Goal: Information Seeking & Learning: Check status

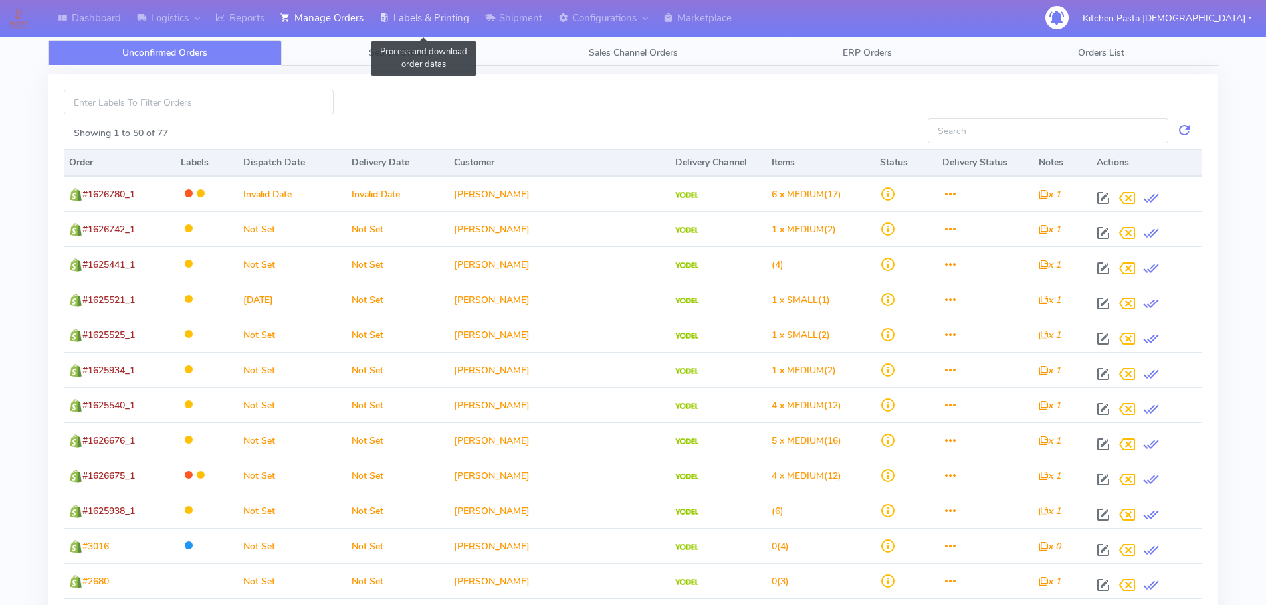
click at [423, 16] on link "Labels & Printing" at bounding box center [424, 18] width 106 height 37
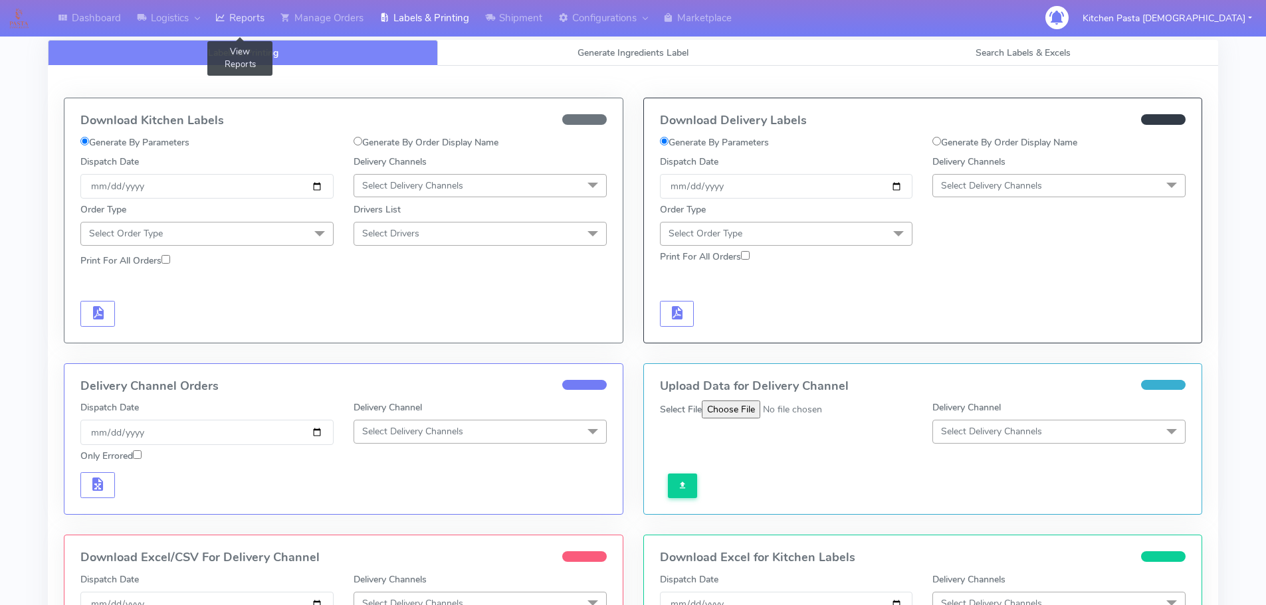
click at [267, 21] on link "Reports" at bounding box center [239, 18] width 65 height 37
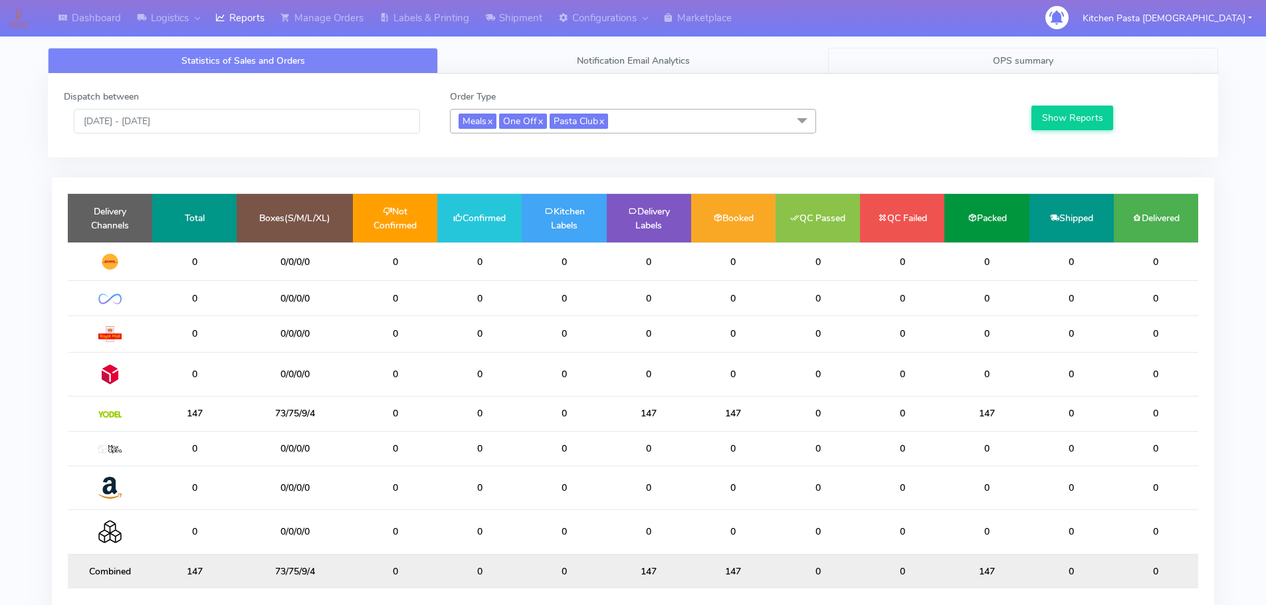
click at [979, 62] on link "OPS summary" at bounding box center [1023, 61] width 390 height 26
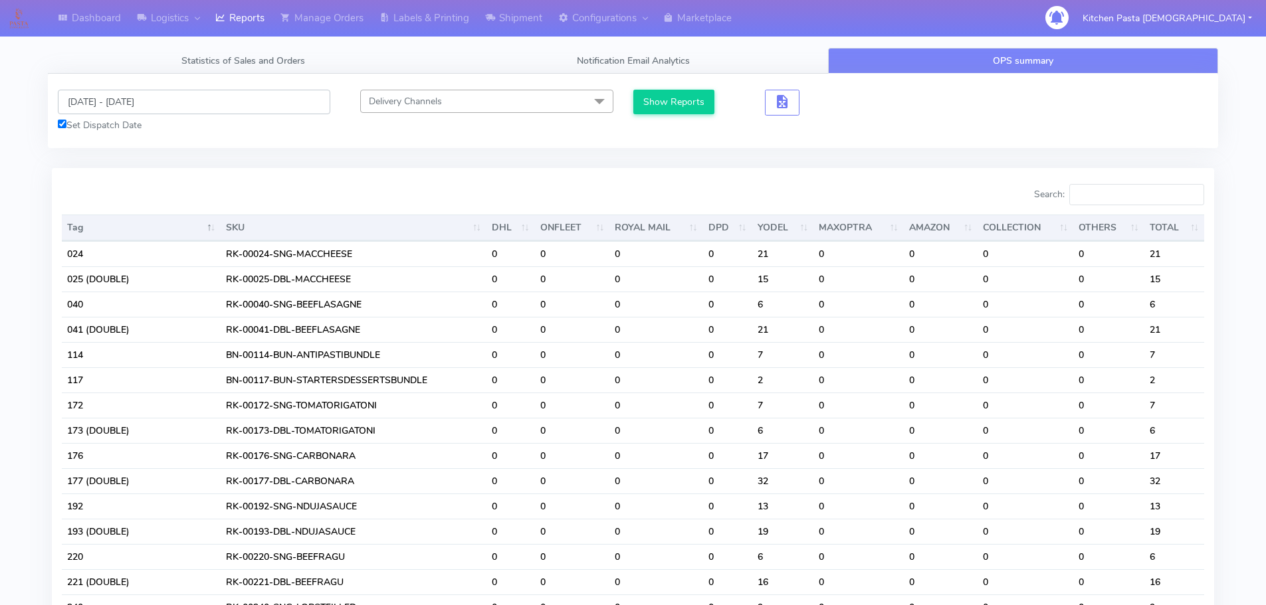
click at [165, 110] on input "[DATE] - [DATE]" at bounding box center [194, 102] width 272 height 25
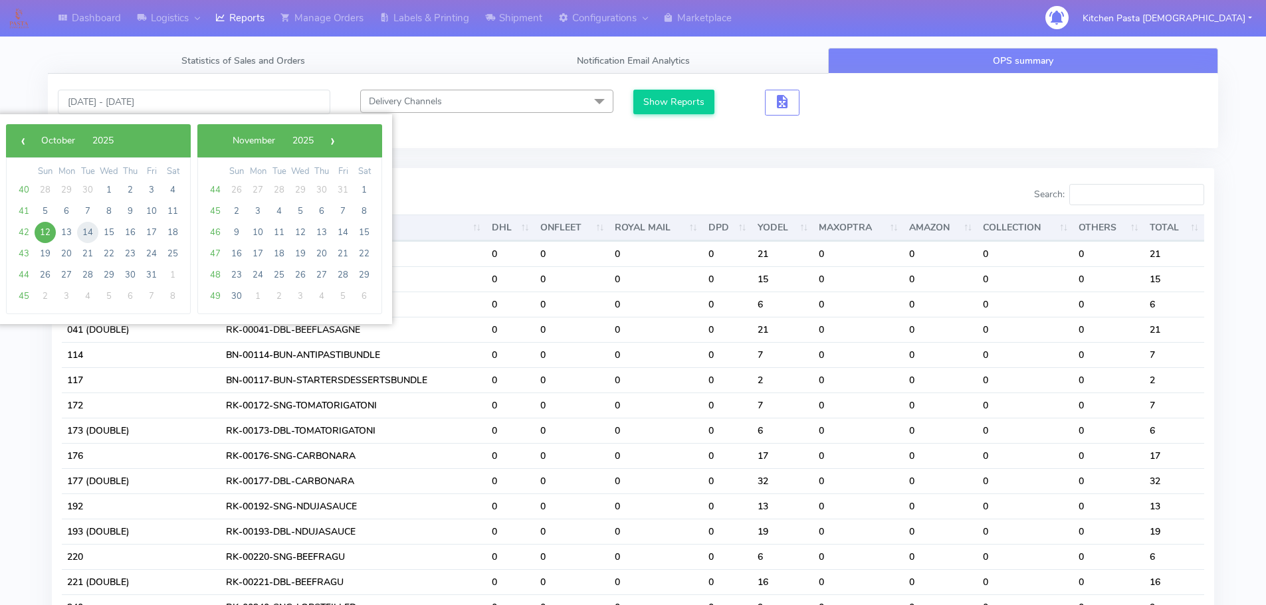
click at [92, 231] on span "14" at bounding box center [87, 232] width 21 height 21
type input "[DATE] - [DATE]"
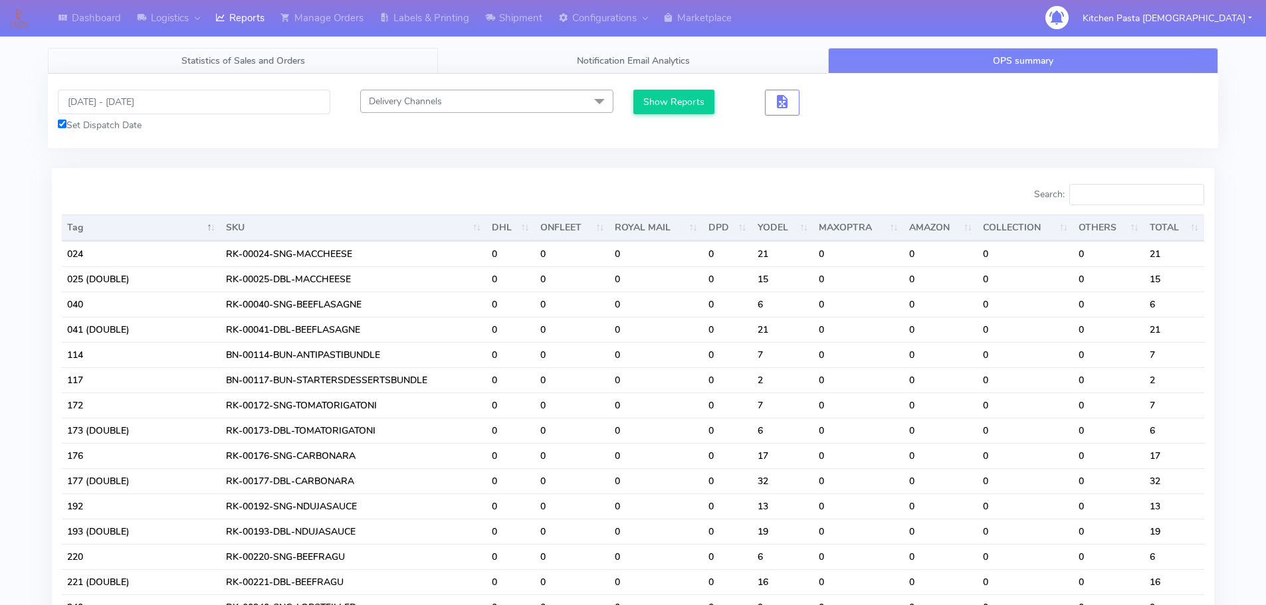
click at [243, 58] on span "Statistics of Sales and Orders" at bounding box center [243, 60] width 124 height 13
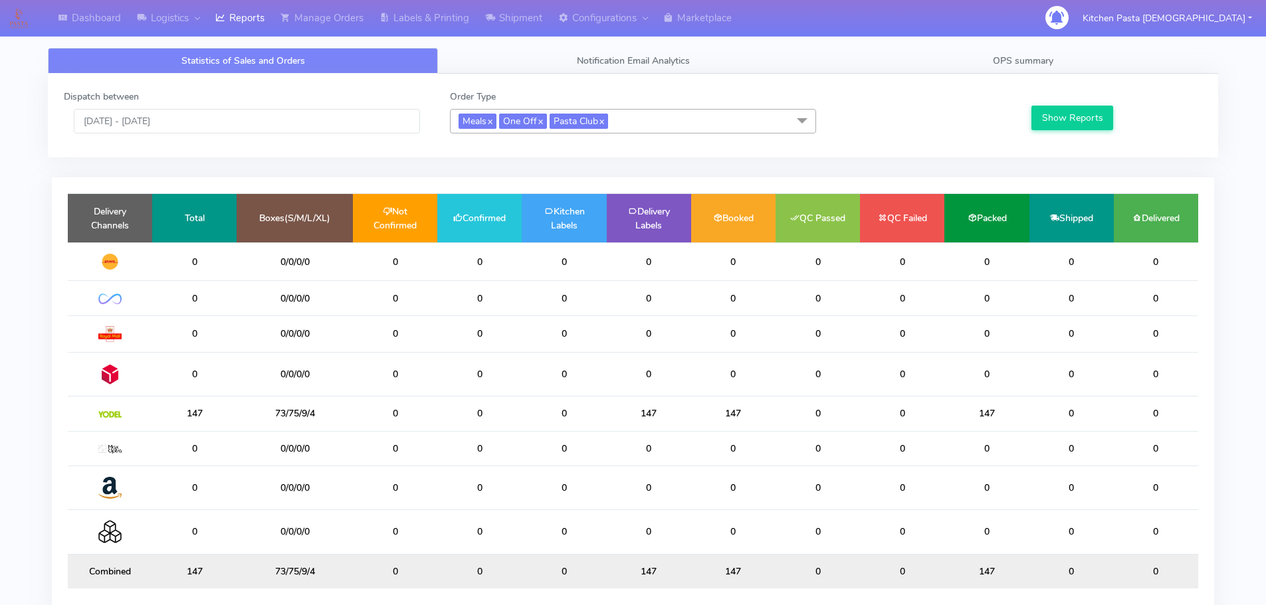
click at [140, 106] on div "Dispatch between [DATE] - [DATE]" at bounding box center [247, 112] width 386 height 44
click at [147, 125] on input "[DATE] - [DATE]" at bounding box center [247, 121] width 346 height 25
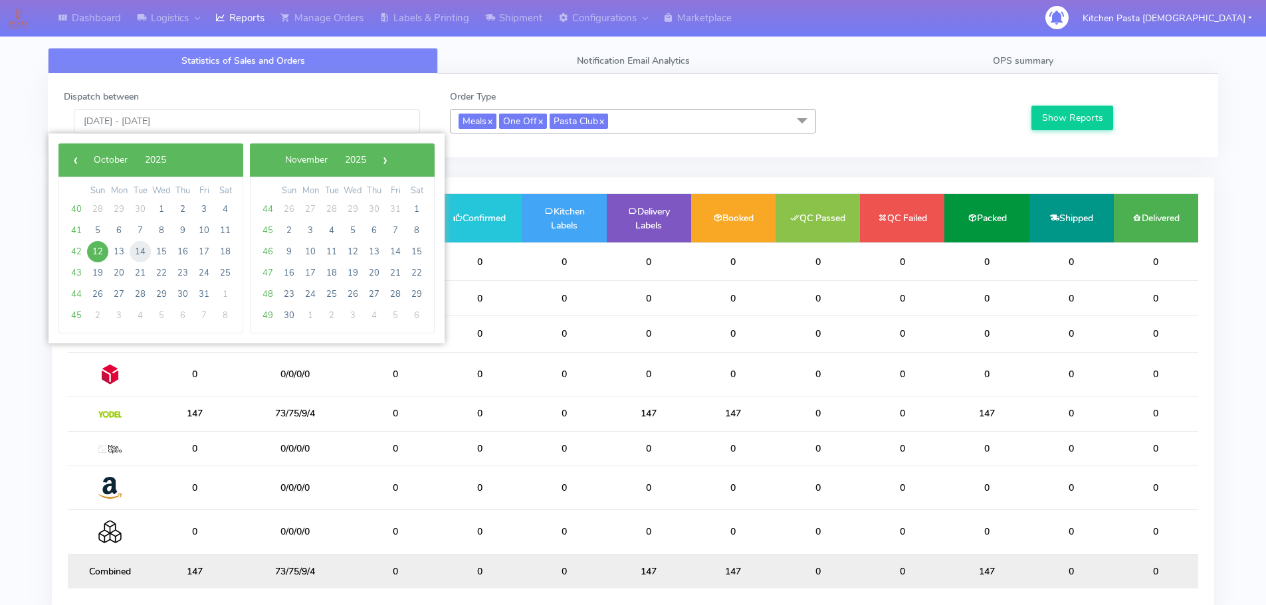
click at [137, 250] on span "14" at bounding box center [140, 251] width 21 height 21
type input "[DATE] - [DATE]"
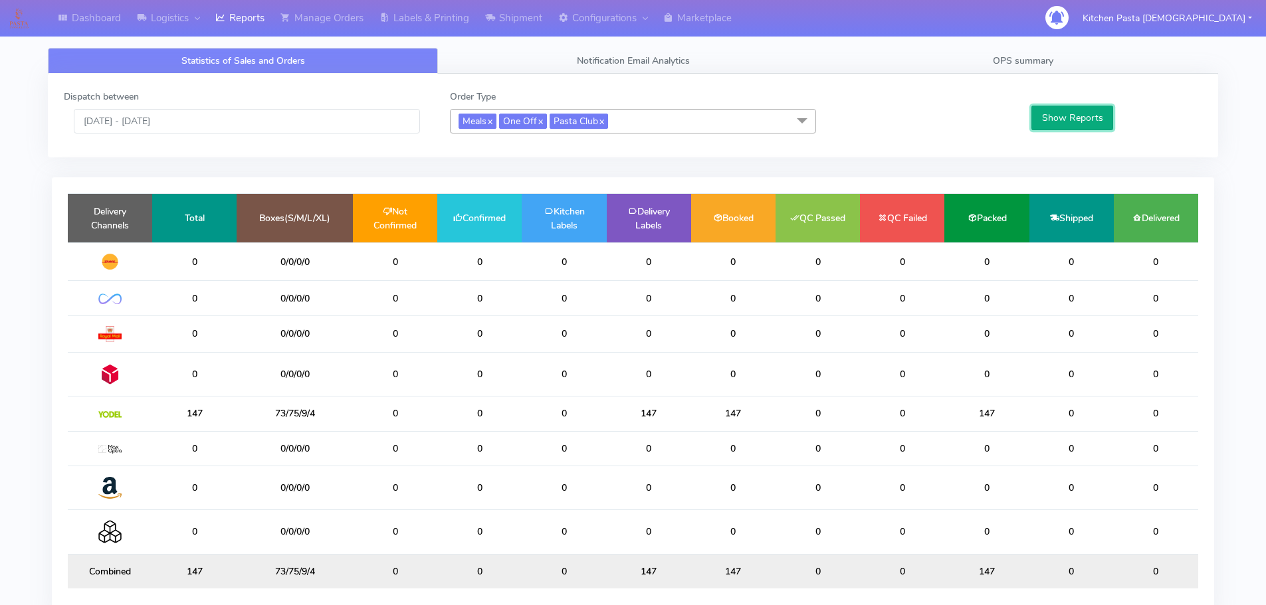
drag, startPoint x: 1110, startPoint y: 119, endPoint x: 1086, endPoint y: 123, distance: 24.2
click at [1109, 118] on button "Show Reports" at bounding box center [1072, 118] width 82 height 25
click at [1086, 123] on button "Show Reports" at bounding box center [1072, 118] width 82 height 25
click at [1048, 53] on link "OPS summary" at bounding box center [1023, 61] width 390 height 26
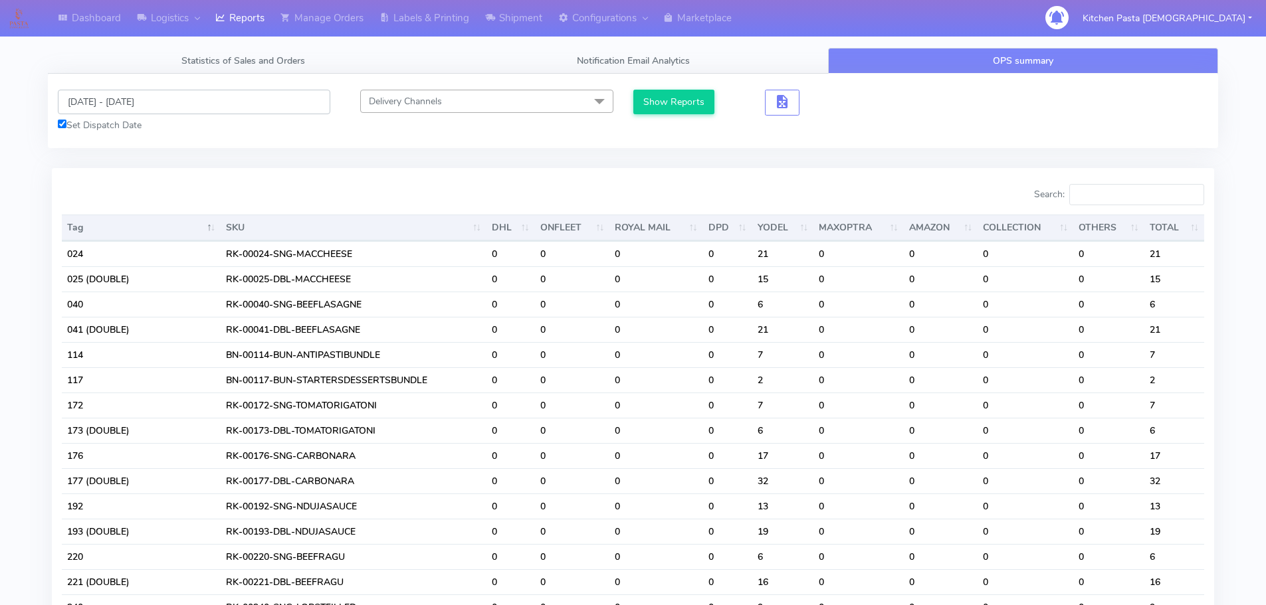
click at [139, 94] on input "[DATE] - [DATE]" at bounding box center [194, 102] width 272 height 25
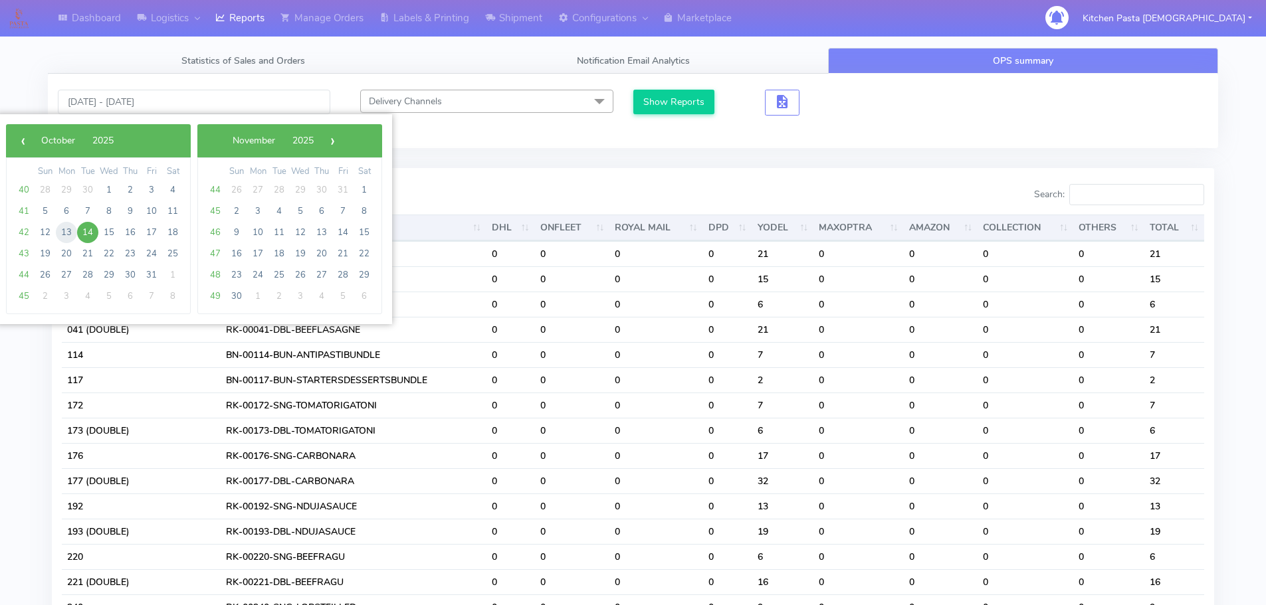
click at [66, 230] on span "13" at bounding box center [66, 232] width 21 height 21
type input "[DATE] - [DATE]"
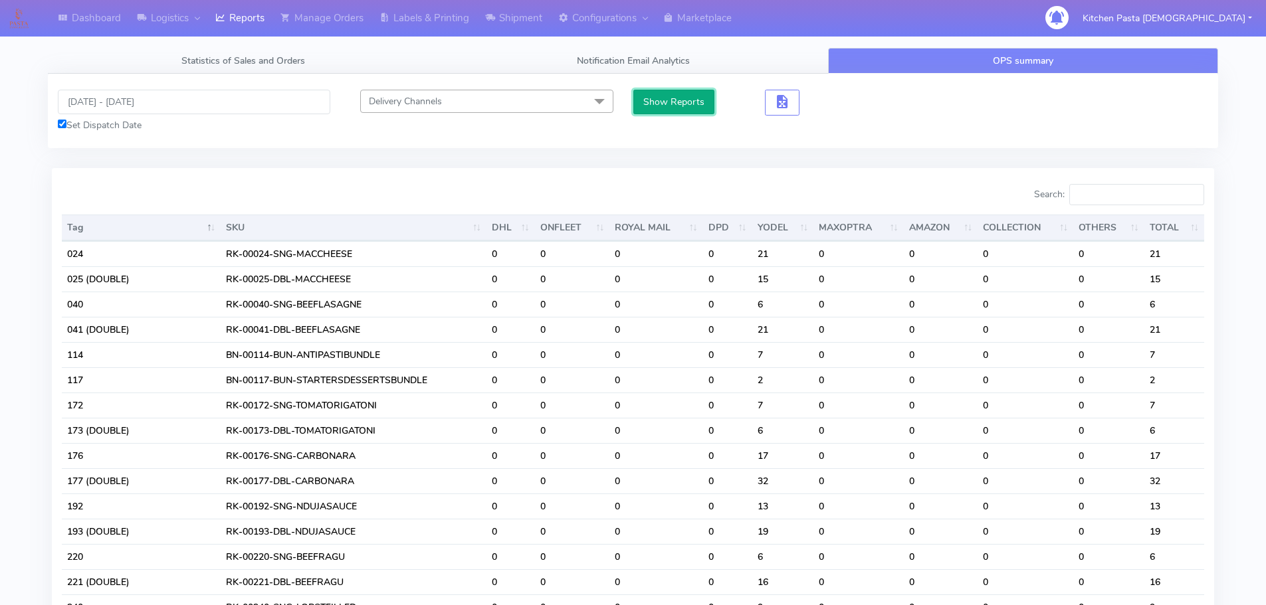
click at [674, 96] on button "Show Reports" at bounding box center [674, 102] width 82 height 25
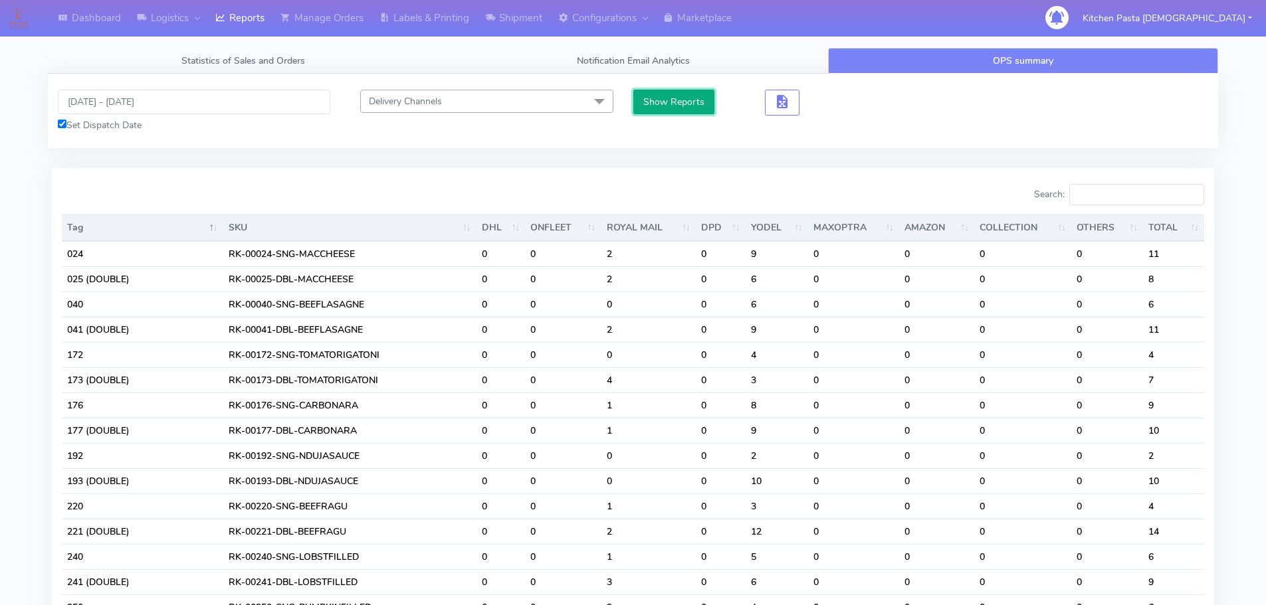
click at [686, 101] on button "Show Reports" at bounding box center [674, 102] width 82 height 25
click at [1112, 195] on input "Search:" at bounding box center [1136, 194] width 135 height 21
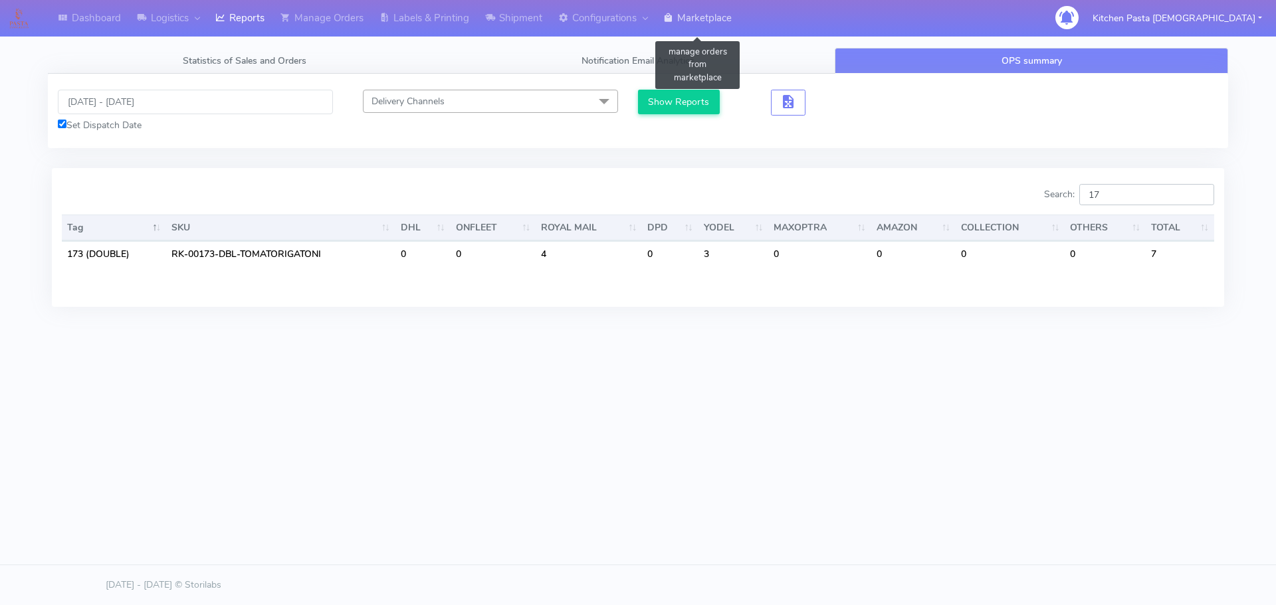
type input "1"
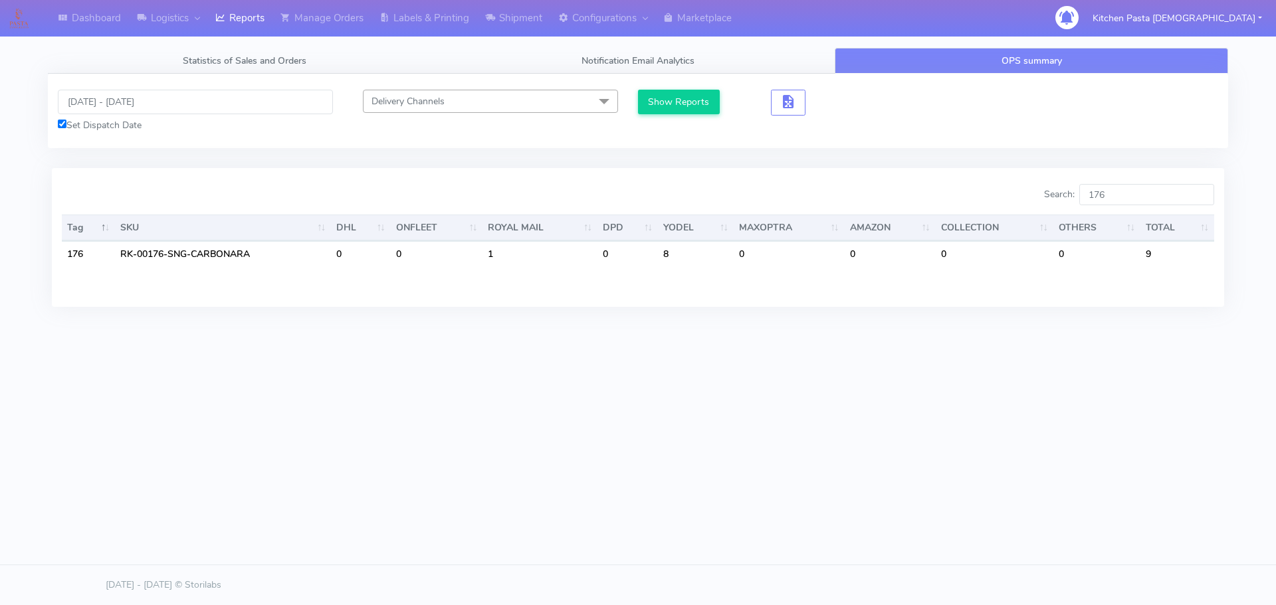
drag, startPoint x: 929, startPoint y: 440, endPoint x: 1019, endPoint y: 356, distance: 123.2
click at [929, 440] on div "Dashboard Logistics [GEOGRAPHIC_DATA] Logistics Reports Manage Orders Labels & …" at bounding box center [638, 242] width 1276 height 484
drag, startPoint x: 1131, startPoint y: 200, endPoint x: 1132, endPoint y: 209, distance: 8.7
click at [1132, 209] on div "Search: 176" at bounding box center [931, 197] width 566 height 27
click at [358, 177] on div "Search: 177 Tag SKU DHL ONFLEET ROYAL MAIL DPD YODEL MAXOPTRA AMAZON COLLECTION…" at bounding box center [638, 237] width 1172 height 138
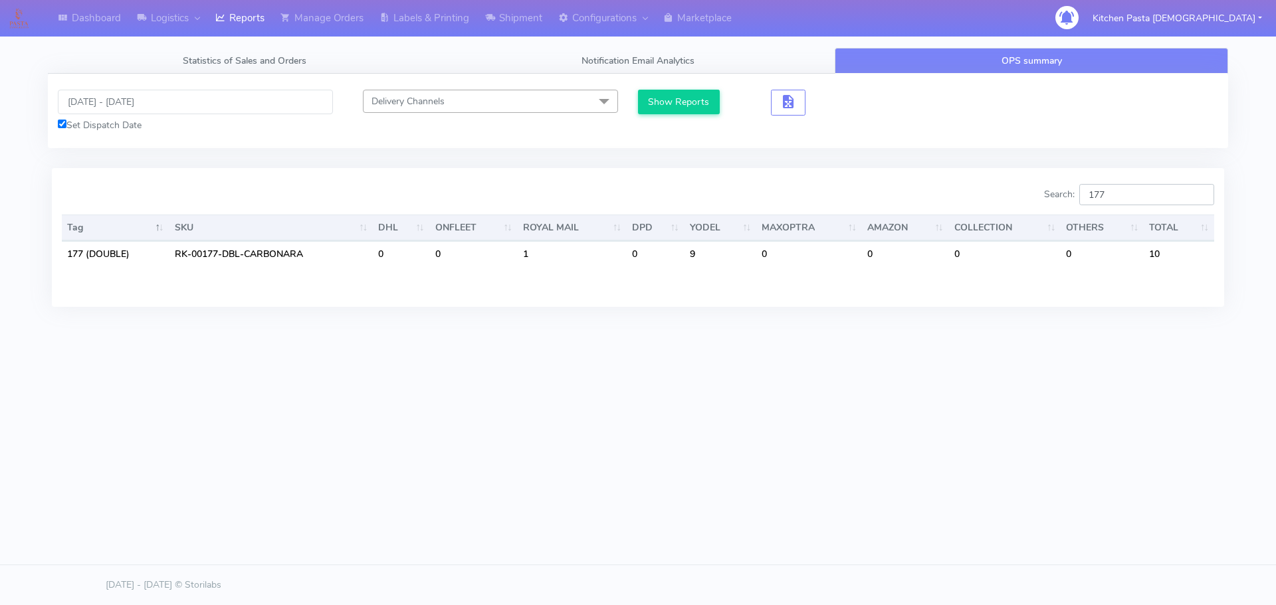
click at [1129, 199] on input "177" at bounding box center [1146, 194] width 135 height 21
type input "176"
click at [147, 107] on input "[DATE] - [DATE]" at bounding box center [195, 102] width 275 height 25
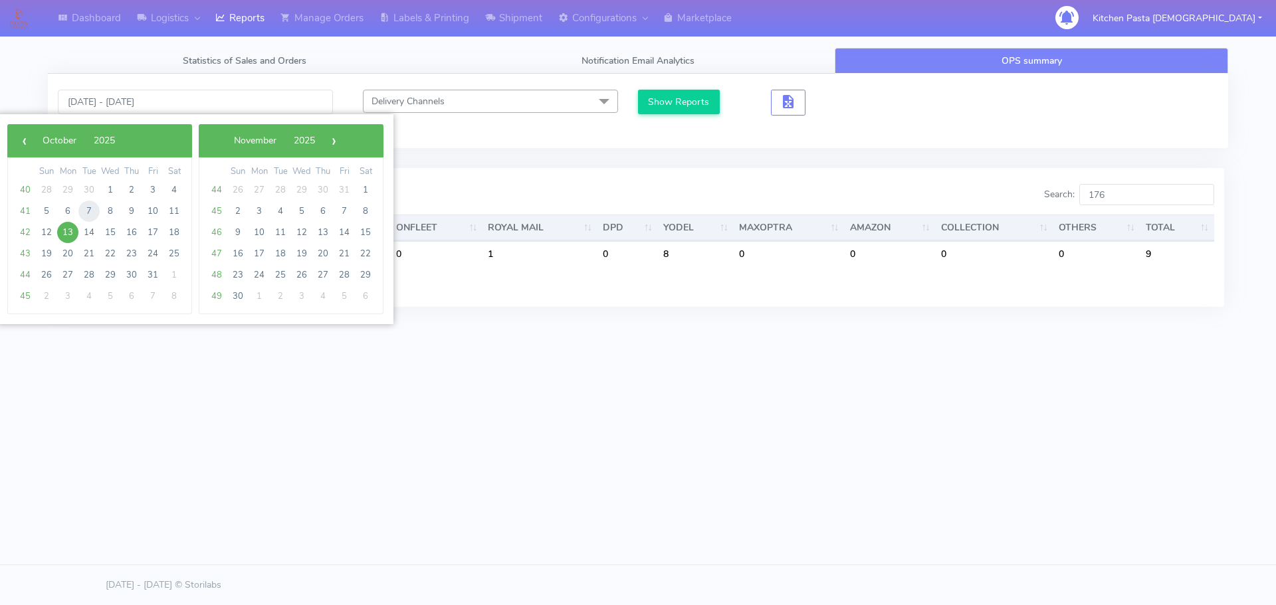
click at [87, 209] on span "7" at bounding box center [88, 211] width 21 height 21
type input "[DATE] - [DATE]"
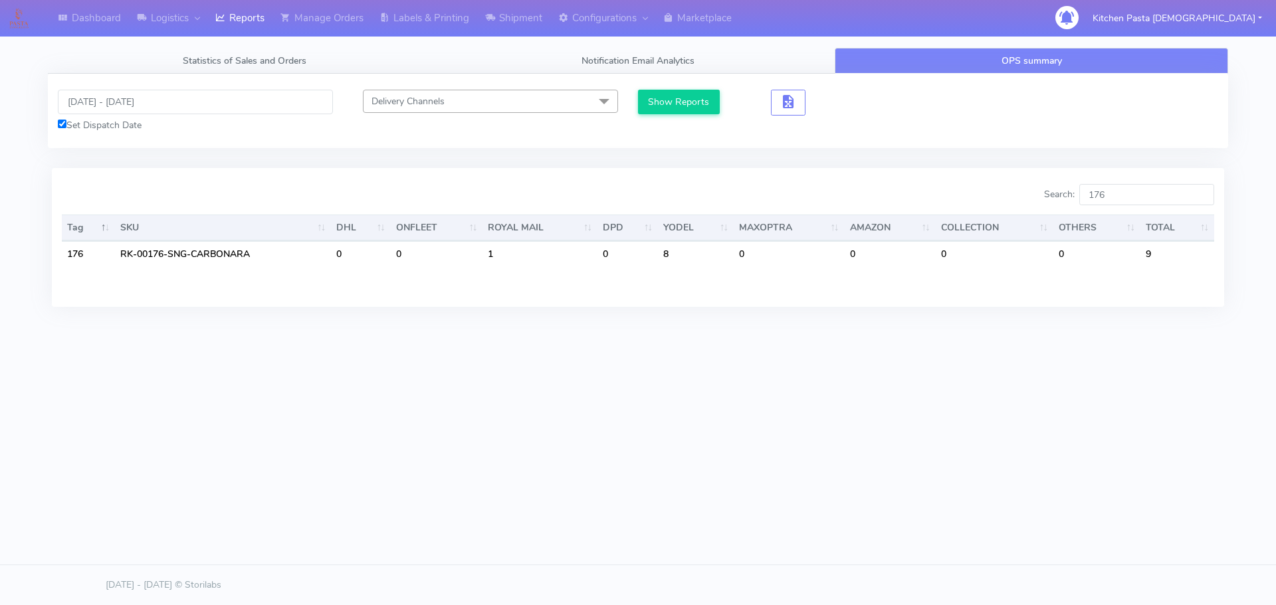
click at [635, 104] on div "Delivery Channels Select All DHL OnFleet Royal Mail DPD Yodel MaxOptra Amazon C…" at bounding box center [490, 111] width 295 height 43
click at [701, 95] on button "Show Reports" at bounding box center [679, 102] width 82 height 25
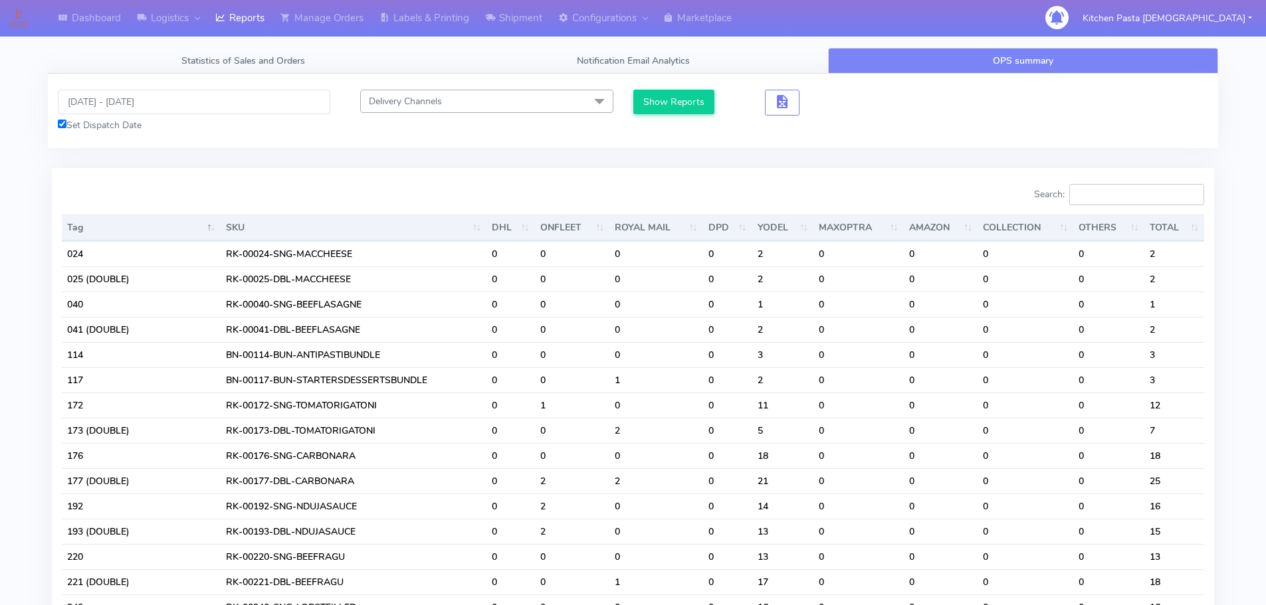
click at [1141, 197] on input "Search:" at bounding box center [1136, 194] width 135 height 21
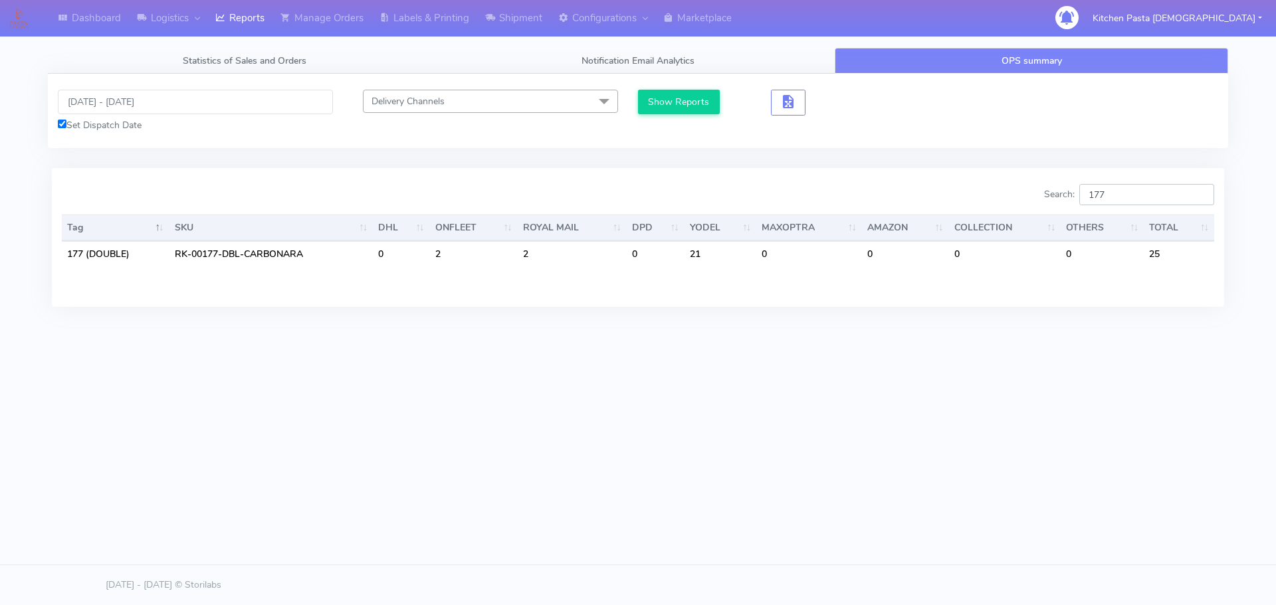
type input "177"
click at [122, 92] on input "[DATE] - [DATE]" at bounding box center [195, 102] width 275 height 25
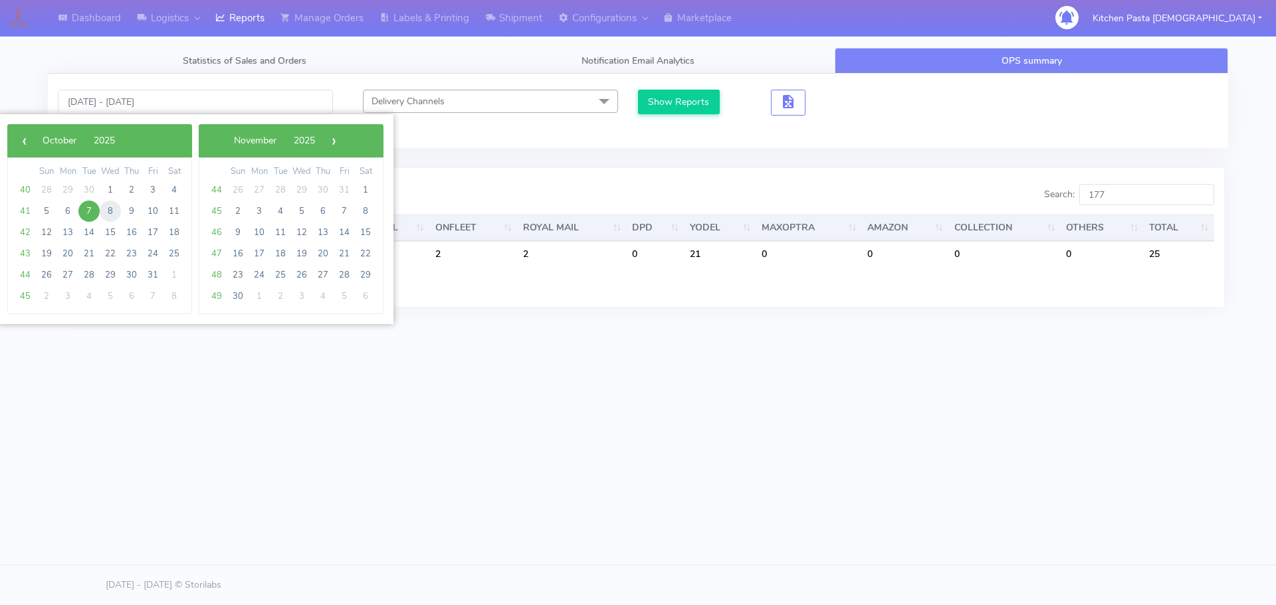
click at [108, 209] on span "8" at bounding box center [110, 211] width 21 height 21
click at [130, 209] on span "9" at bounding box center [131, 211] width 21 height 21
type input "[DATE] - [DATE]"
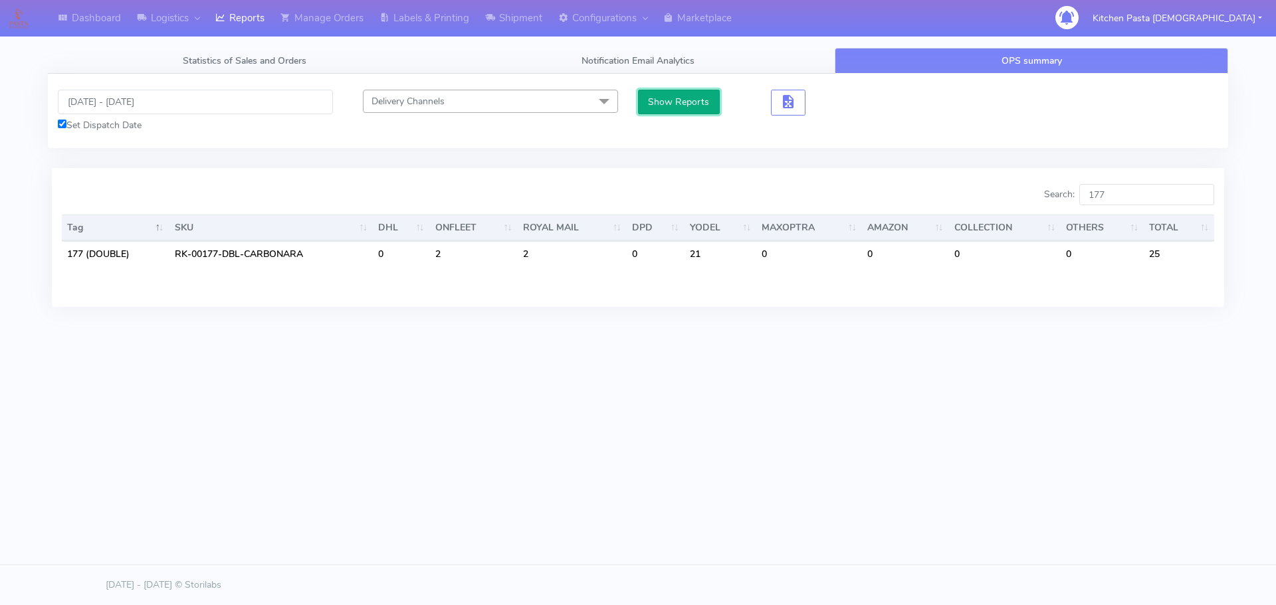
click at [672, 98] on button "Show Reports" at bounding box center [679, 102] width 82 height 25
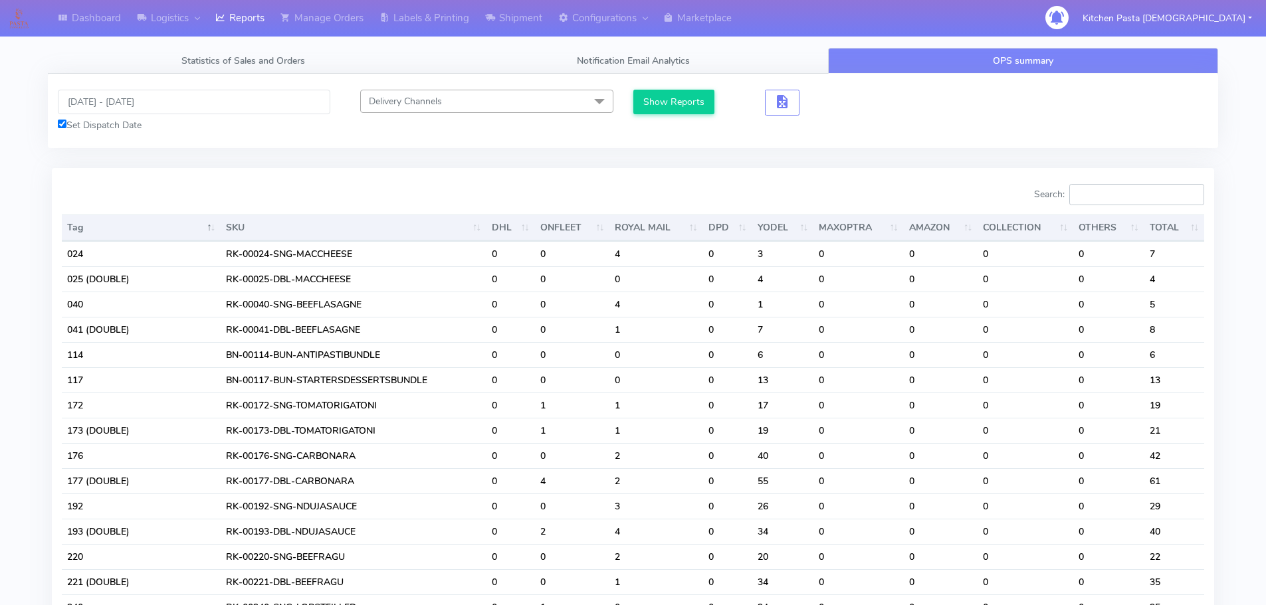
click at [1122, 199] on input "Search:" at bounding box center [1136, 194] width 135 height 21
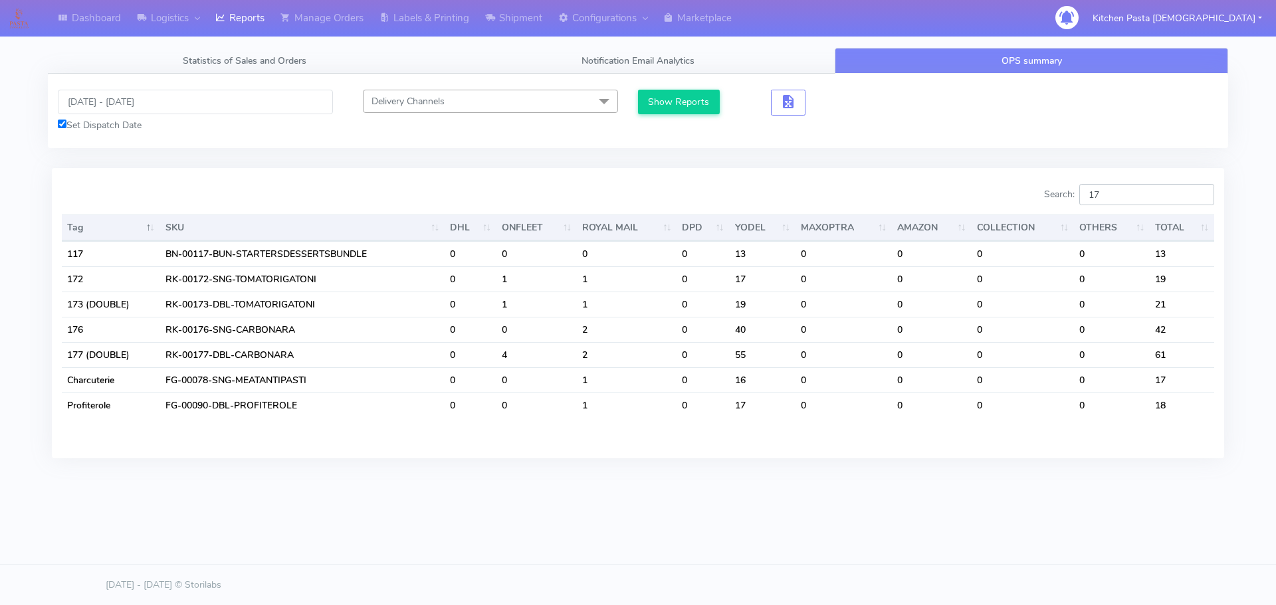
type input "1"
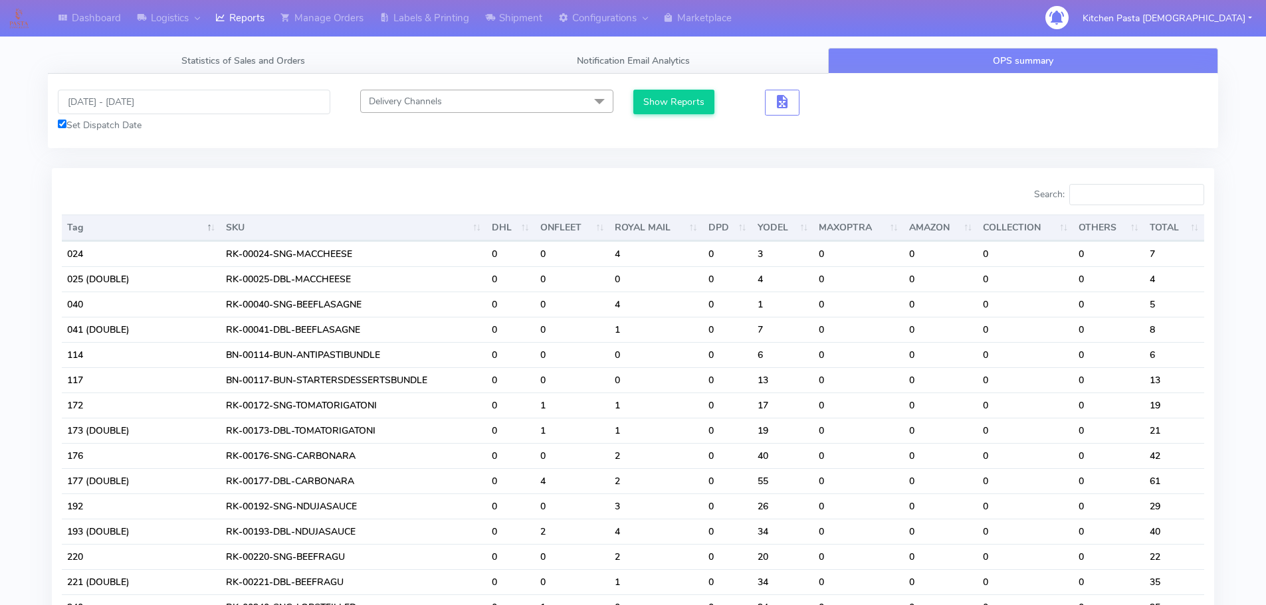
click at [899, 128] on div "Show Reports" at bounding box center [779, 111] width 292 height 43
click at [1159, 201] on input "Search:" at bounding box center [1136, 194] width 135 height 21
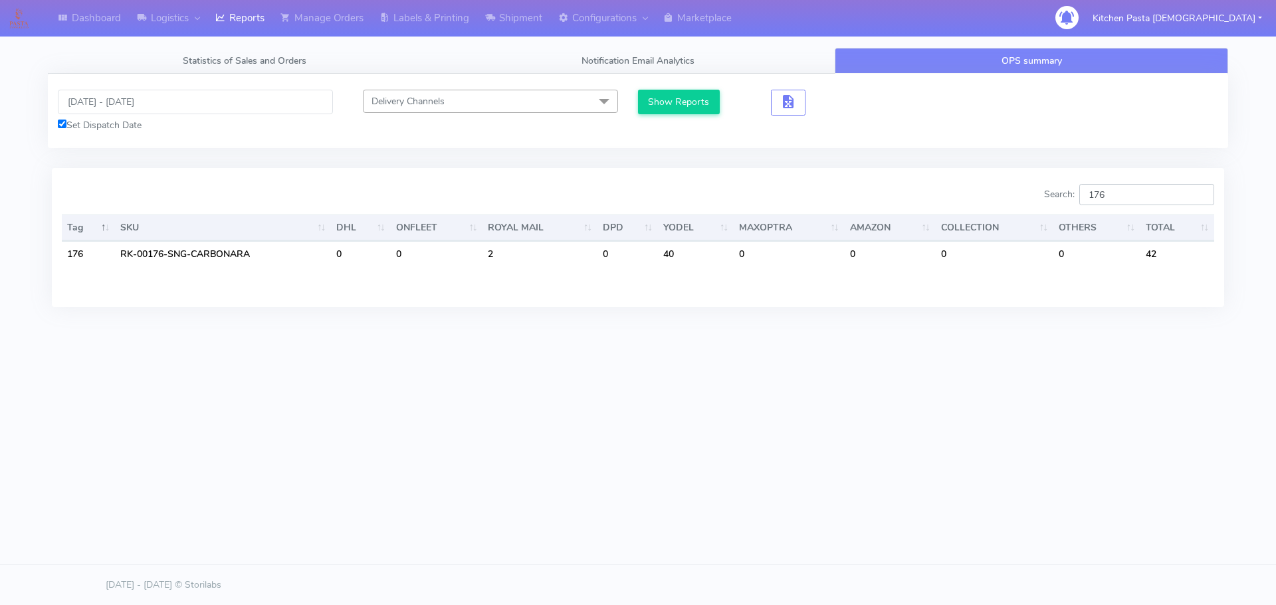
type input "176"
click at [108, 103] on input "[DATE] - [DATE]" at bounding box center [195, 102] width 275 height 25
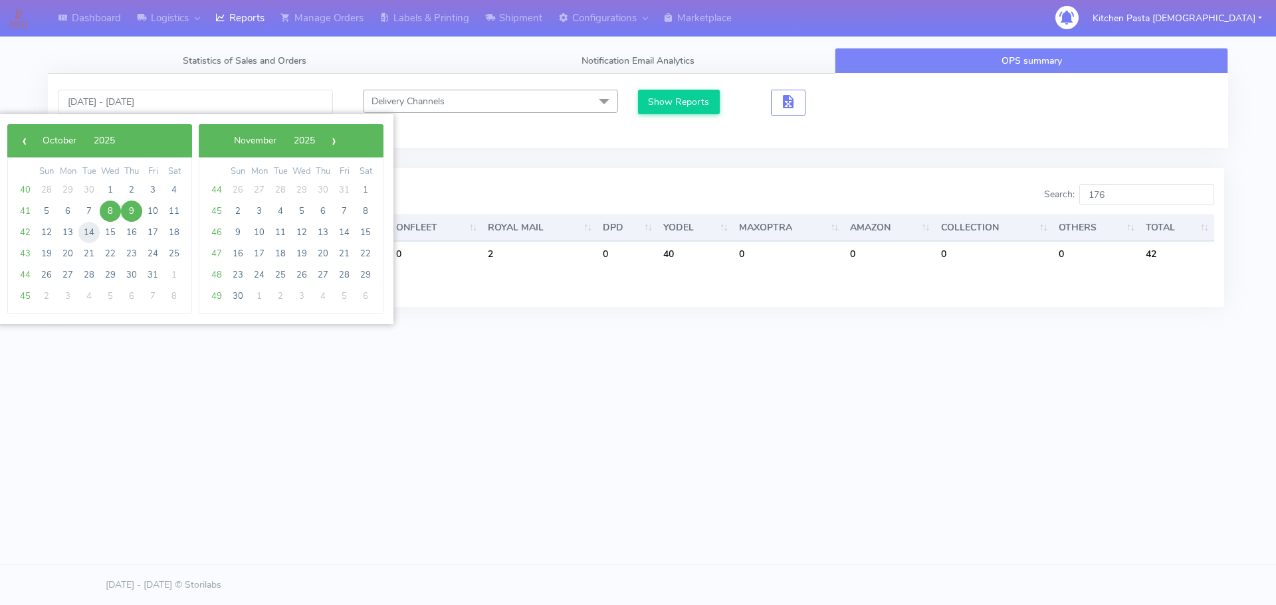
click at [88, 232] on span "14" at bounding box center [88, 232] width 21 height 21
type input "[DATE] - [DATE]"
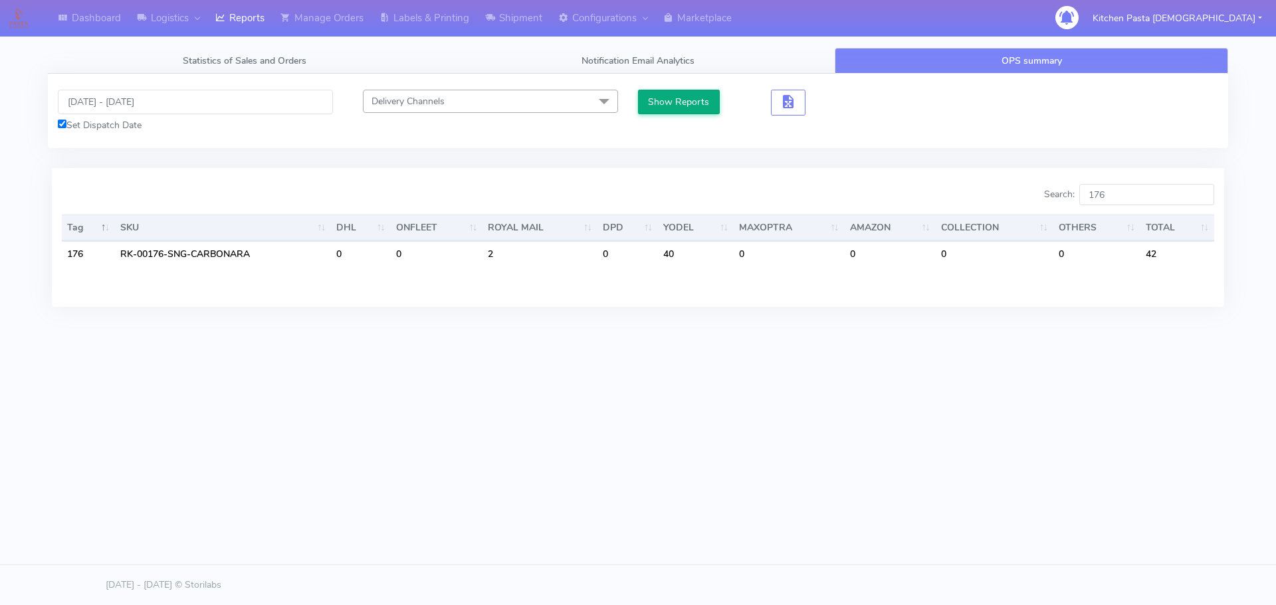
drag, startPoint x: 688, startPoint y: 86, endPoint x: 681, endPoint y: 106, distance: 21.0
click at [687, 86] on div "[DATE] - [DATE] Set Dispatch Date Delivery Channels Select All DHL OnFleet Roya…" at bounding box center [638, 111] width 1180 height 74
click at [681, 106] on button "Show Reports" at bounding box center [679, 102] width 82 height 25
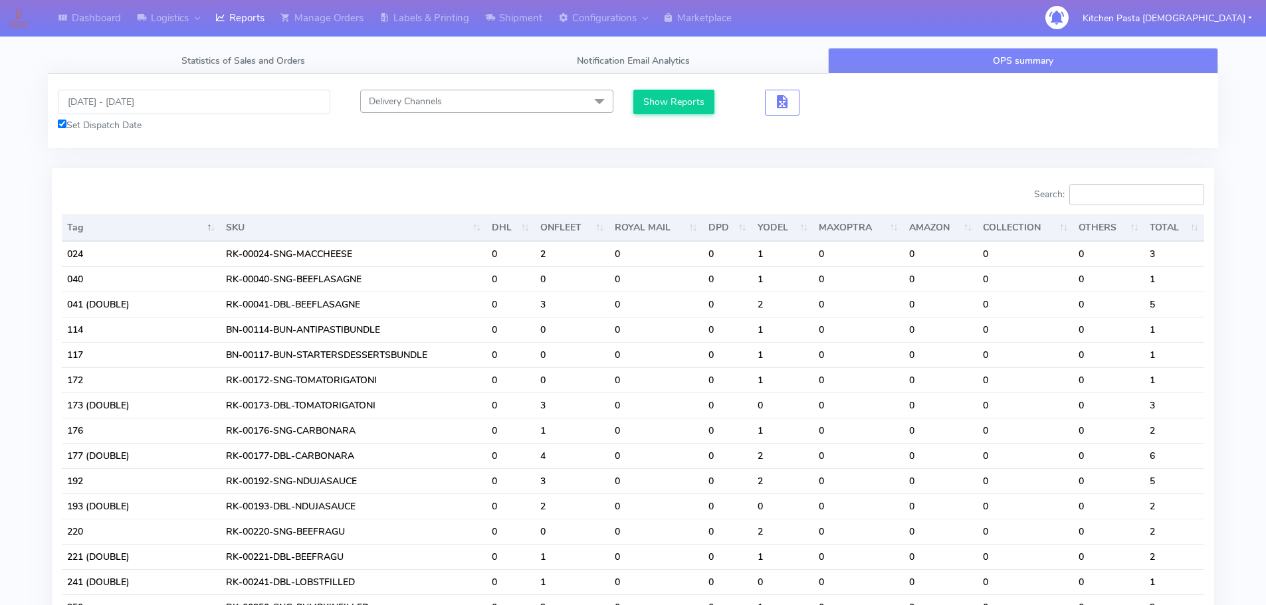
click at [1123, 193] on input "Search:" at bounding box center [1136, 194] width 135 height 21
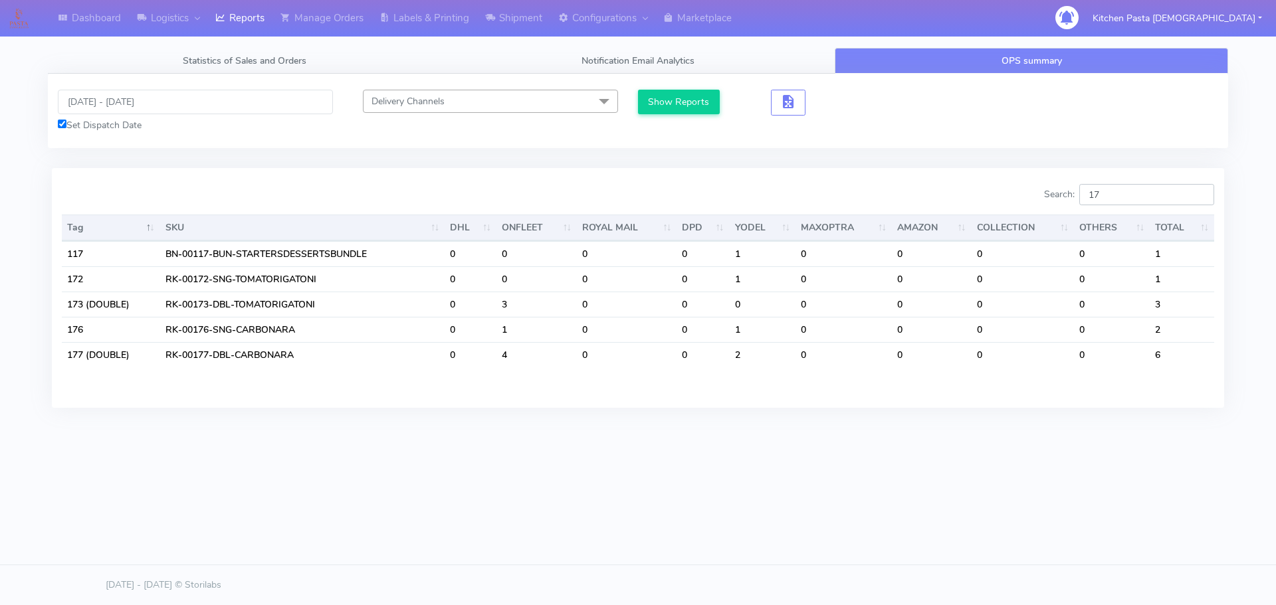
type input "1"
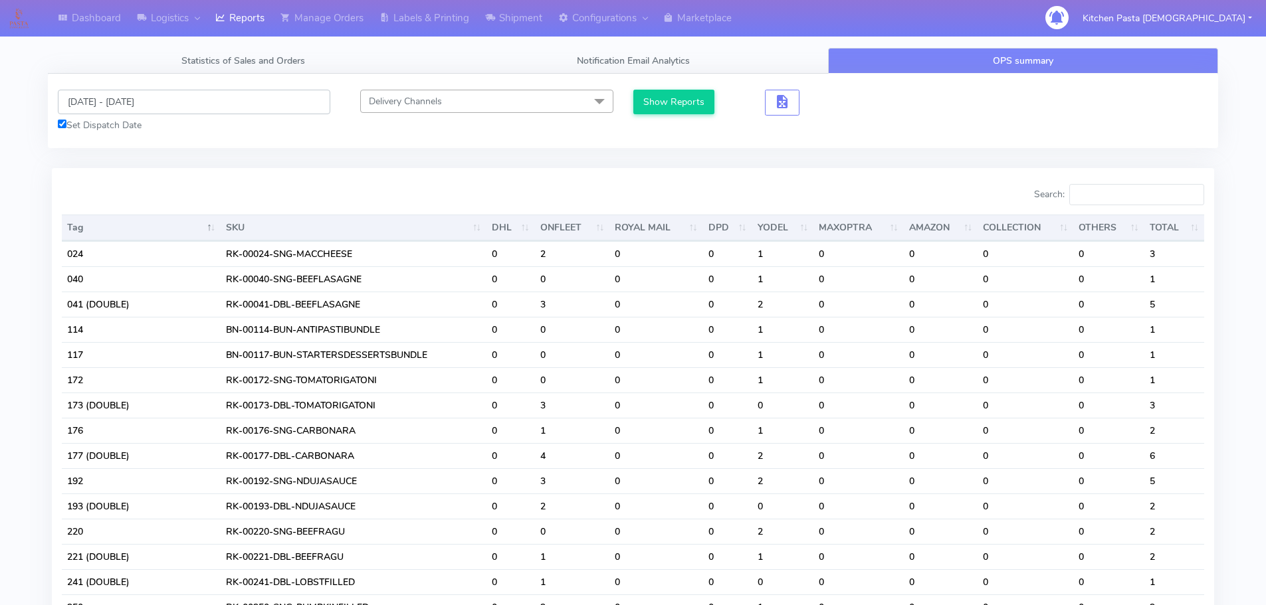
click at [149, 104] on input "[DATE] - [DATE]" at bounding box center [194, 102] width 272 height 25
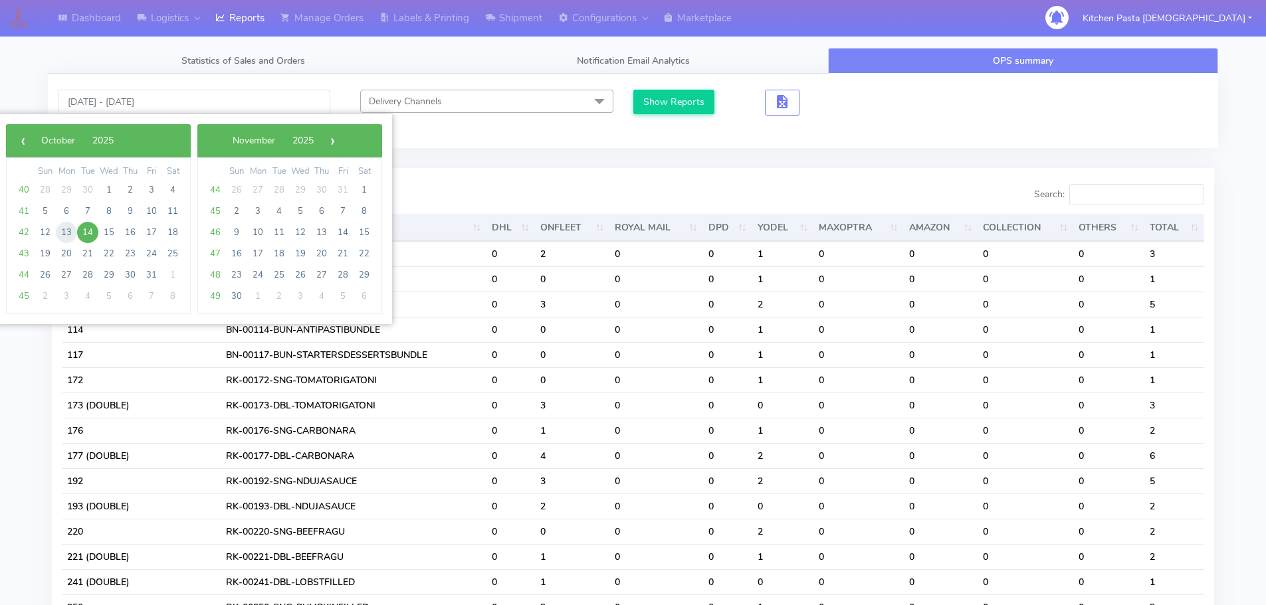
click at [66, 231] on span "13" at bounding box center [66, 232] width 21 height 21
type input "[DATE] - [DATE]"
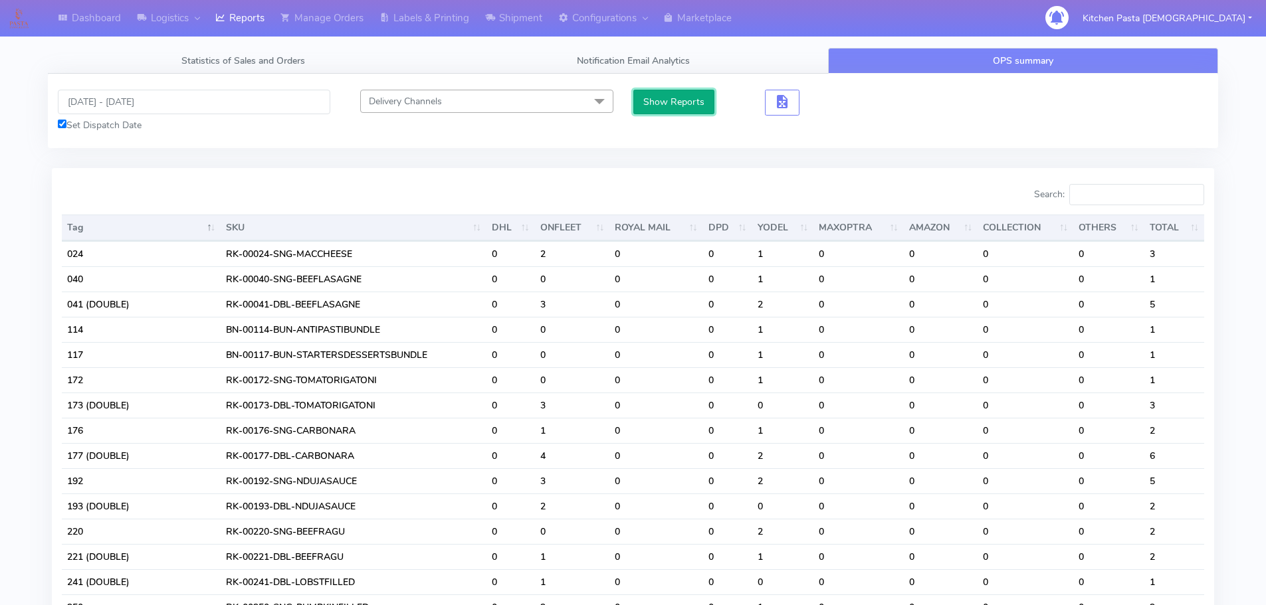
click at [689, 91] on button "Show Reports" at bounding box center [674, 102] width 82 height 25
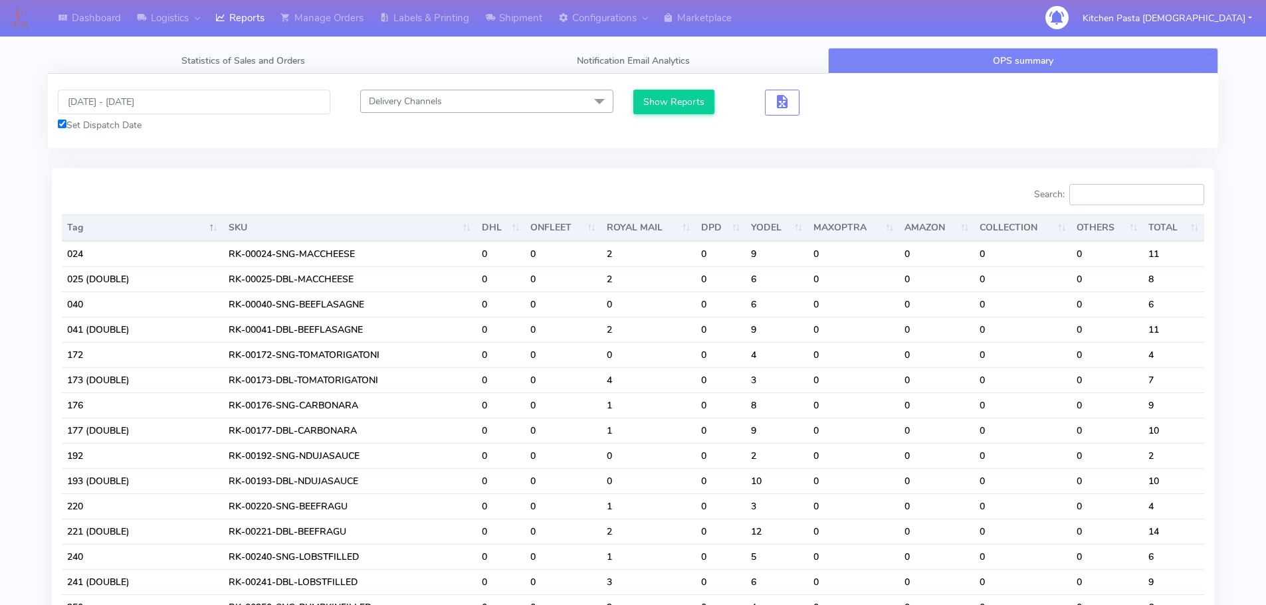
click at [1128, 198] on input "Search:" at bounding box center [1136, 194] width 135 height 21
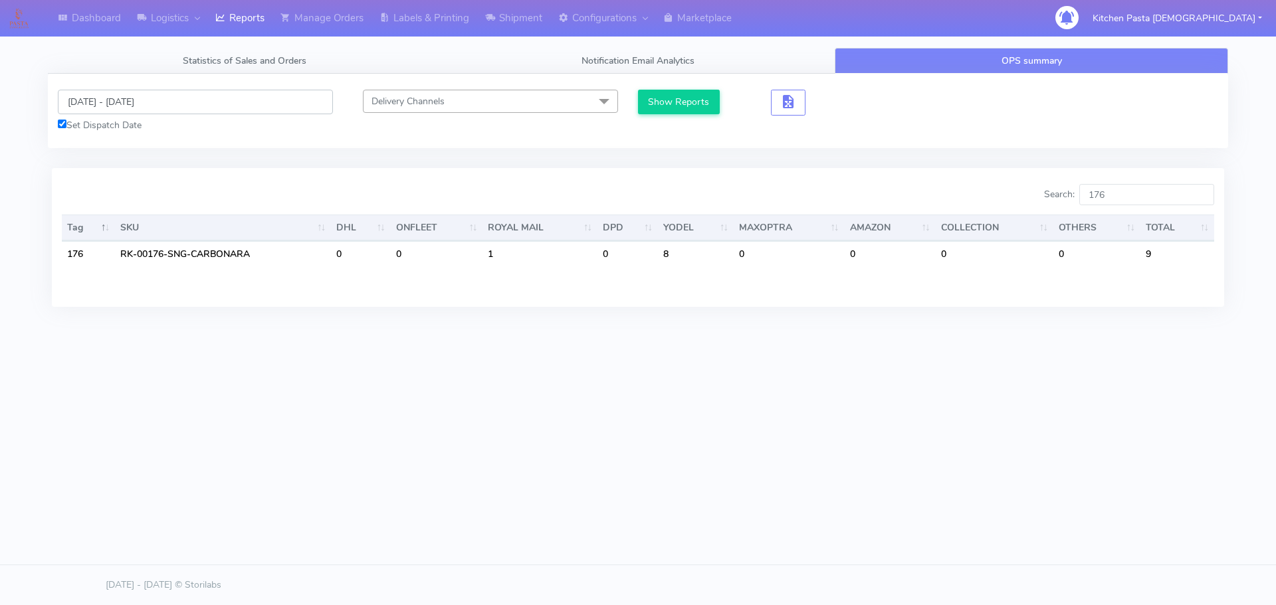
click at [151, 106] on input "[DATE] - [DATE]" at bounding box center [195, 102] width 275 height 25
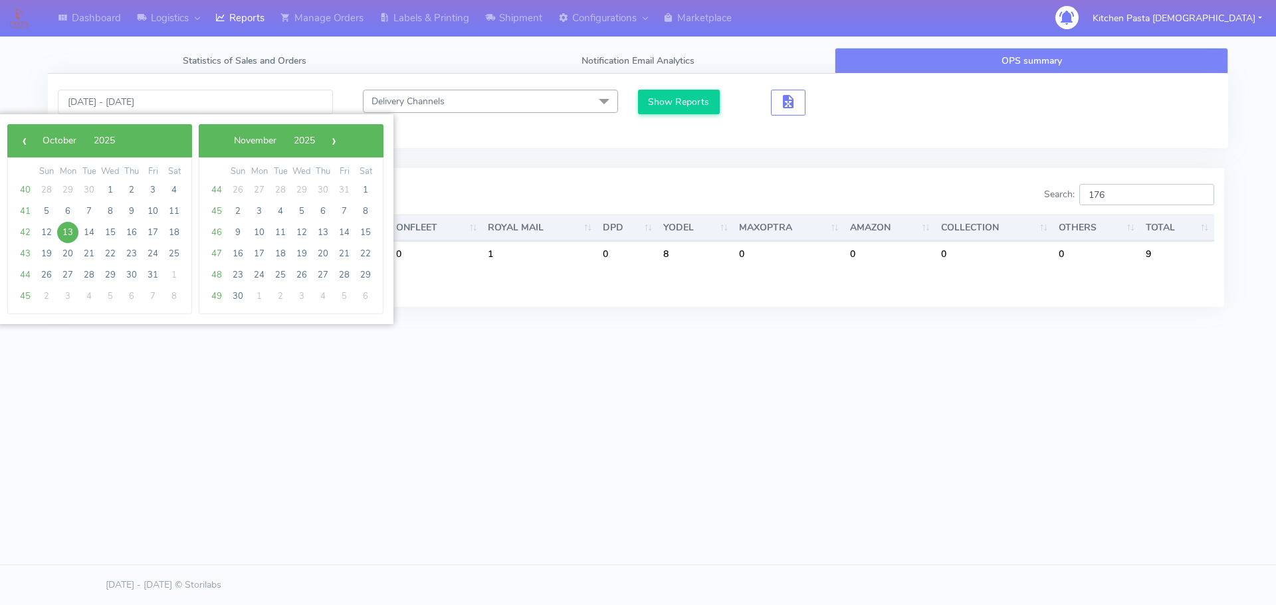
click at [1147, 194] on input "176" at bounding box center [1146, 194] width 135 height 21
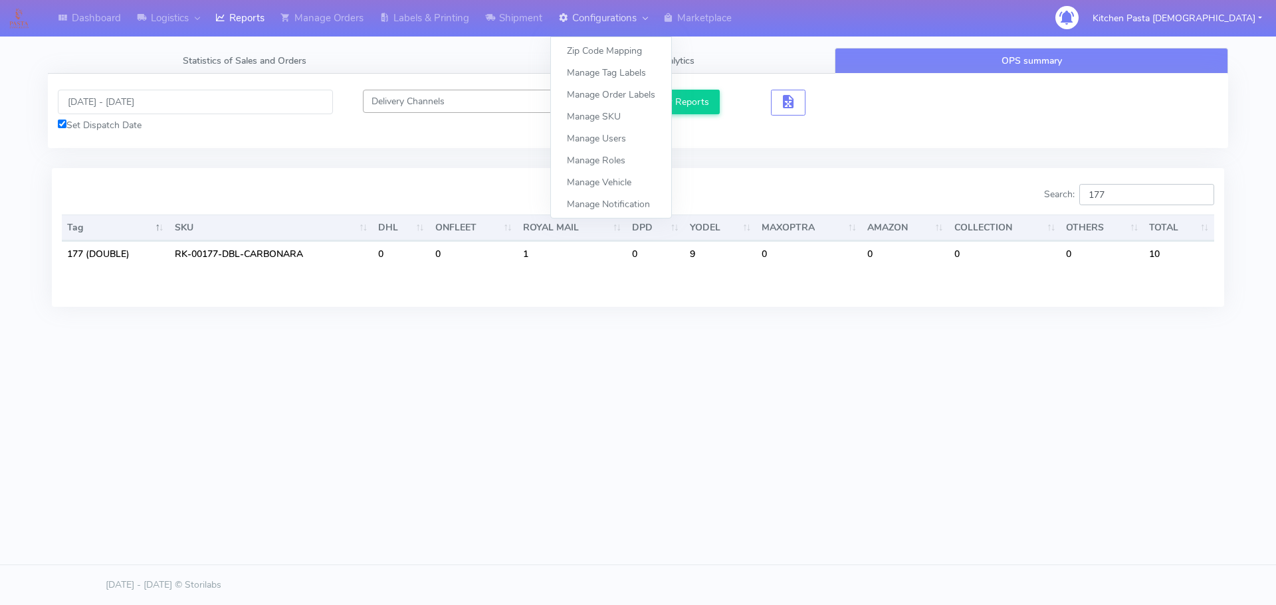
type input "177"
drag, startPoint x: 989, startPoint y: 476, endPoint x: 980, endPoint y: 462, distance: 15.8
click at [982, 465] on div "Dashboard Logistics [GEOGRAPHIC_DATA] Logistics Reports Manage Orders Labels & …" at bounding box center [638, 242] width 1276 height 484
click at [807, 450] on div "Dashboard Logistics [GEOGRAPHIC_DATA] Logistics Reports Manage Orders Labels & …" at bounding box center [638, 242] width 1276 height 484
click at [116, 104] on input "[DATE] - [DATE]" at bounding box center [195, 102] width 275 height 25
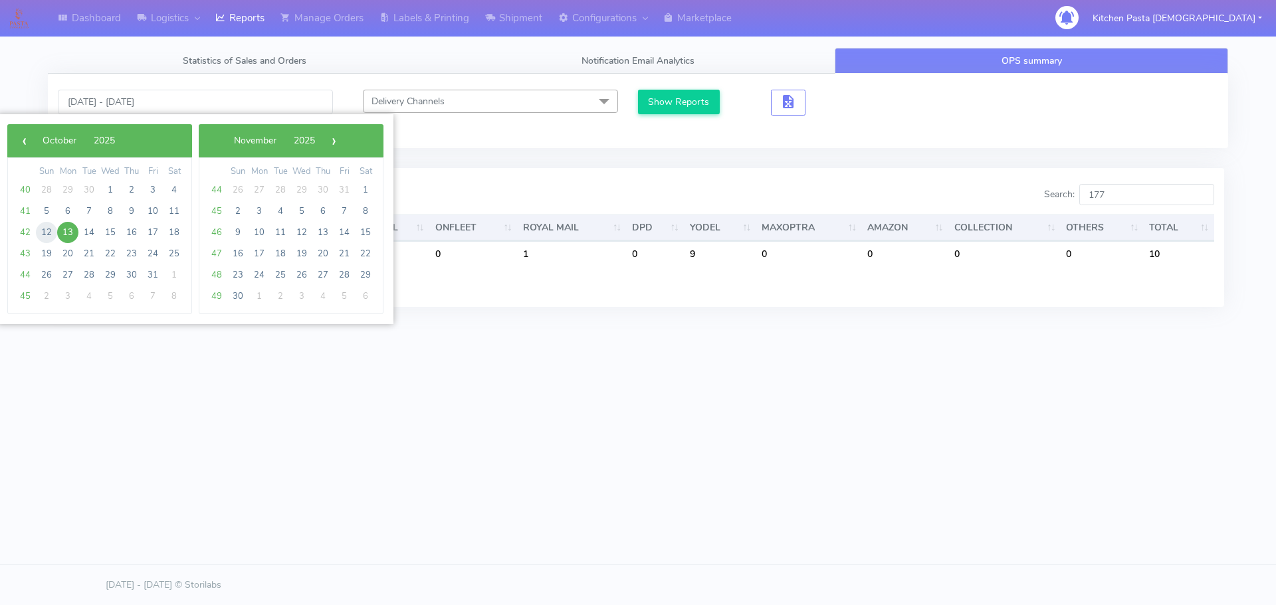
click at [53, 231] on span "12" at bounding box center [46, 232] width 21 height 21
type input "[DATE] - [DATE]"
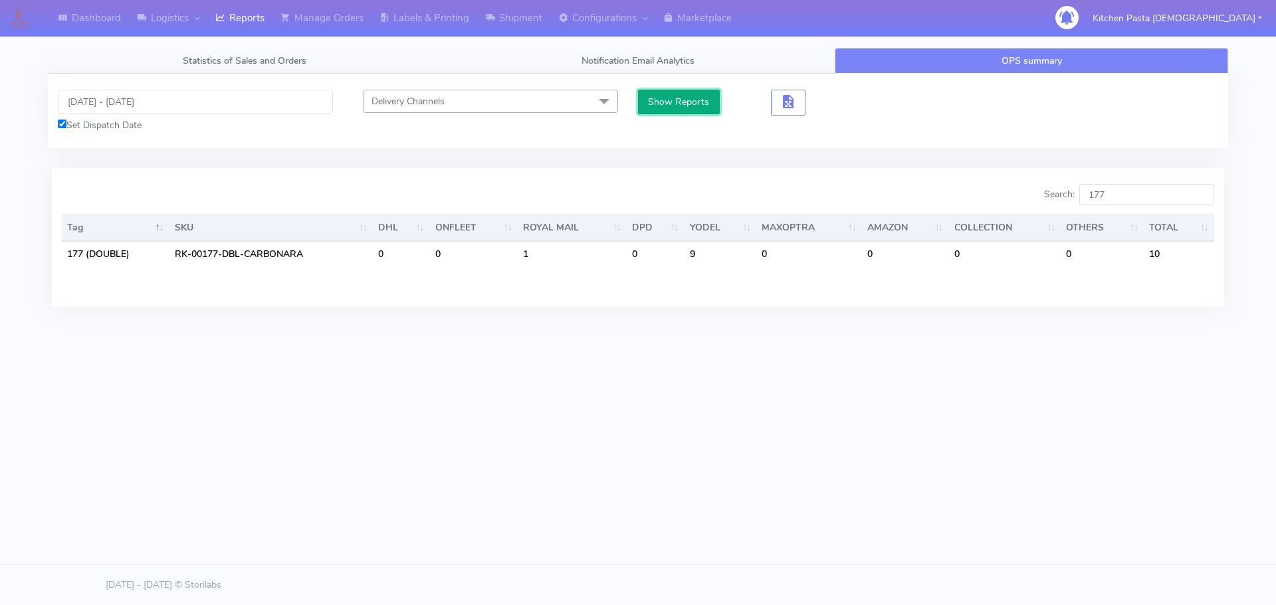
click at [660, 100] on button "Show Reports" at bounding box center [679, 102] width 82 height 25
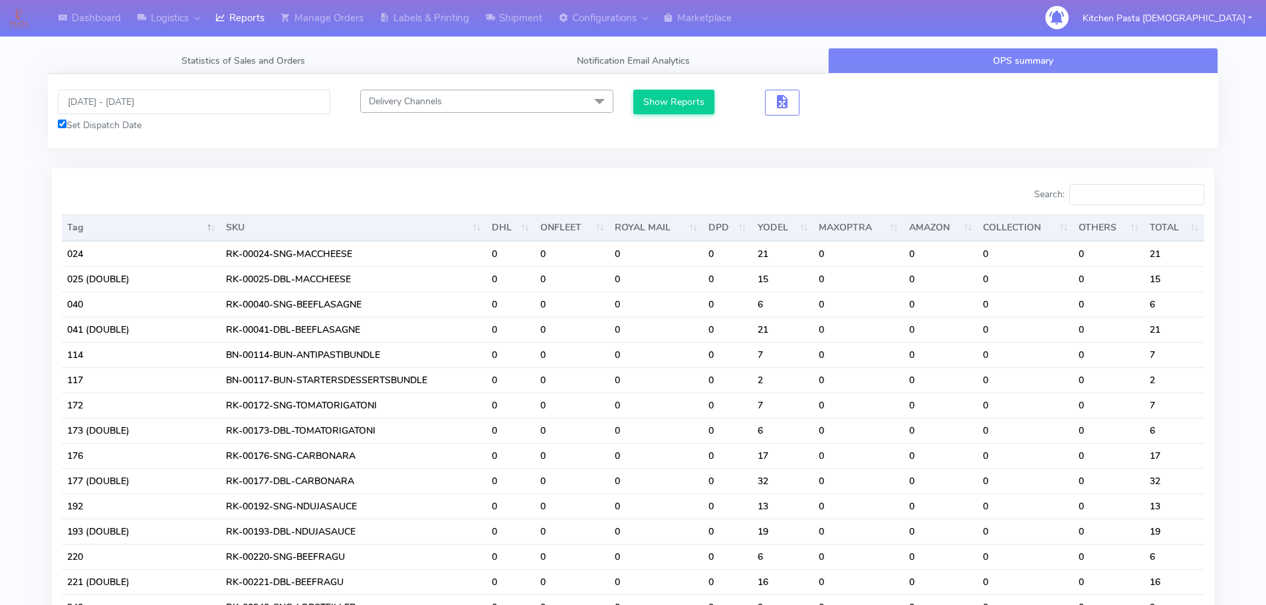
click at [1145, 195] on input "Search:" at bounding box center [1136, 194] width 135 height 21
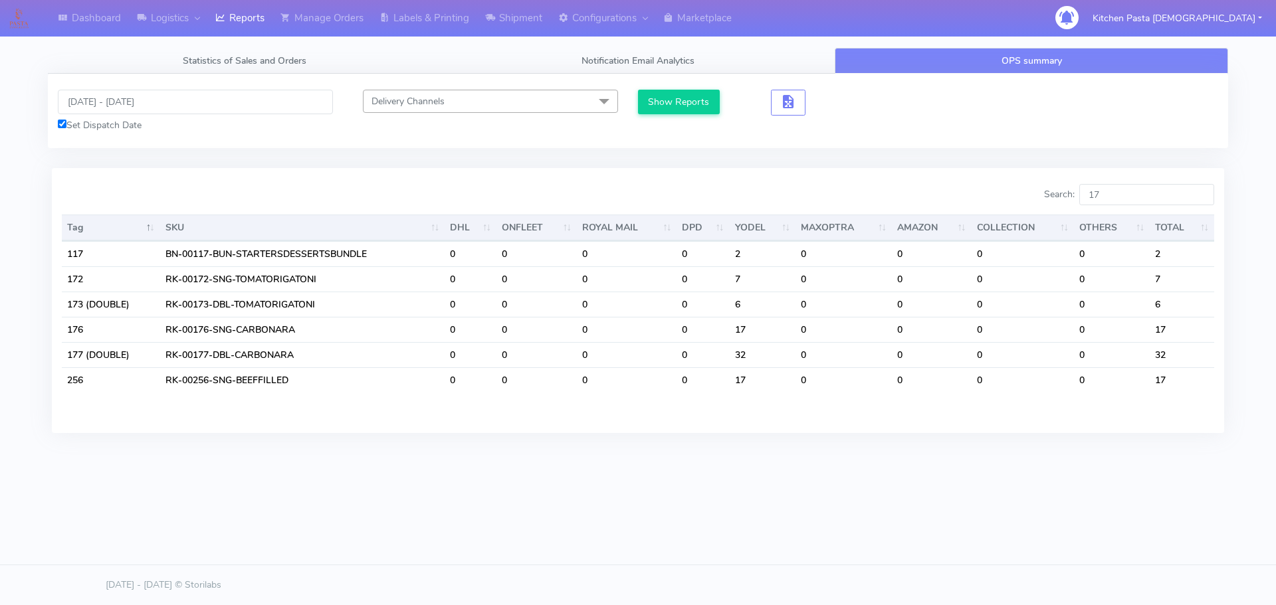
type input "1"
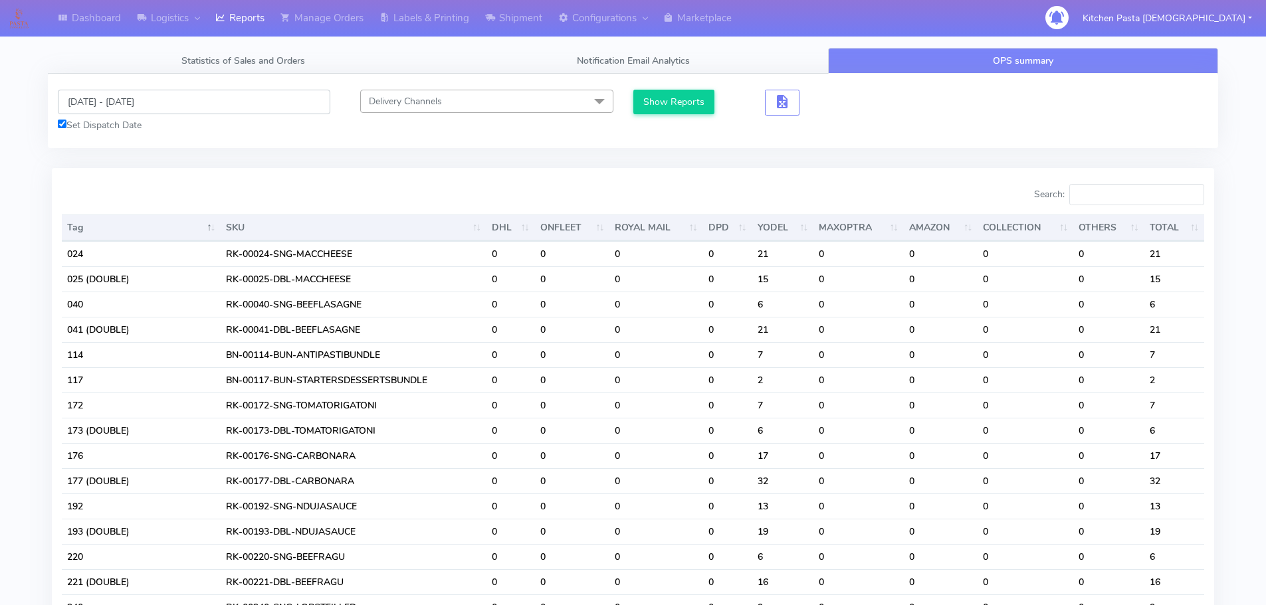
click at [130, 107] on input "[DATE] - [DATE]" at bounding box center [194, 102] width 272 height 25
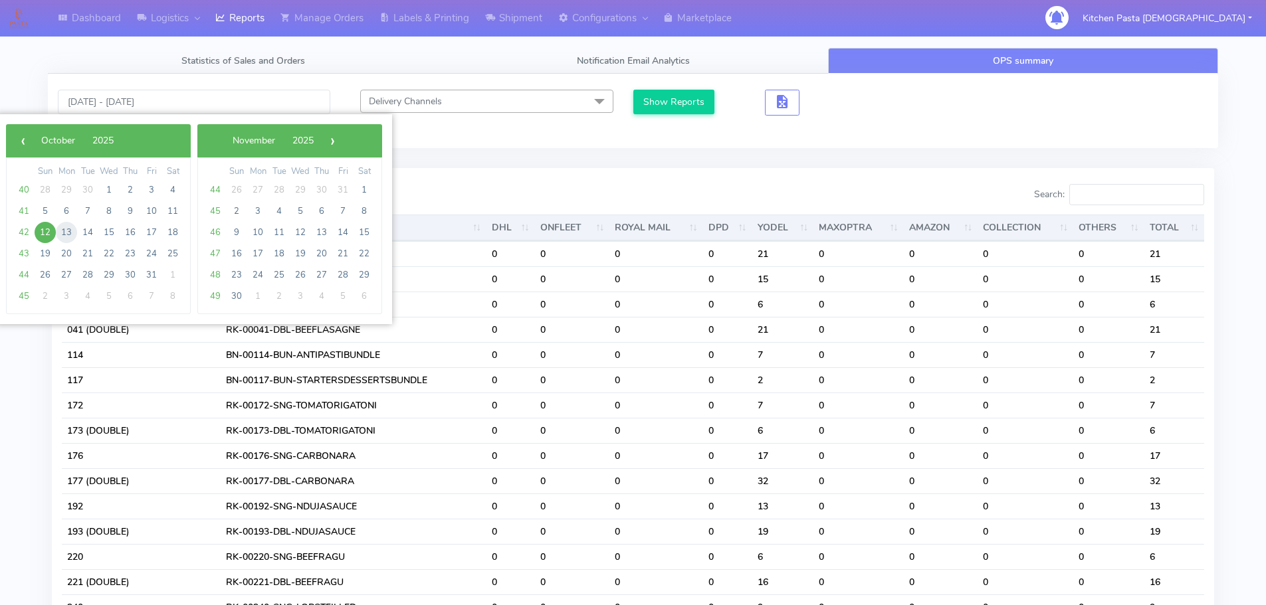
click at [66, 235] on span "13" at bounding box center [66, 232] width 21 height 21
type input "[DATE] - [DATE]"
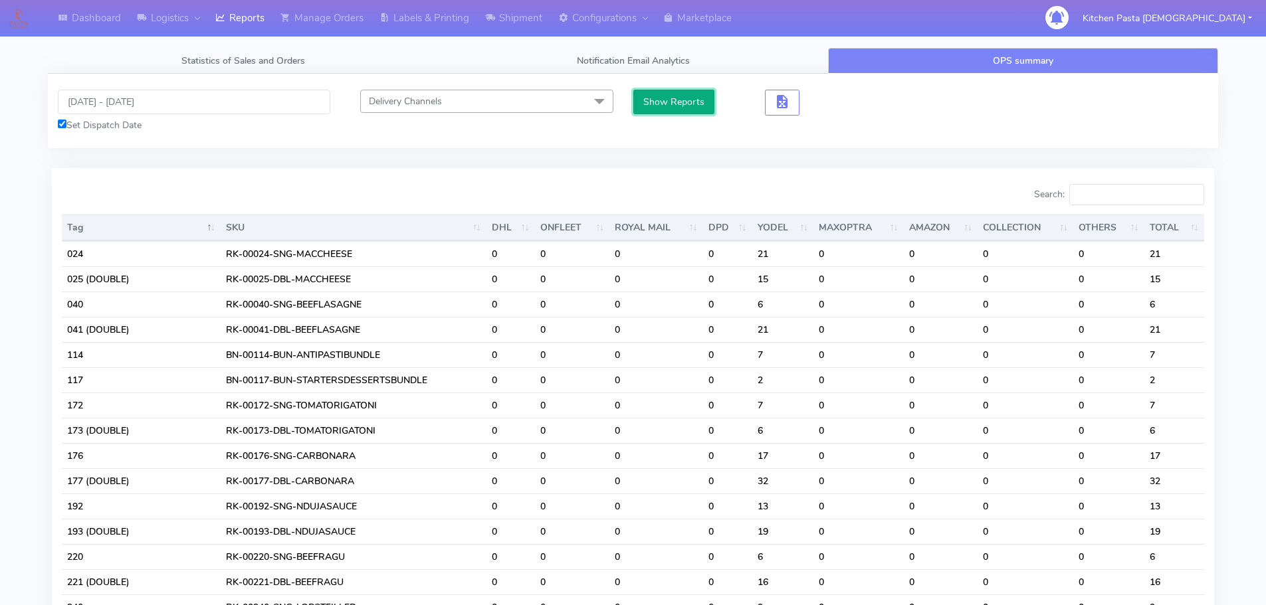
click at [673, 109] on button "Show Reports" at bounding box center [674, 102] width 82 height 25
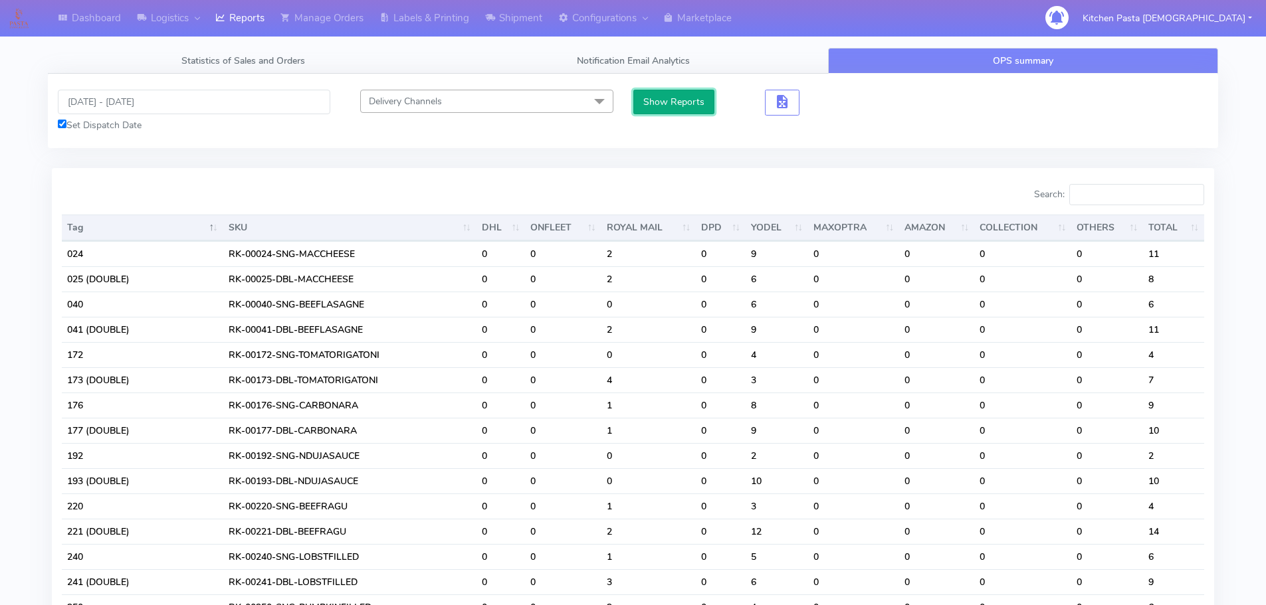
click at [663, 103] on button "Show Reports" at bounding box center [674, 102] width 82 height 25
click at [1090, 196] on input "Search:" at bounding box center [1136, 194] width 135 height 21
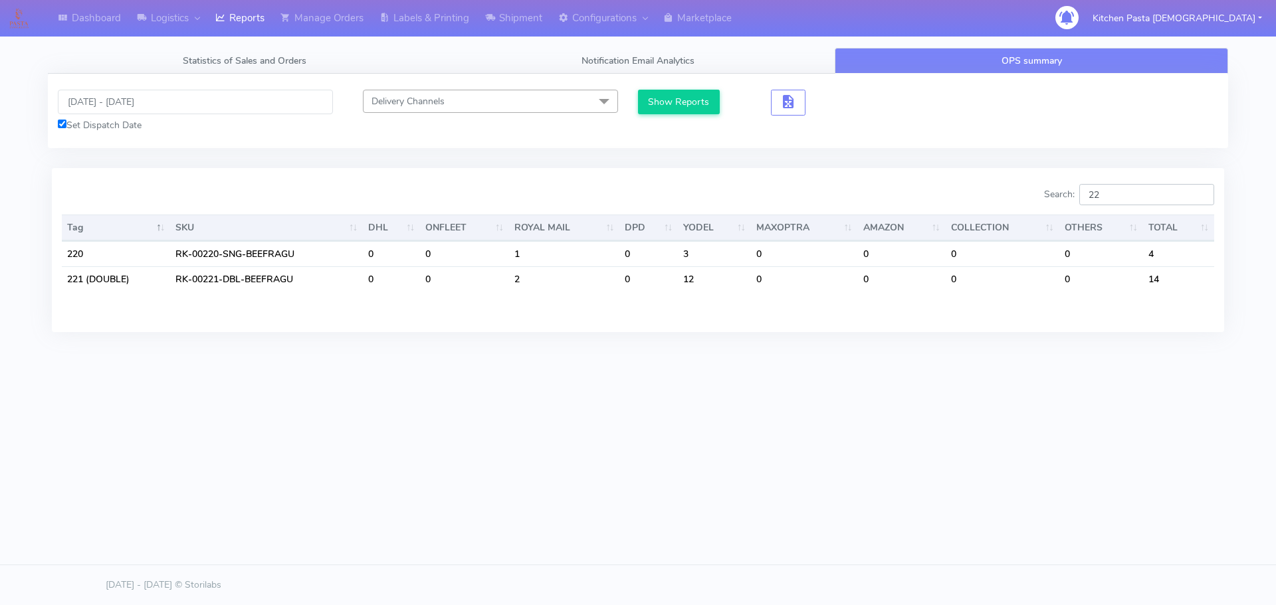
type input "2"
type input "1"
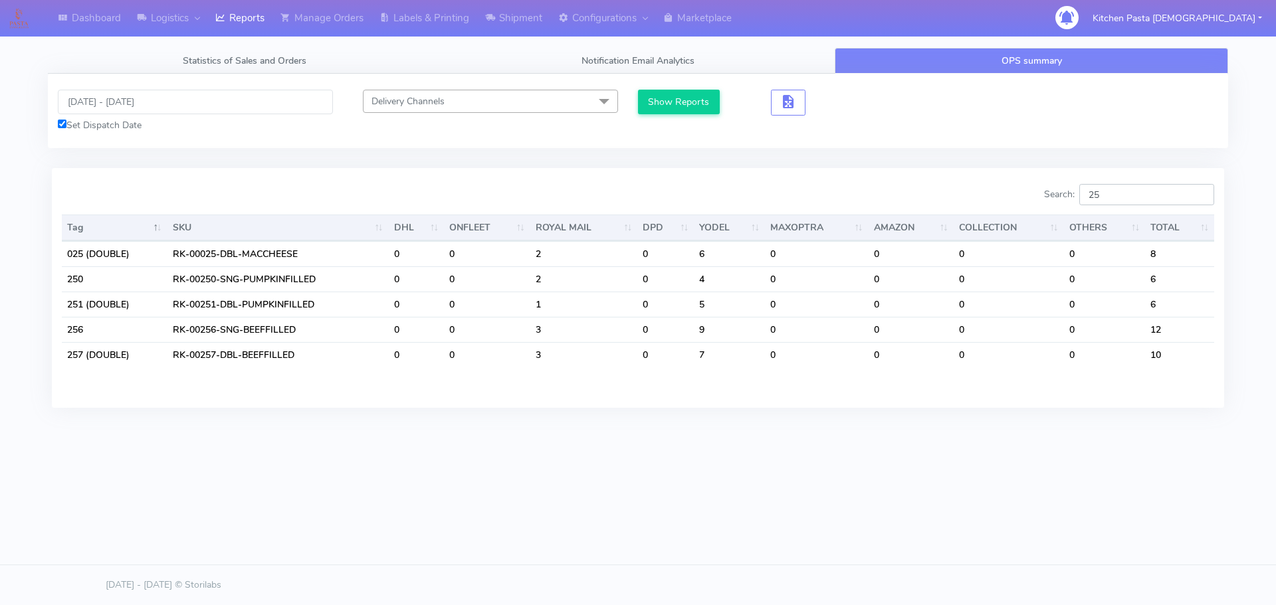
type input "2"
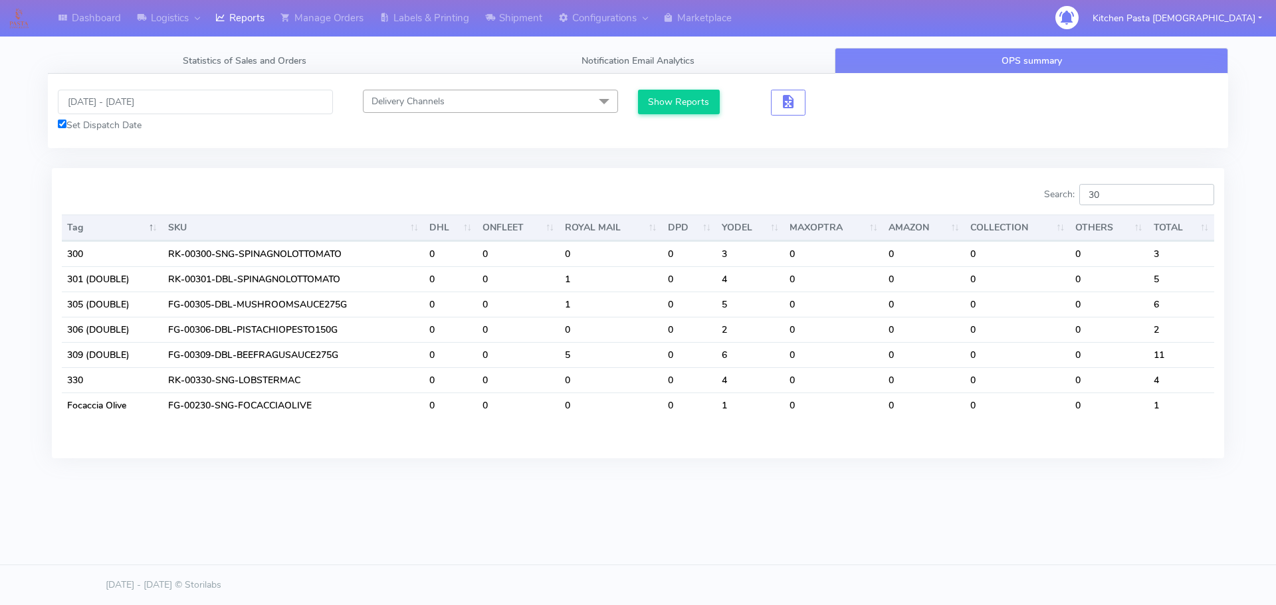
type input "3"
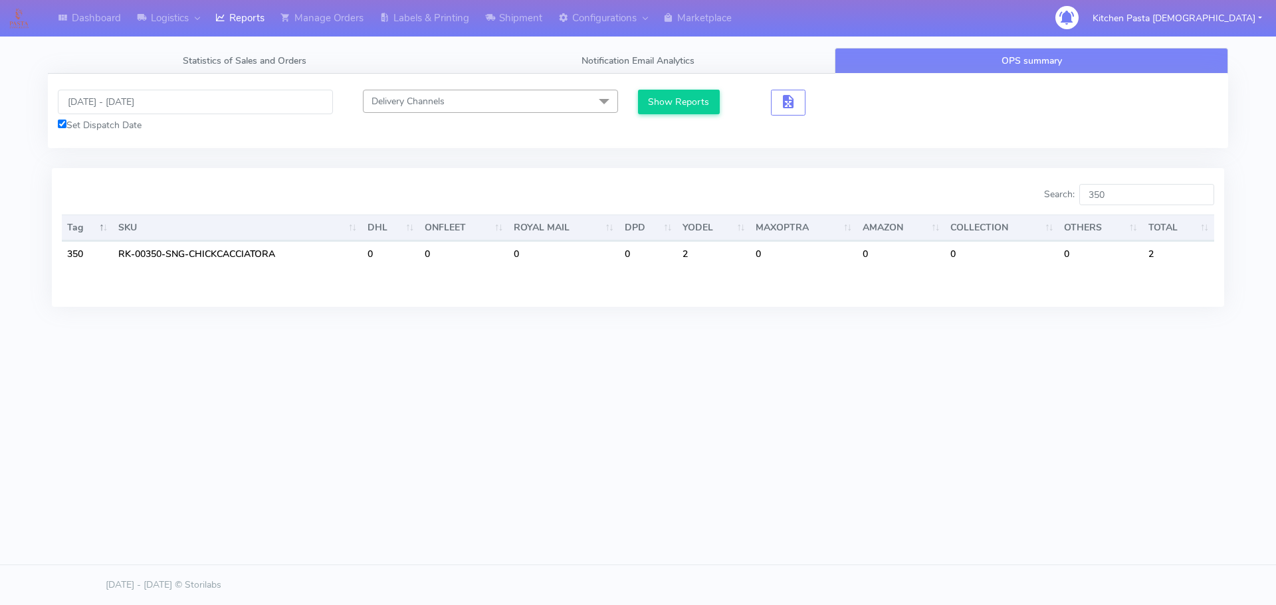
drag, startPoint x: 920, startPoint y: 440, endPoint x: 1032, endPoint y: 314, distance: 168.5
click at [919, 439] on div "Dashboard Logistics [GEOGRAPHIC_DATA] Logistics Reports Manage Orders Labels & …" at bounding box center [638, 242] width 1276 height 484
click at [1129, 194] on input "350" at bounding box center [1146, 194] width 135 height 21
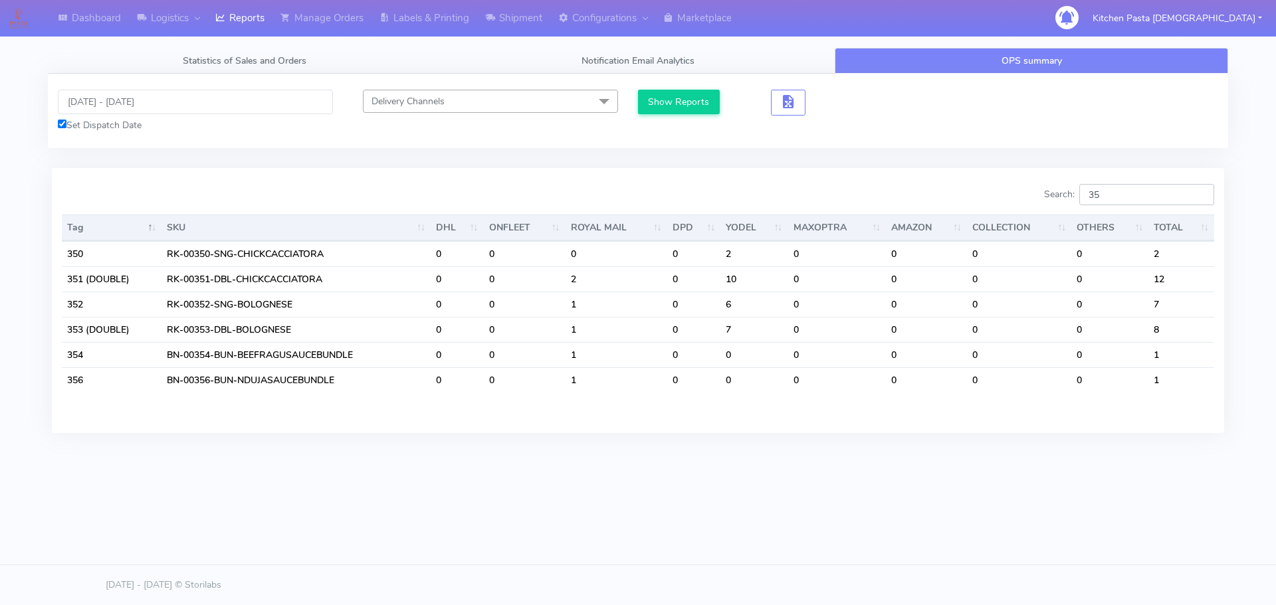
type input "3"
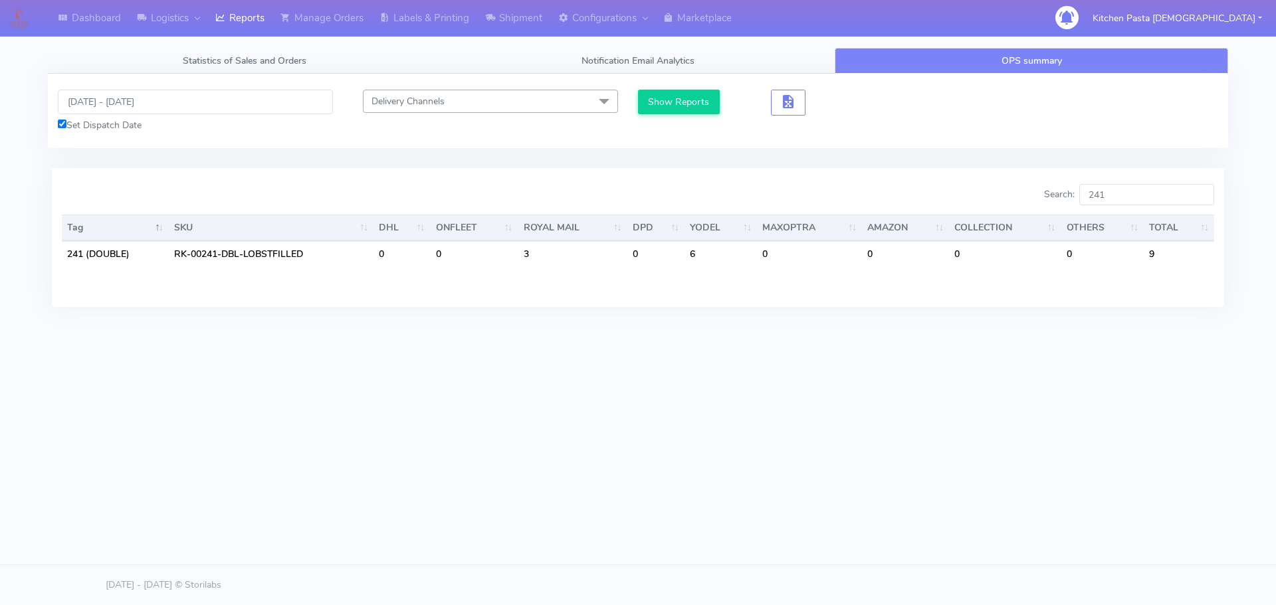
click at [952, 454] on div "Dashboard Logistics [GEOGRAPHIC_DATA] Logistics Reports Manage Orders Labels & …" at bounding box center [638, 242] width 1276 height 484
click at [1126, 181] on div "Search: 241 Tag SKU DHL ONFLEET ROYAL MAIL DPD YODEL MAXOPTRA AMAZON COLLECTION…" at bounding box center [638, 237] width 1172 height 138
click at [1126, 200] on input "241" at bounding box center [1146, 194] width 135 height 21
click at [931, 415] on div "Dashboard Logistics [GEOGRAPHIC_DATA] Logistics Reports Manage Orders Labels & …" at bounding box center [638, 242] width 1276 height 484
click at [1159, 181] on div "Search: 241 Tag SKU DHL ONFLEET ROYAL MAIL DPD YODEL MAXOPTRA AMAZON COLLECTION…" at bounding box center [638, 237] width 1172 height 138
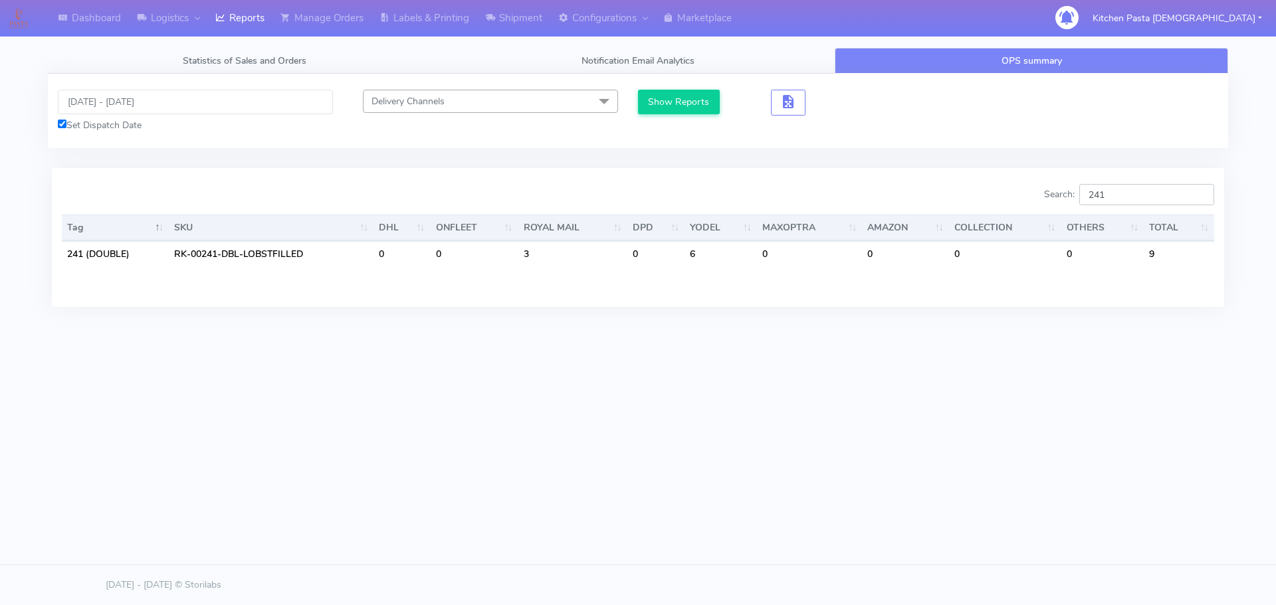
click at [1158, 192] on input "241" at bounding box center [1146, 194] width 135 height 21
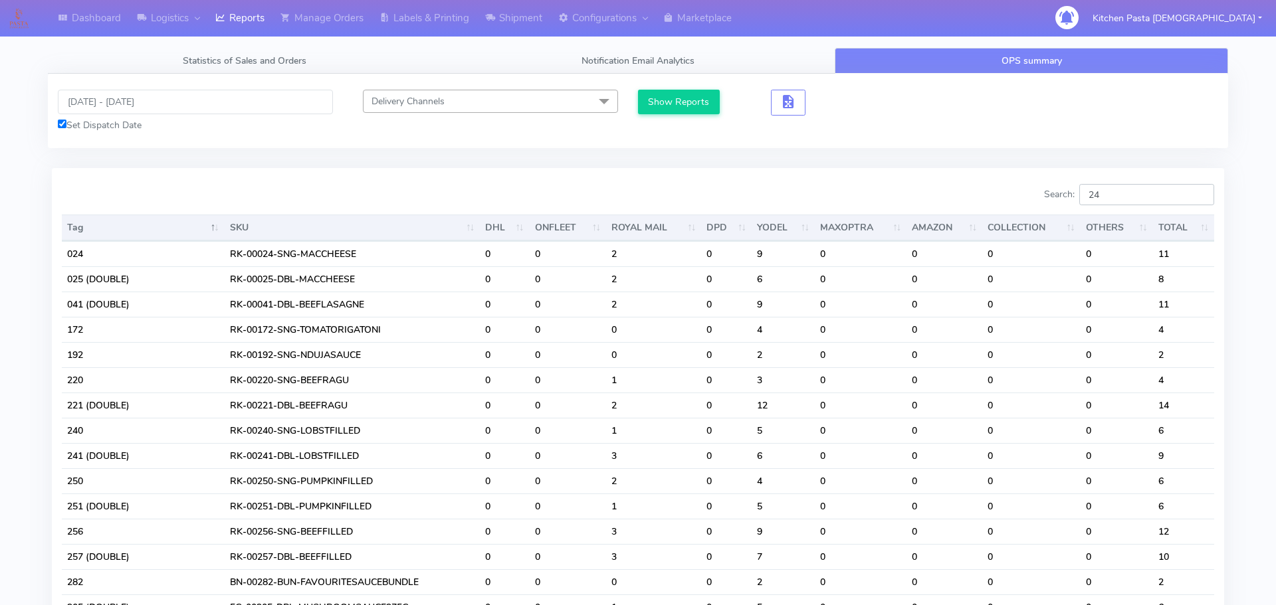
type input "2"
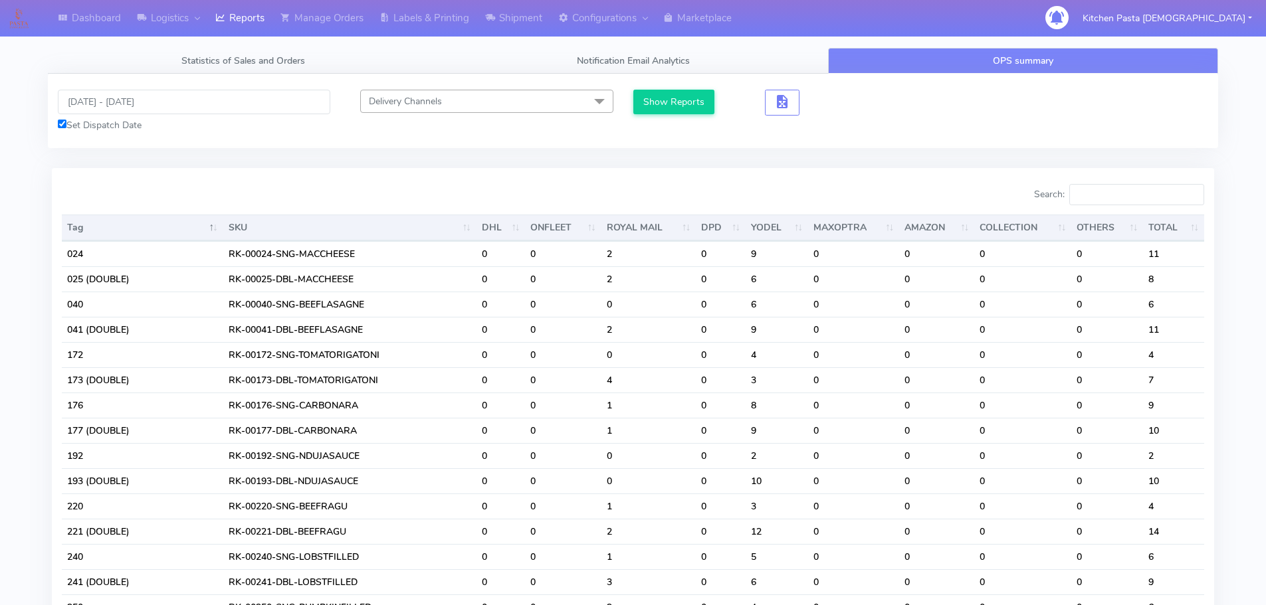
drag, startPoint x: 159, startPoint y: 84, endPoint x: 151, endPoint y: 93, distance: 12.3
click at [159, 84] on div "[DATE] - [DATE] Set Dispatch Date Delivery Channels Select All DHL OnFleet Roya…" at bounding box center [633, 111] width 1170 height 74
click at [150, 94] on input "[DATE] - [DATE]" at bounding box center [194, 102] width 272 height 25
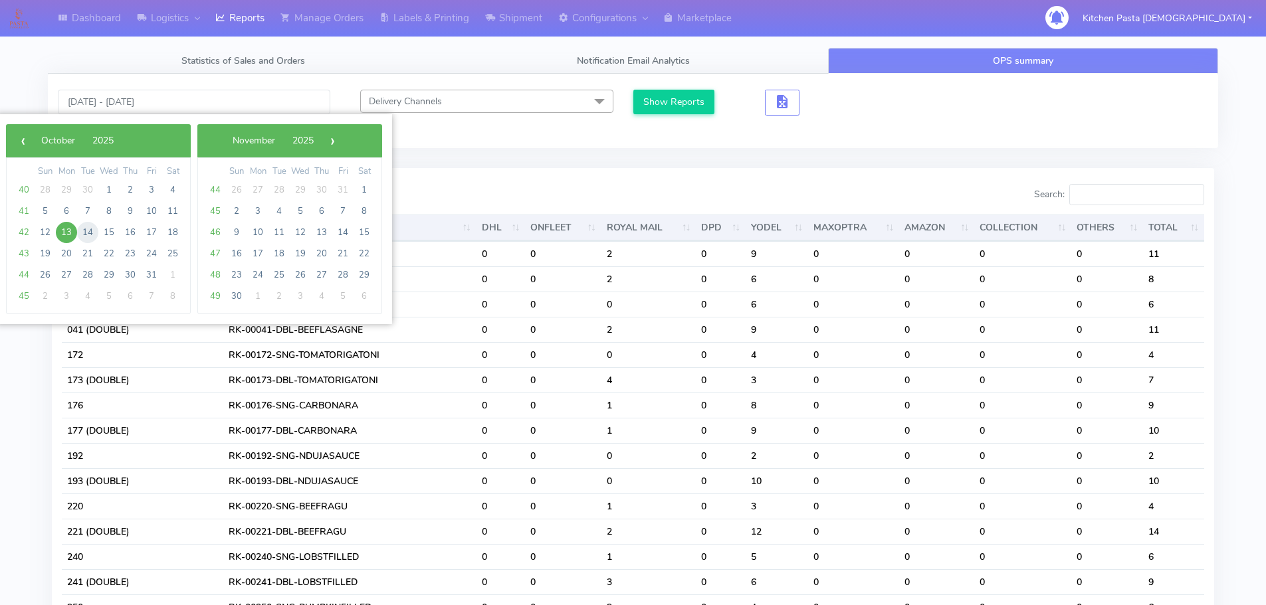
click at [92, 231] on span "14" at bounding box center [87, 232] width 21 height 21
click at [126, 231] on span "16" at bounding box center [130, 232] width 21 height 21
type input "[DATE] - [DATE]"
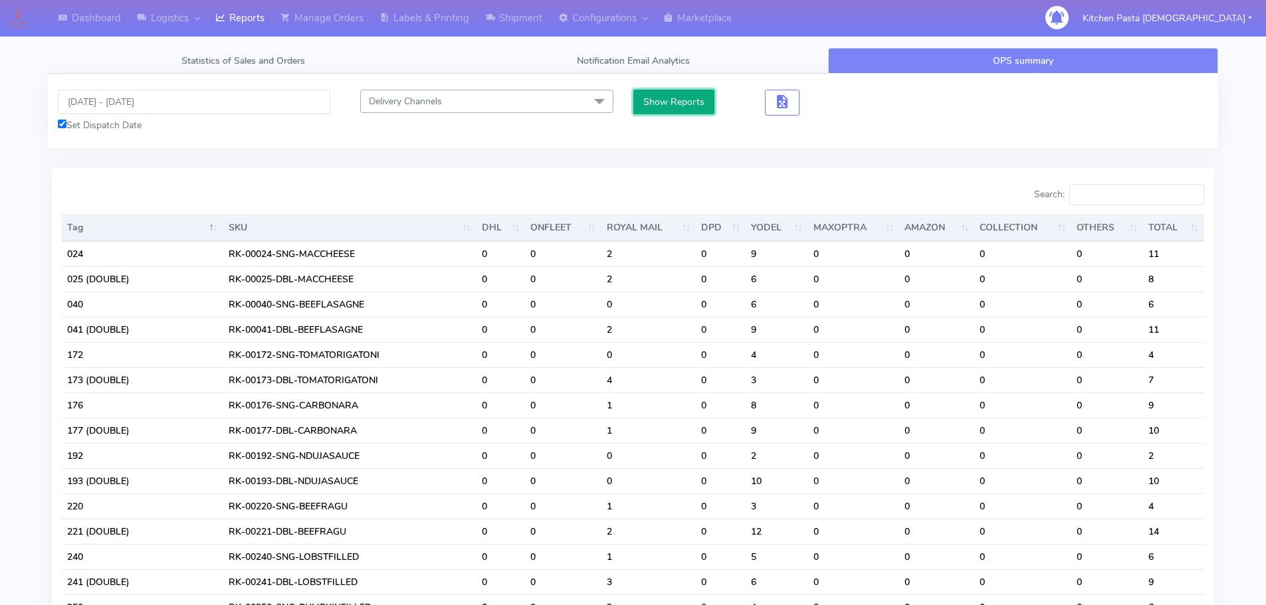
click at [655, 113] on button "Show Reports" at bounding box center [674, 102] width 82 height 25
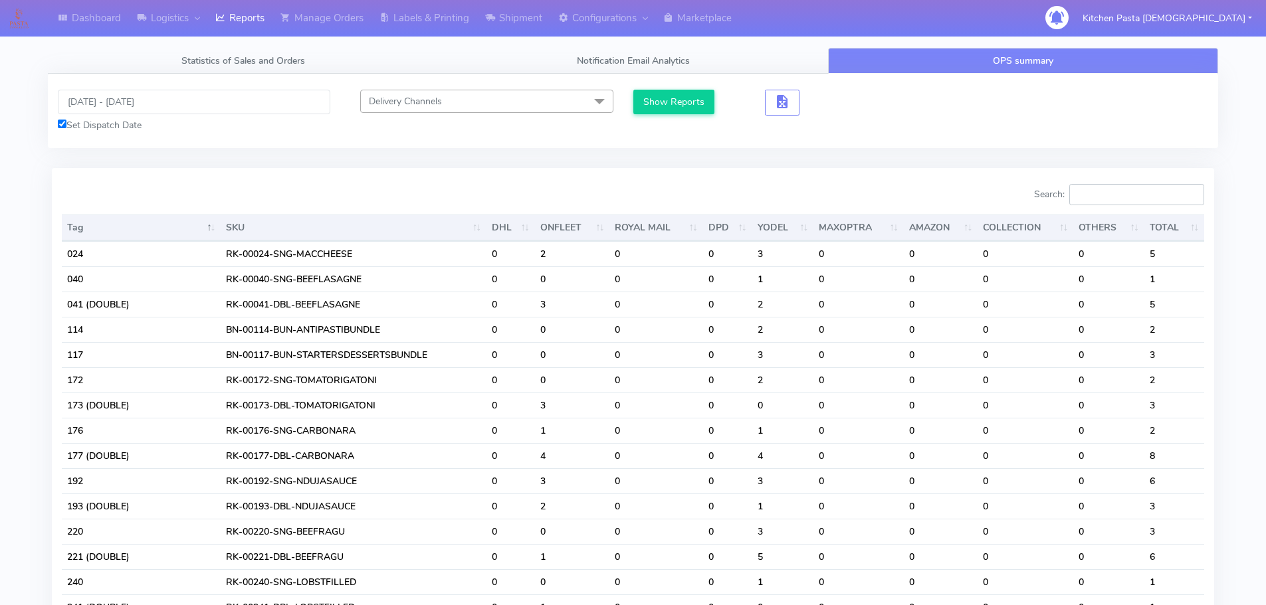
click at [1142, 204] on input "Search:" at bounding box center [1136, 194] width 135 height 21
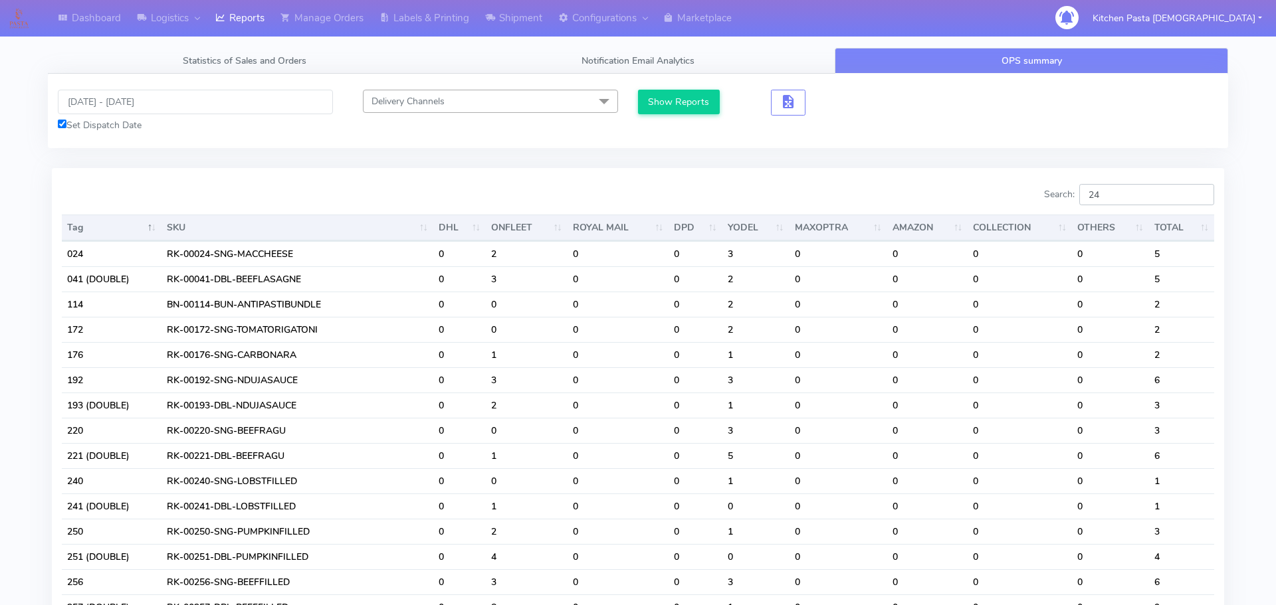
type input "2"
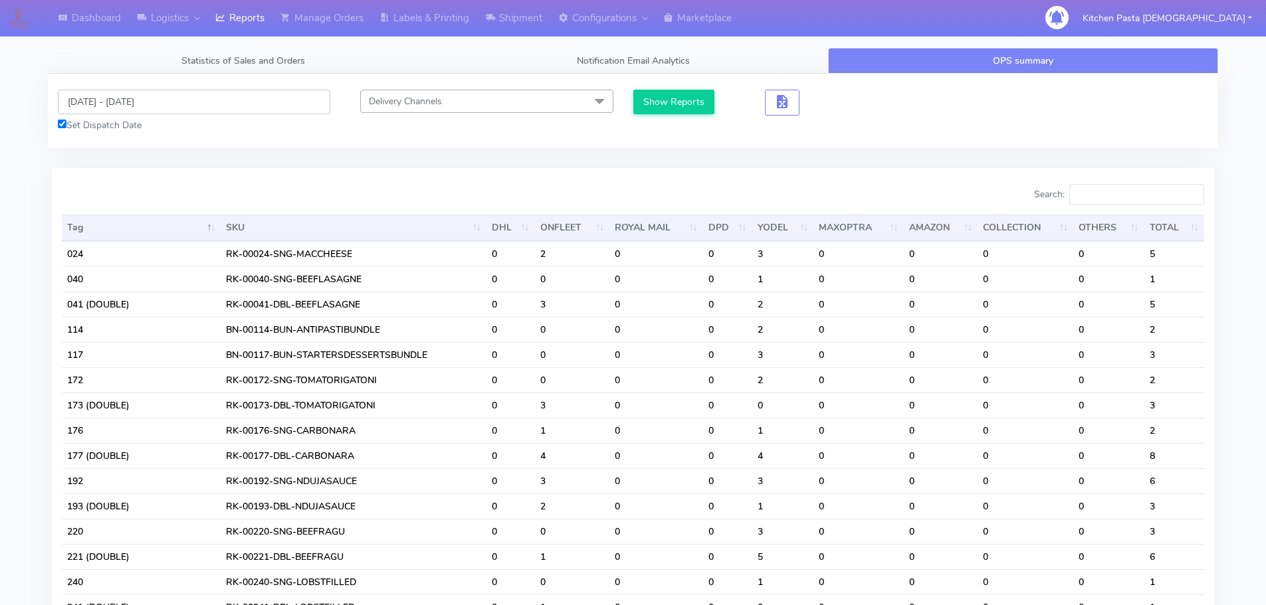
click at [76, 99] on input "[DATE] - [DATE]" at bounding box center [194, 102] width 272 height 25
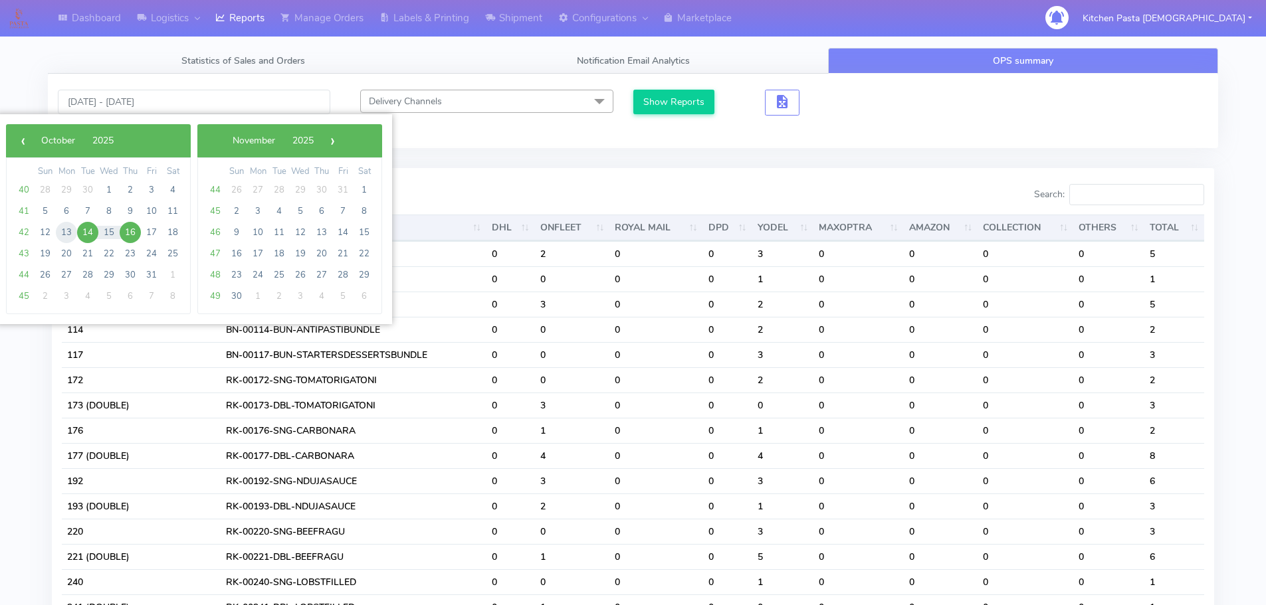
click at [71, 230] on span "13" at bounding box center [66, 232] width 21 height 21
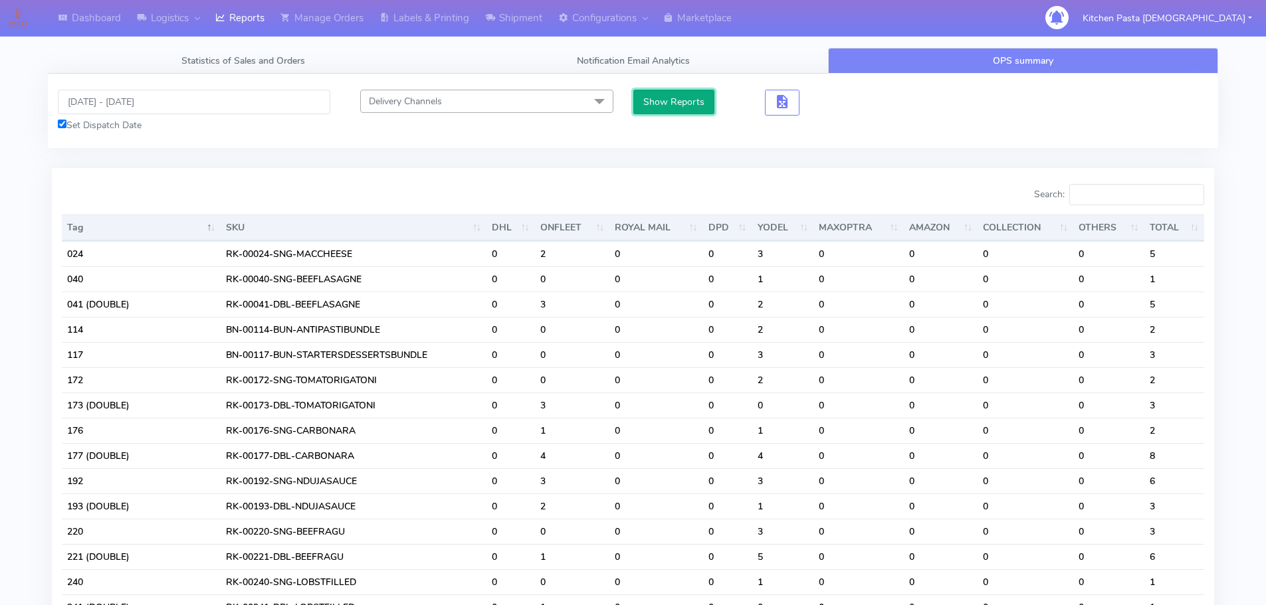
click at [668, 90] on button "Show Reports" at bounding box center [674, 102] width 82 height 25
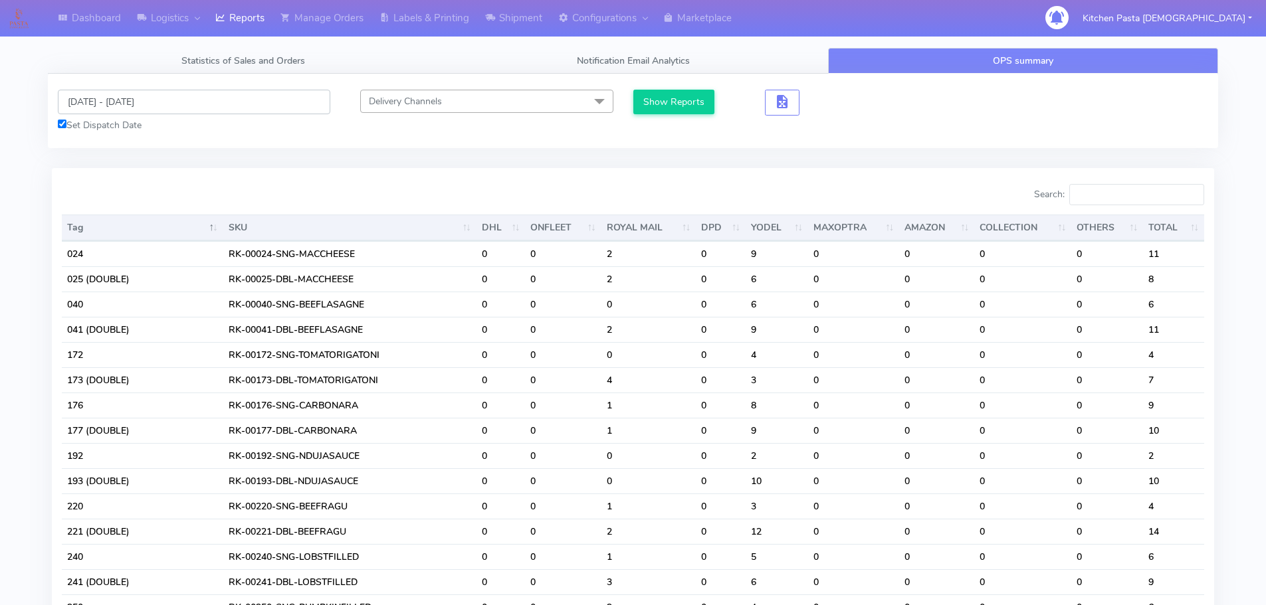
click at [119, 100] on input "[DATE] - [DATE]" at bounding box center [194, 102] width 272 height 25
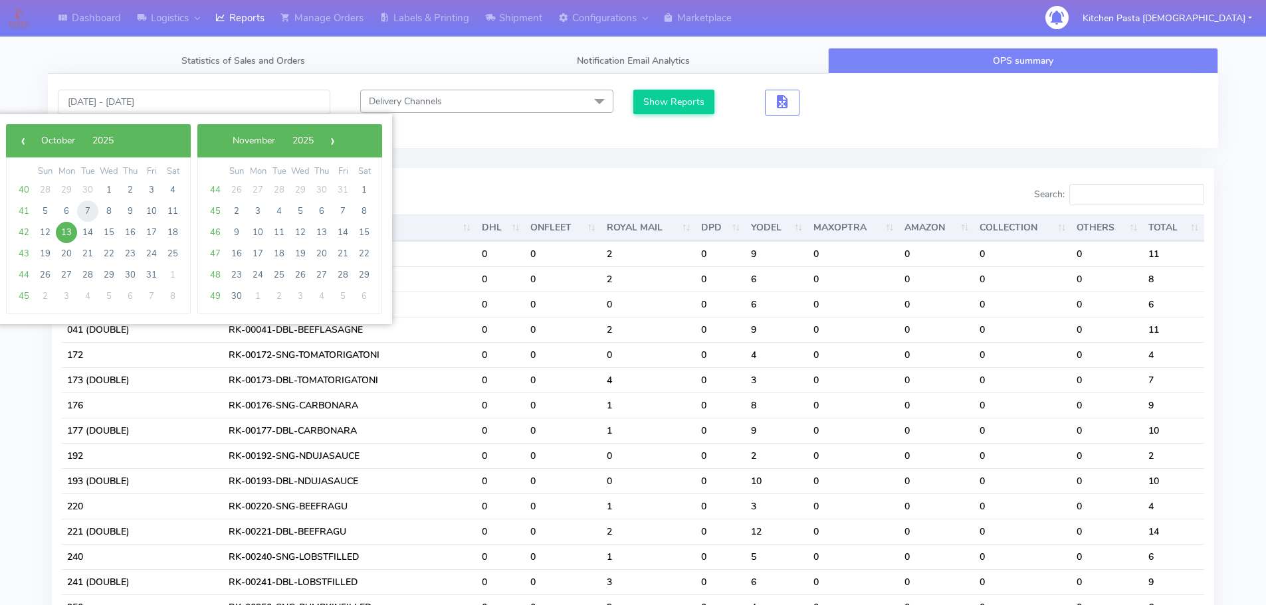
click at [92, 216] on span "7" at bounding box center [87, 211] width 21 height 21
click at [143, 205] on span "10" at bounding box center [151, 211] width 21 height 21
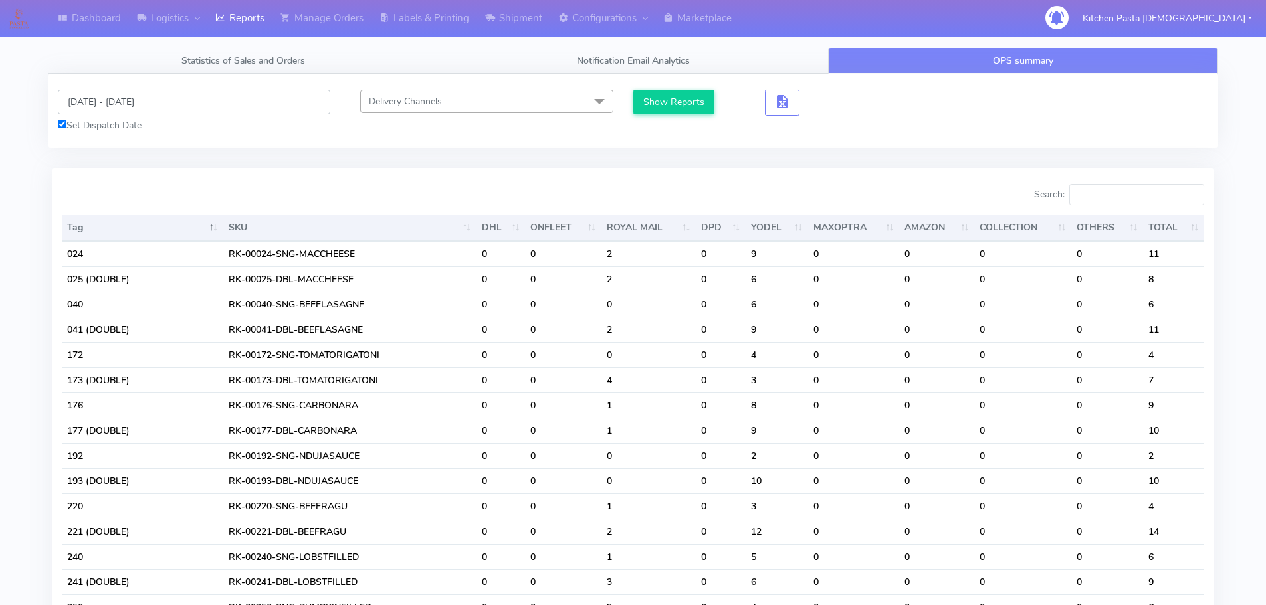
click at [129, 110] on input "[DATE] - [DATE]" at bounding box center [194, 102] width 272 height 25
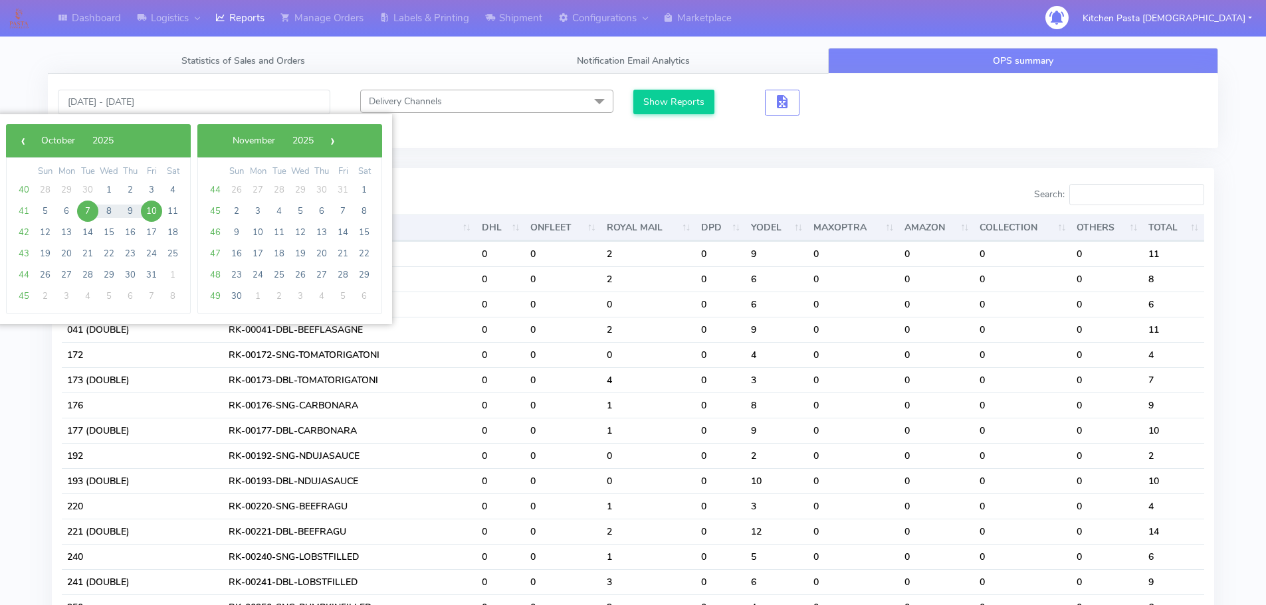
click at [90, 207] on span "7" at bounding box center [87, 211] width 21 height 21
click at [126, 207] on span "9" at bounding box center [130, 211] width 21 height 21
type input "[DATE] - [DATE]"
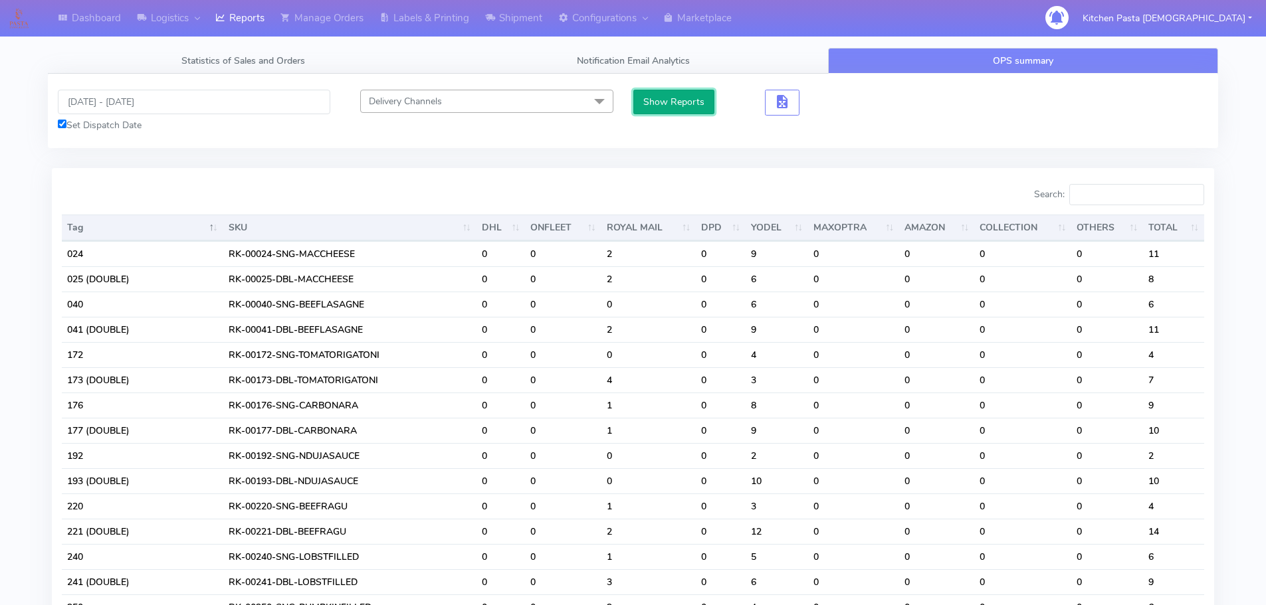
click at [648, 94] on button "Show Reports" at bounding box center [674, 102] width 82 height 25
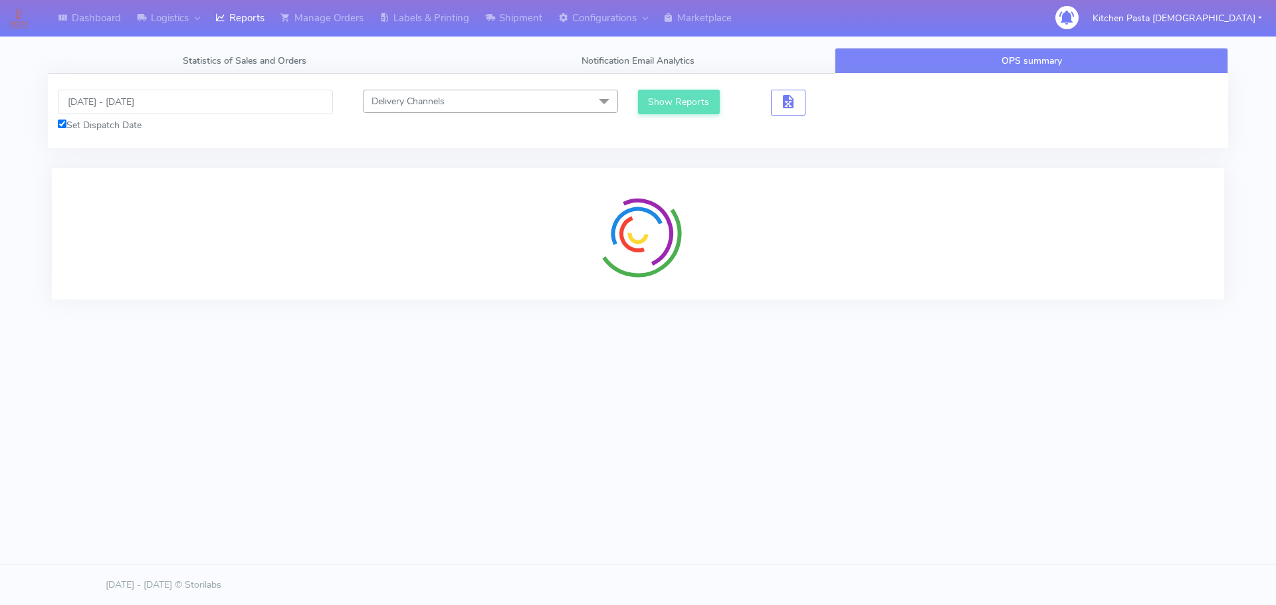
click at [1129, 195] on div at bounding box center [638, 234] width 1172 height 132
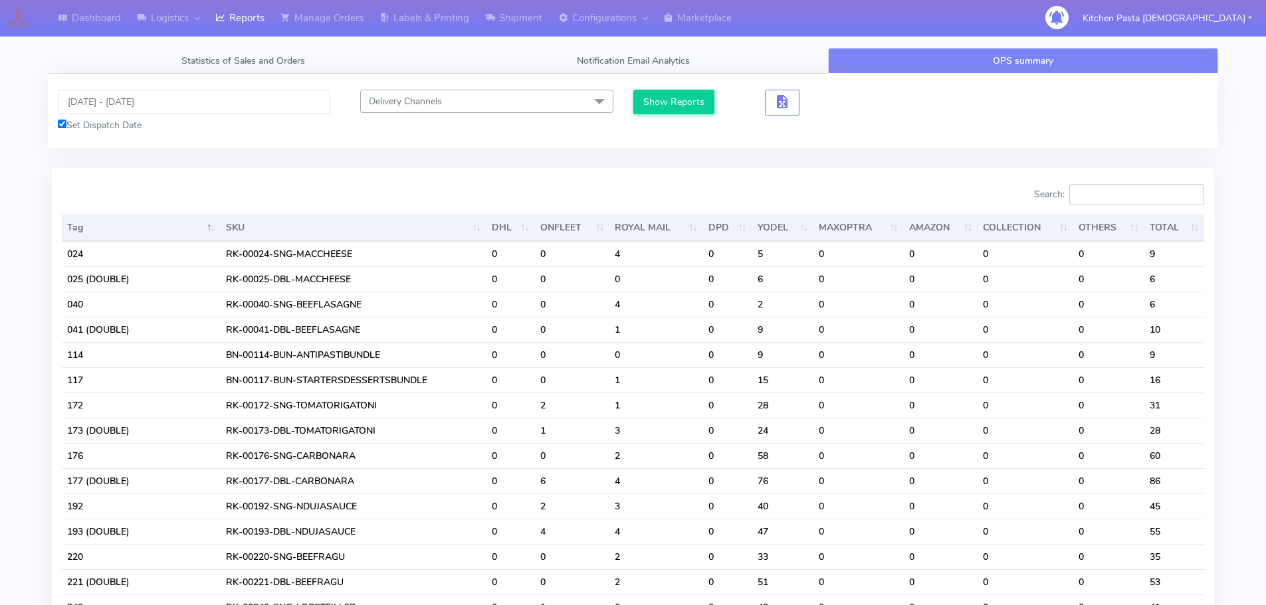
click at [1129, 195] on input "Search:" at bounding box center [1136, 194] width 135 height 21
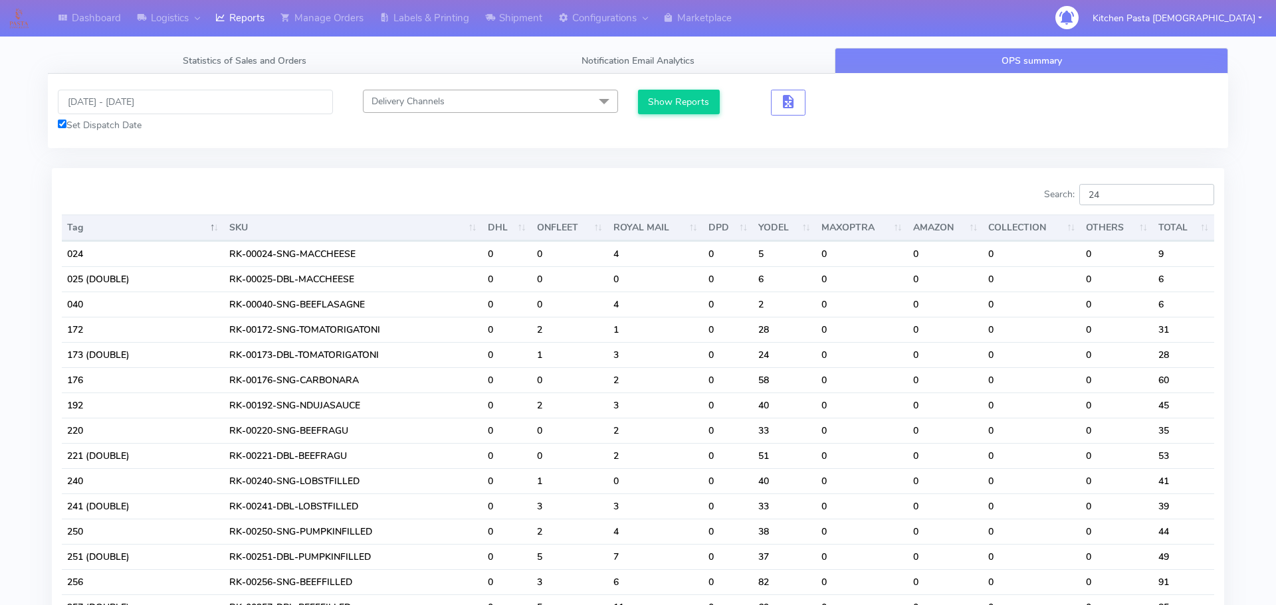
type input "2"
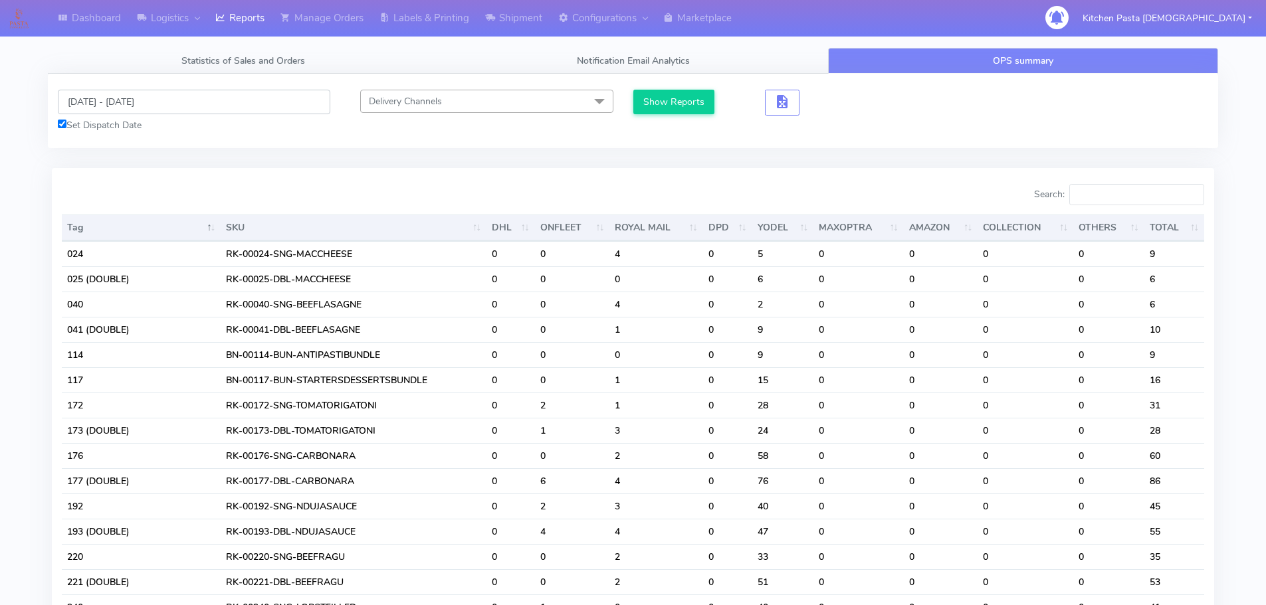
click at [122, 104] on input "[DATE] - [DATE]" at bounding box center [194, 102] width 272 height 25
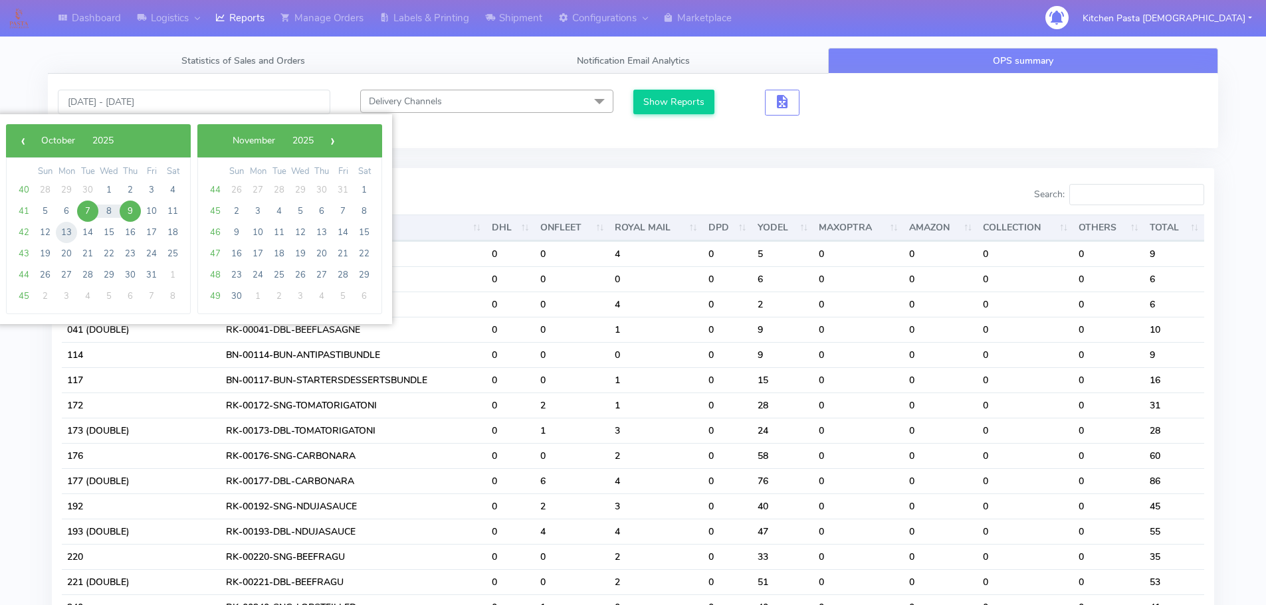
click at [60, 227] on span "13" at bounding box center [66, 232] width 21 height 21
type input "[DATE] - [DATE]"
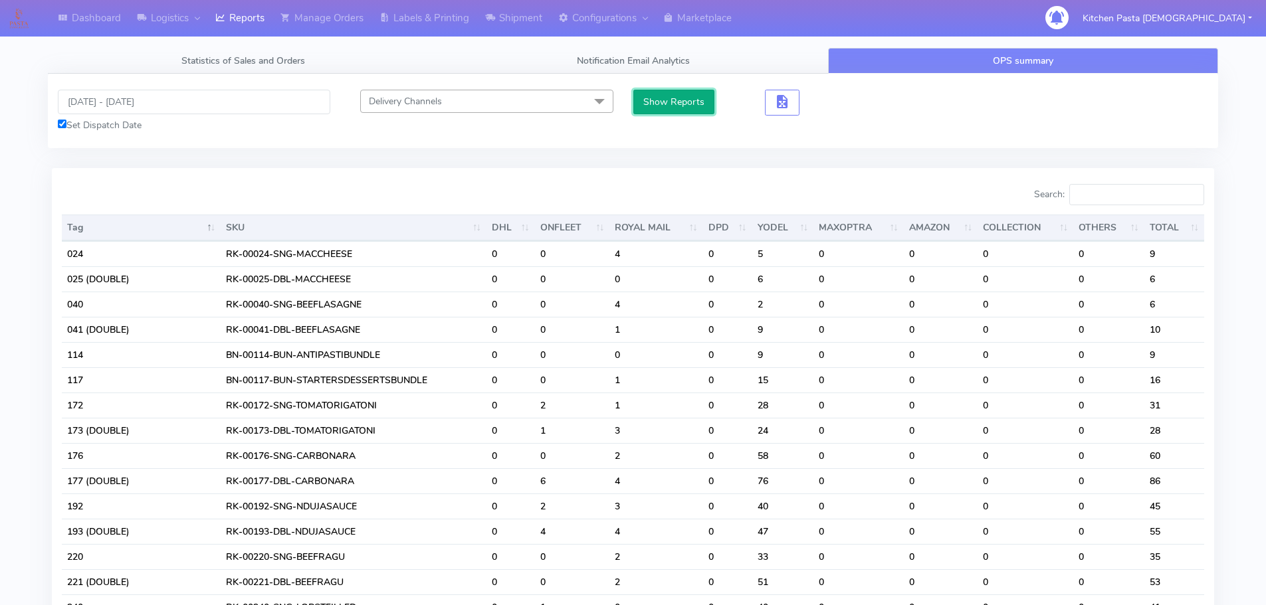
click at [662, 97] on button "Show Reports" at bounding box center [674, 102] width 82 height 25
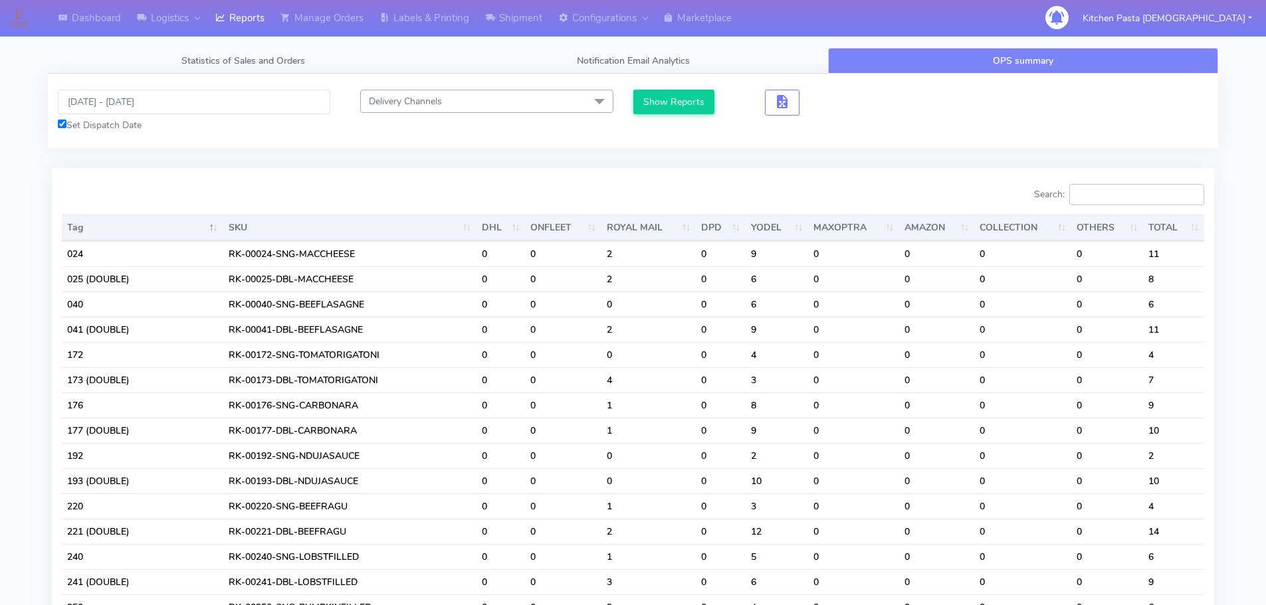
click at [1108, 191] on input "Search:" at bounding box center [1136, 194] width 135 height 21
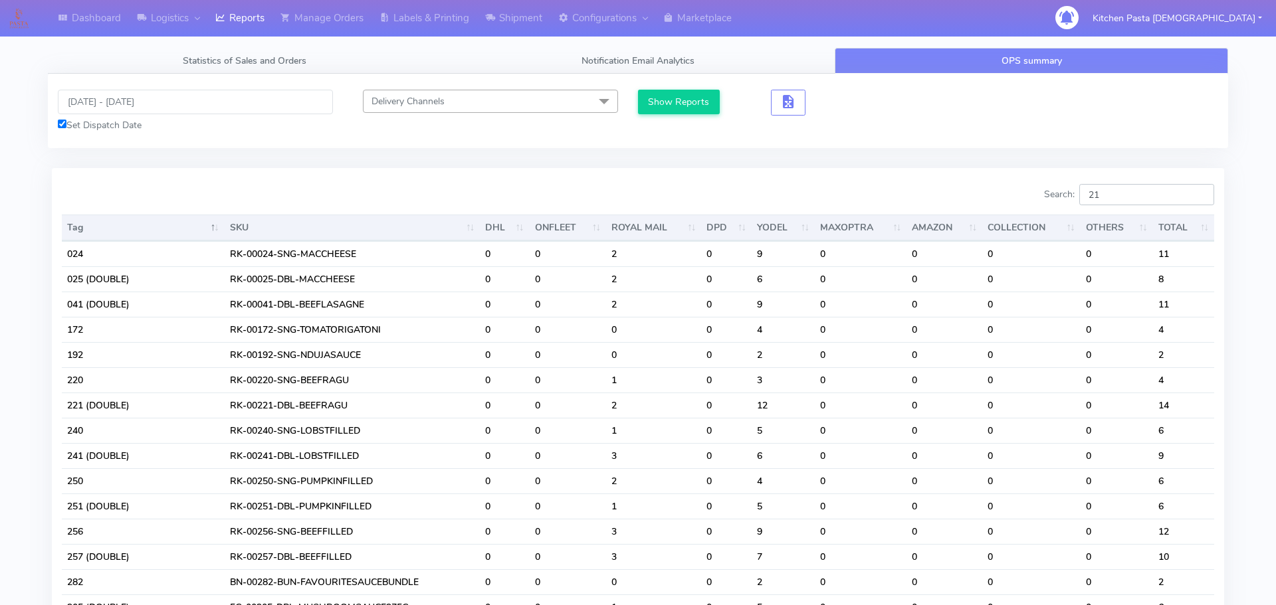
type input "2"
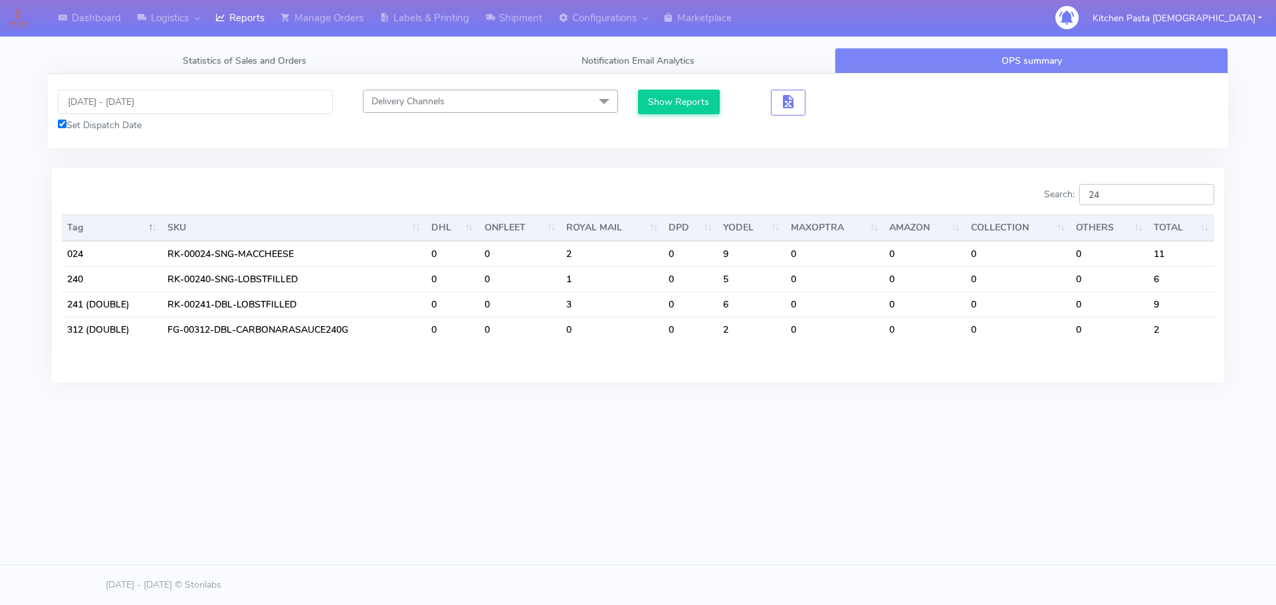
type input "2"
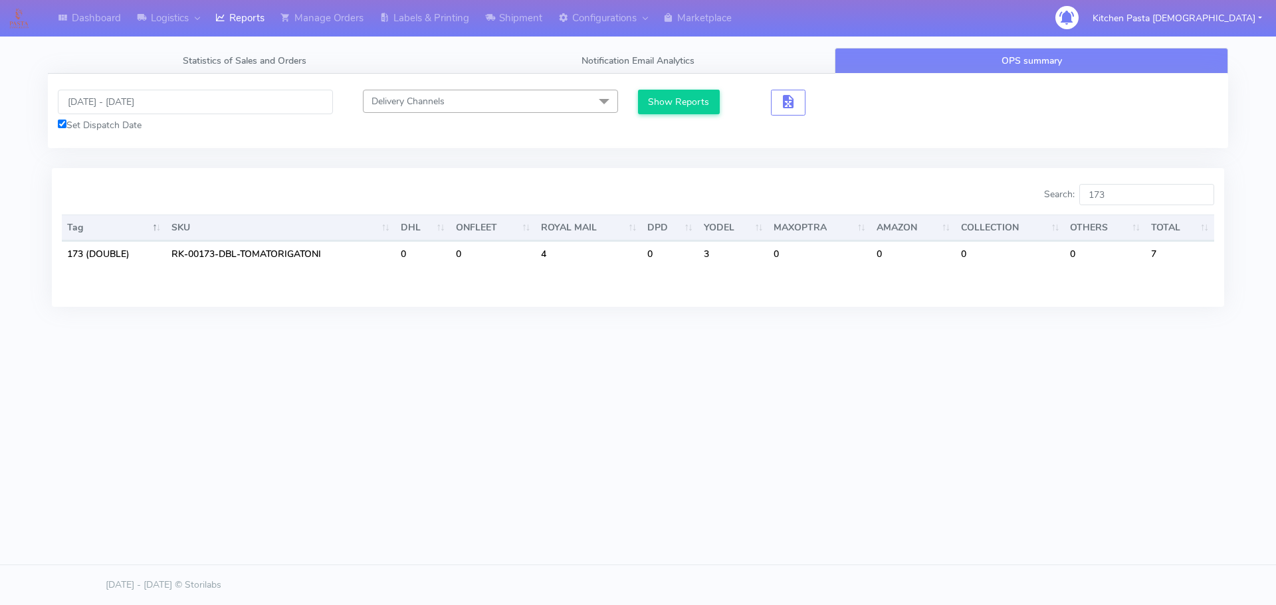
click at [743, 420] on div "Dashboard Logistics [GEOGRAPHIC_DATA] Logistics Reports Manage Orders Labels & …" at bounding box center [638, 242] width 1276 height 484
drag, startPoint x: 1120, startPoint y: 196, endPoint x: 1122, endPoint y: 211, distance: 15.3
click at [1122, 211] on div "Search: 173 Tag SKU DHL ONFLEET ROYAL MAIL DPD YODEL MAXOPTRA AMAZON COLLECTION…" at bounding box center [638, 237] width 1152 height 106
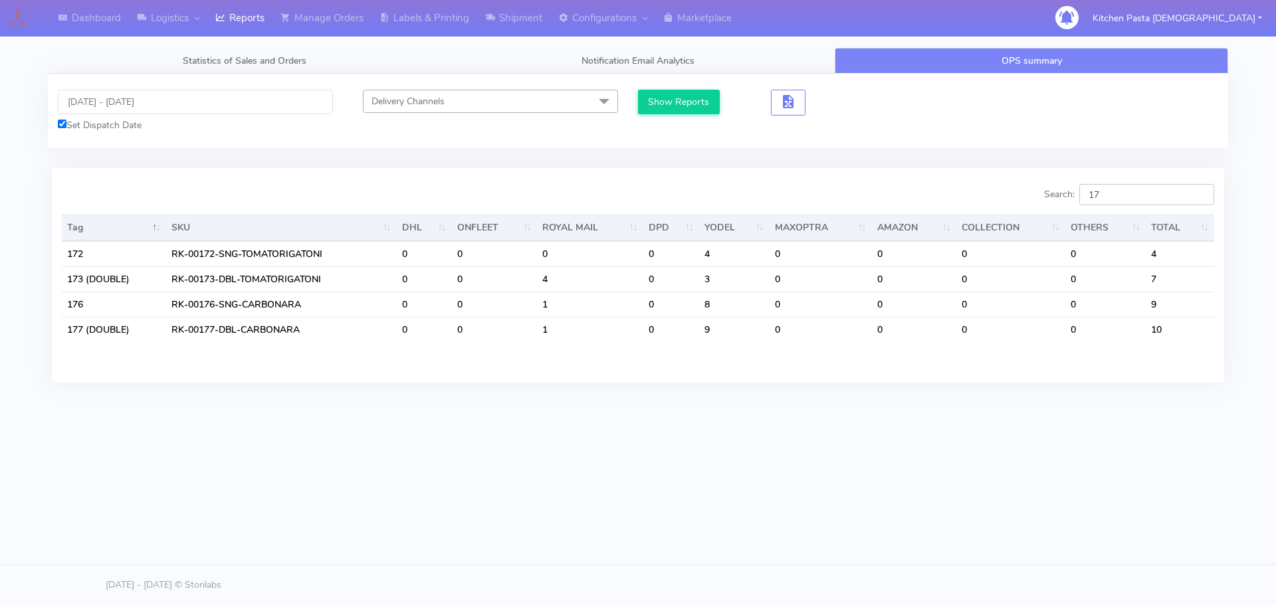
type input "1"
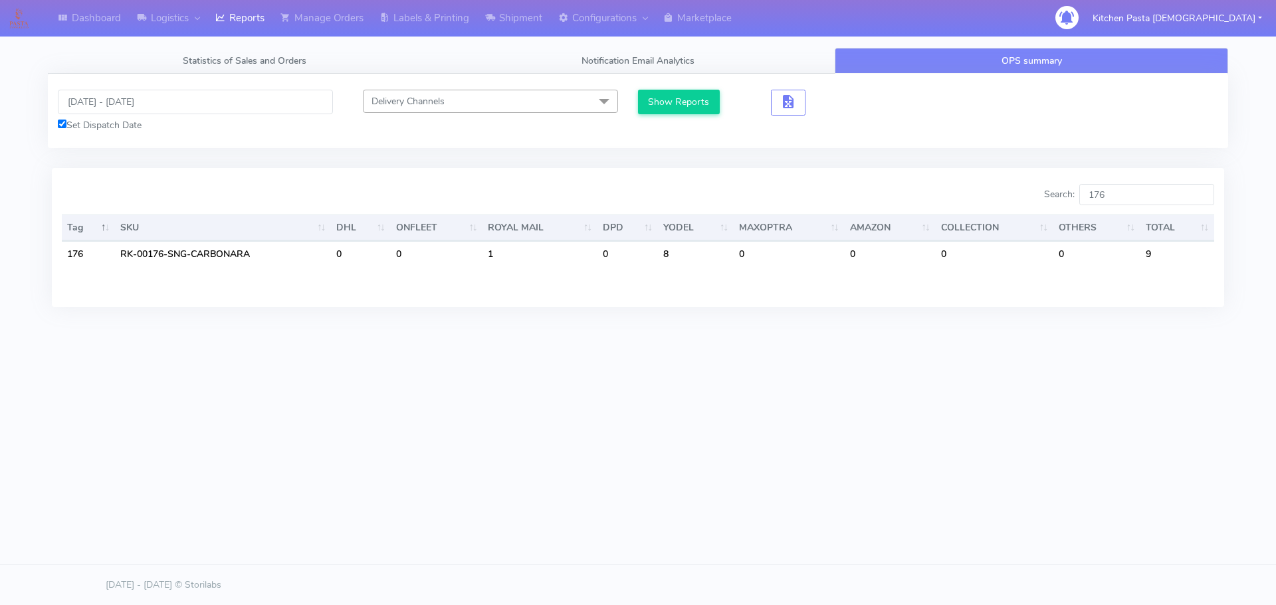
click at [844, 384] on div "Dashboard Logistics [GEOGRAPHIC_DATA] Logistics Reports Manage Orders Labels & …" at bounding box center [638, 242] width 1276 height 484
click at [1136, 190] on input "176" at bounding box center [1146, 194] width 135 height 21
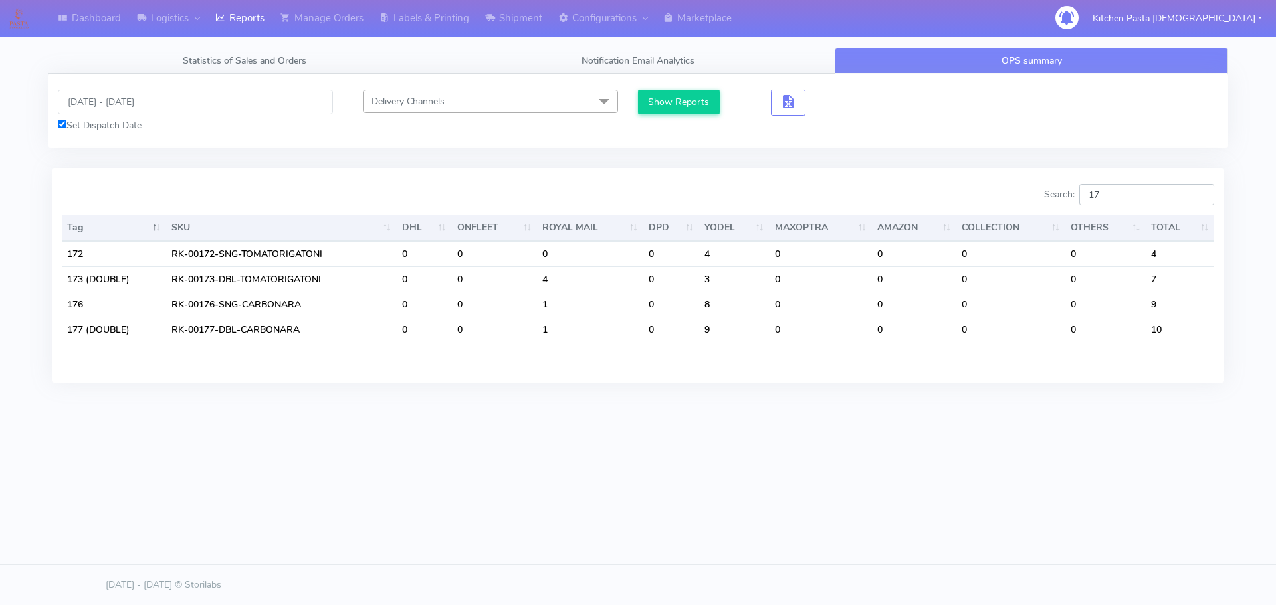
type input "1"
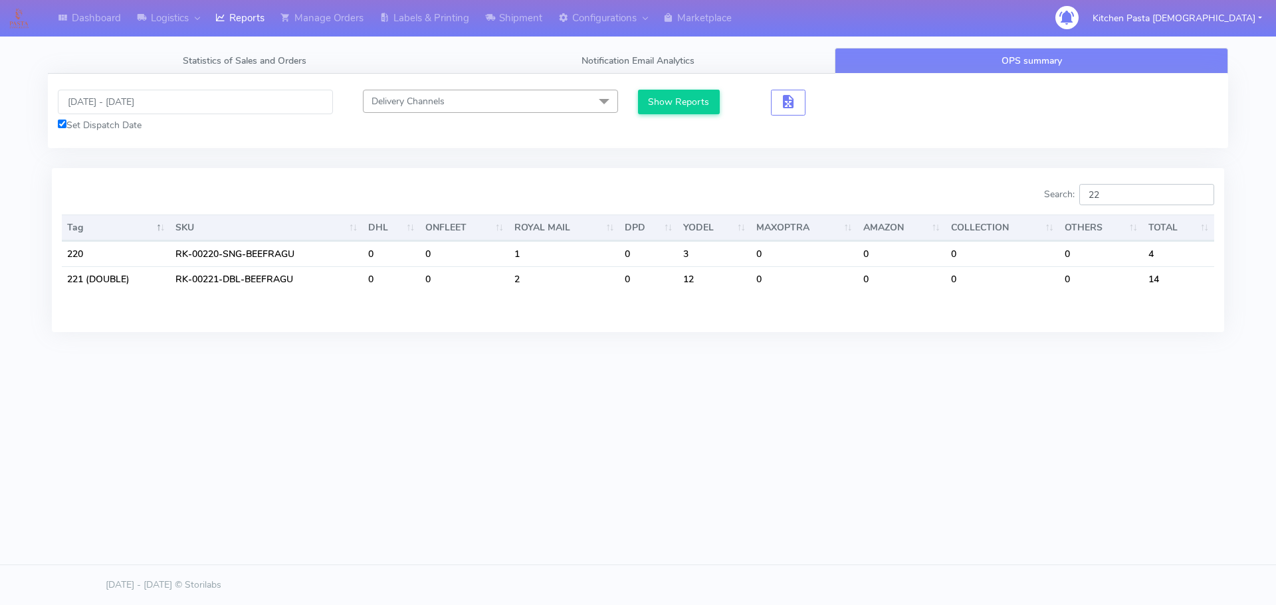
type input "2"
type input "1"
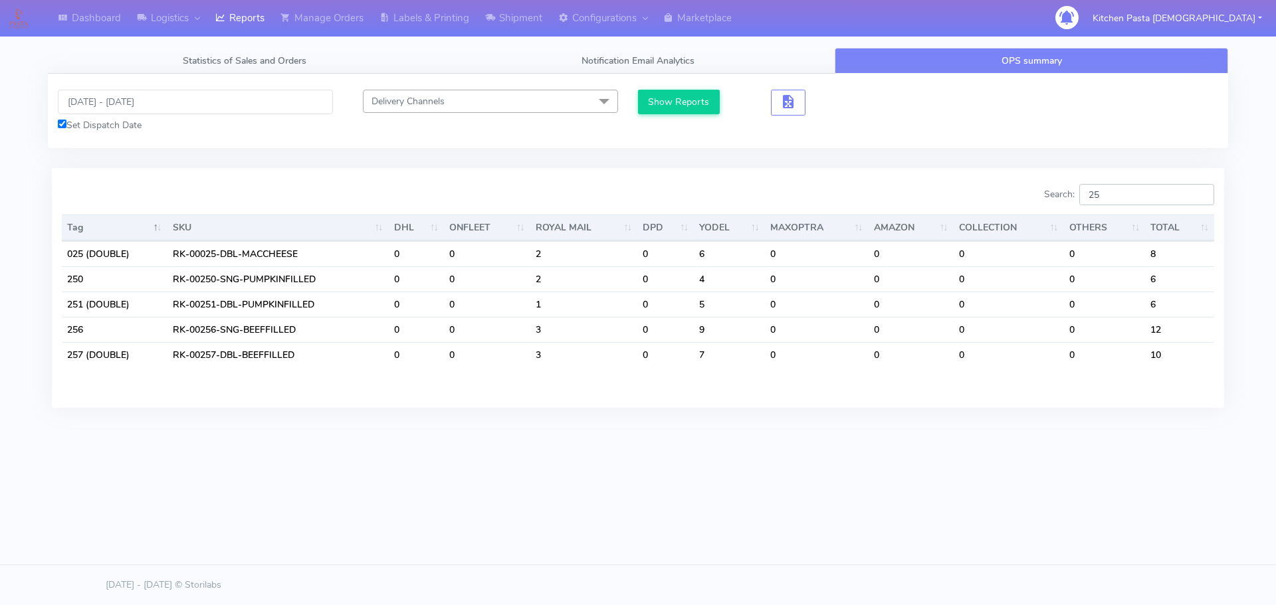
type input "2"
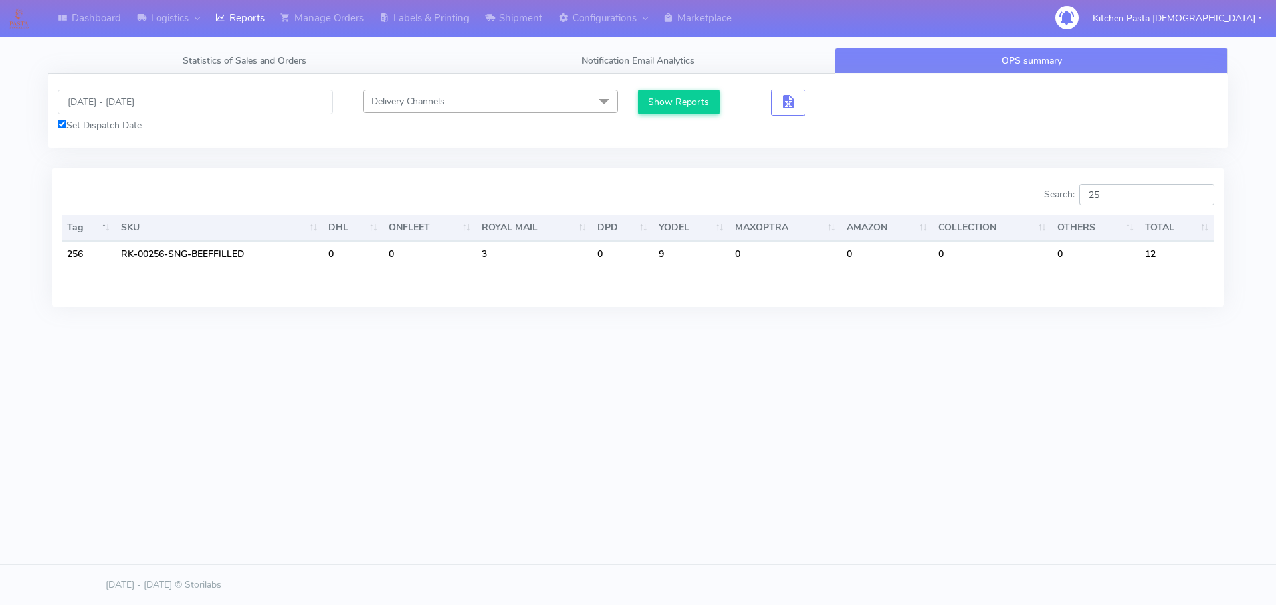
type input "2"
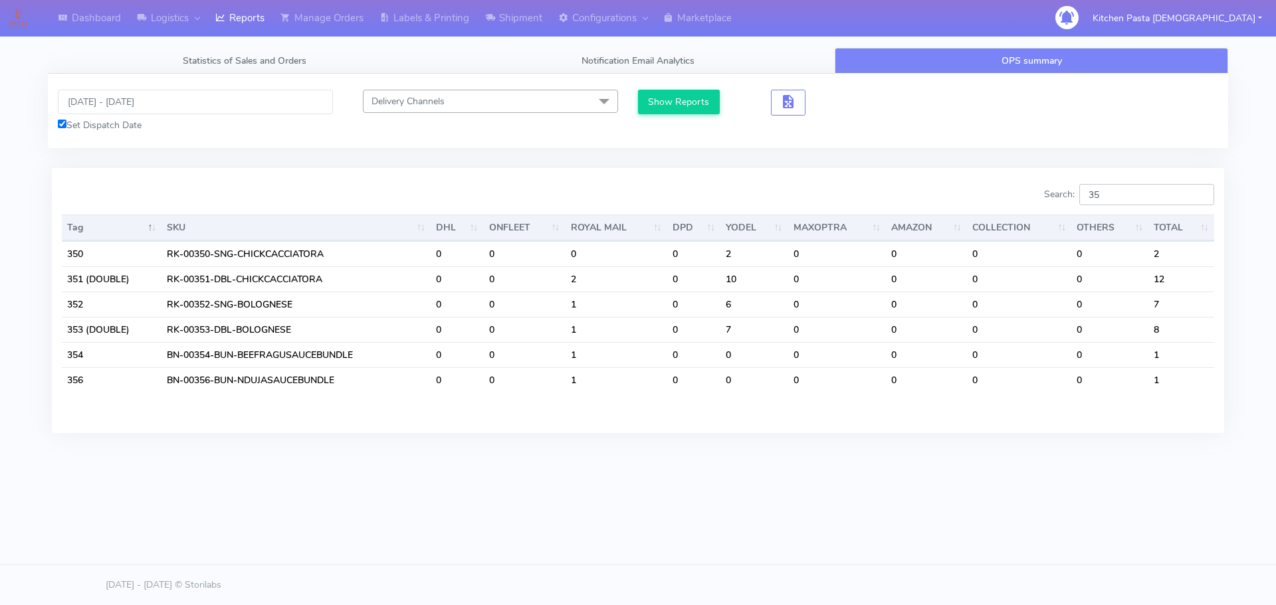
type input "3"
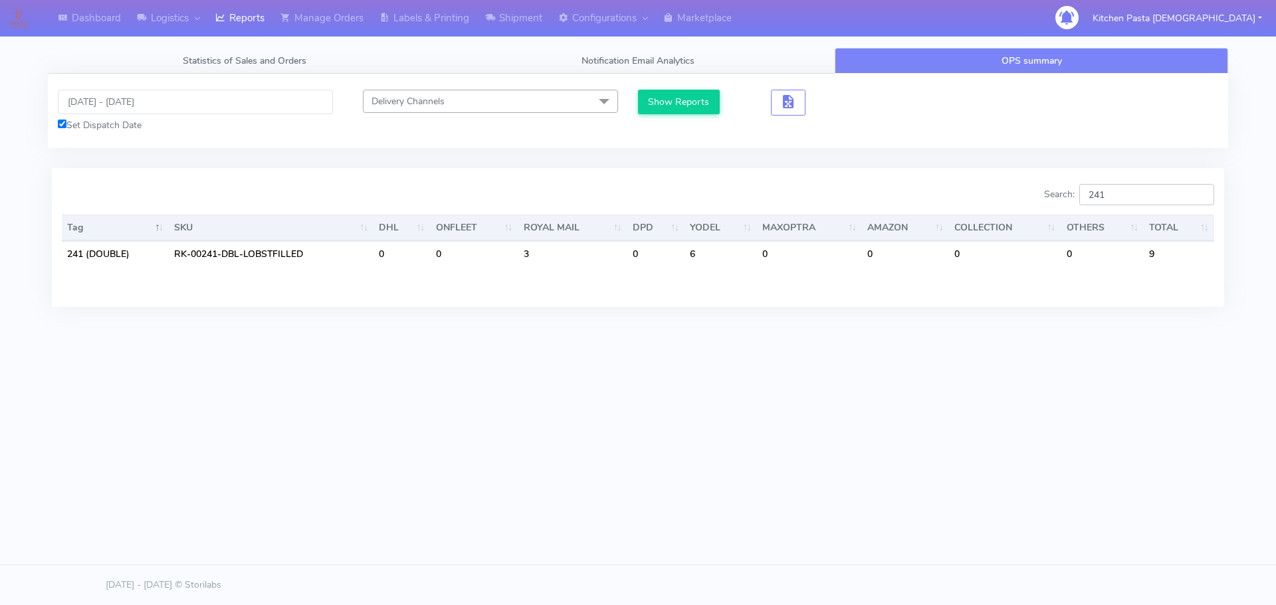
type input "241"
click at [132, 114] on input "[DATE] - [DATE]" at bounding box center [195, 102] width 275 height 25
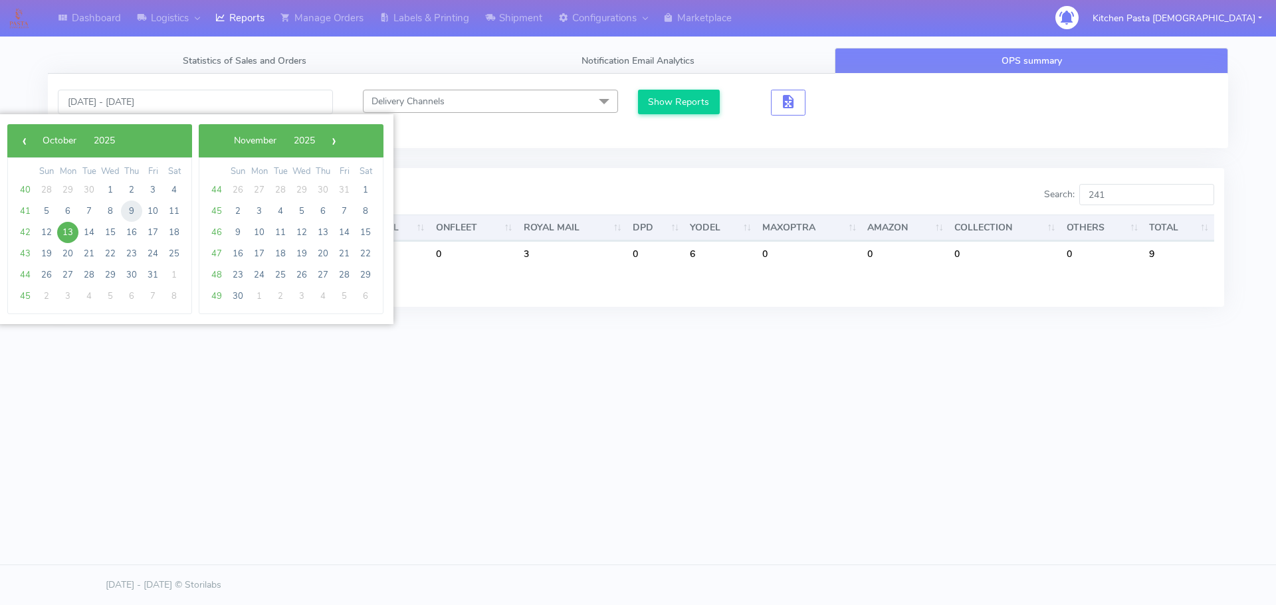
click at [123, 215] on span "9" at bounding box center [131, 211] width 21 height 21
type input "[DATE] - [DATE]"
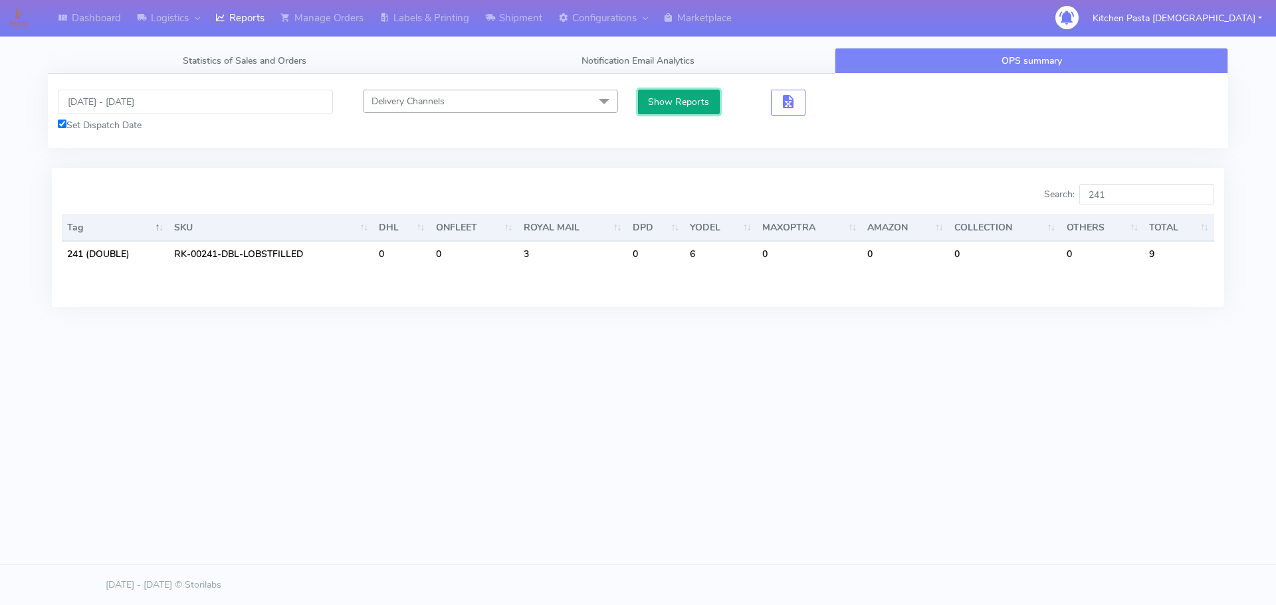
click at [674, 108] on button "Show Reports" at bounding box center [679, 102] width 82 height 25
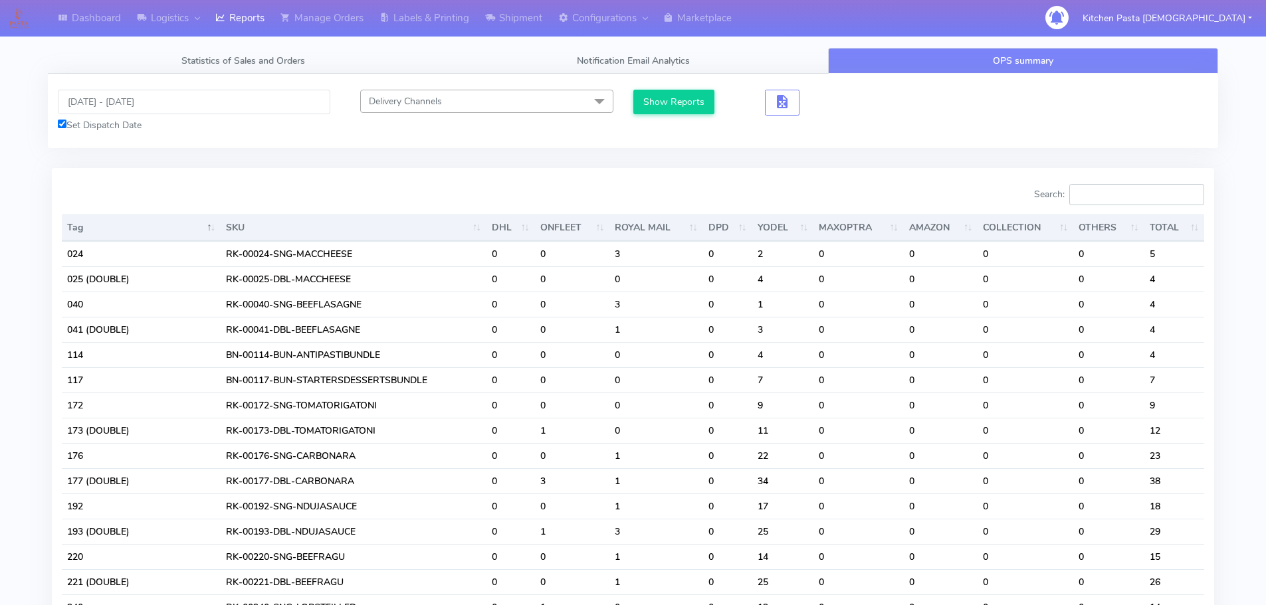
click at [1141, 202] on input "Search:" at bounding box center [1136, 194] width 135 height 21
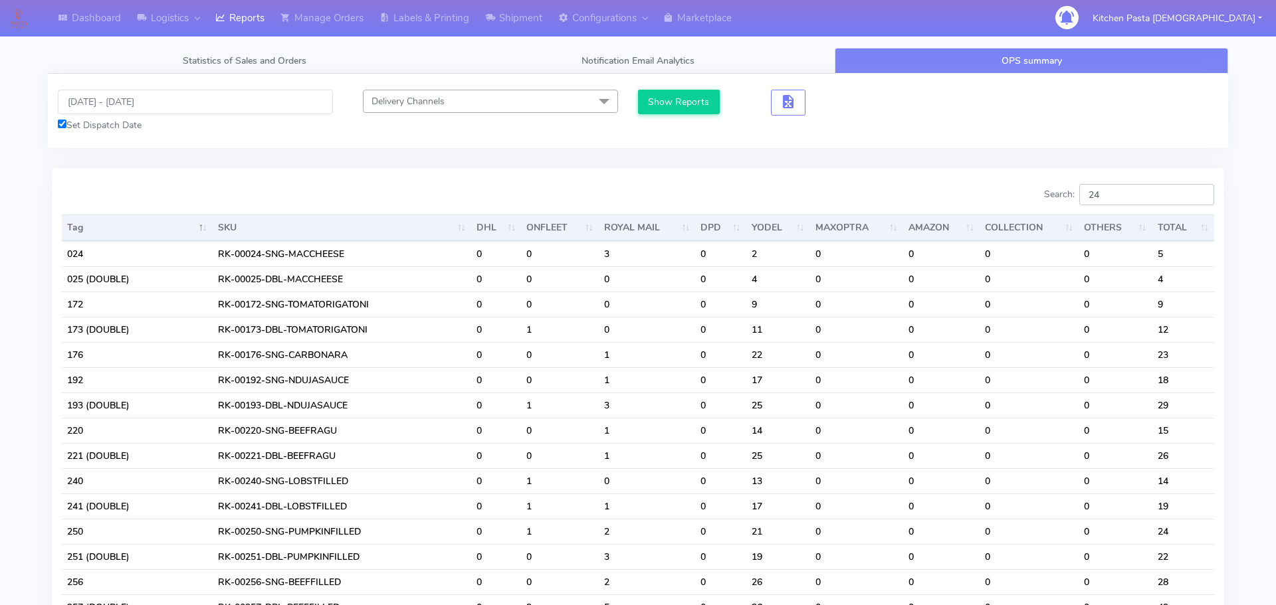
type input "2"
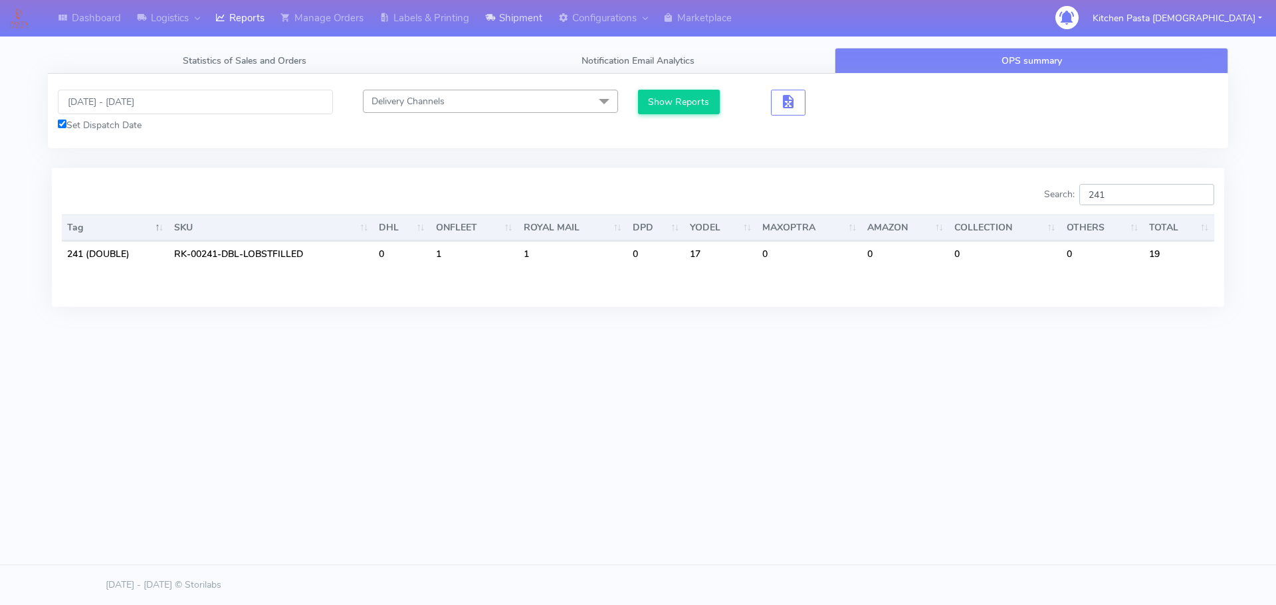
type input "241"
click at [207, 21] on link "Logistics" at bounding box center [168, 18] width 78 height 37
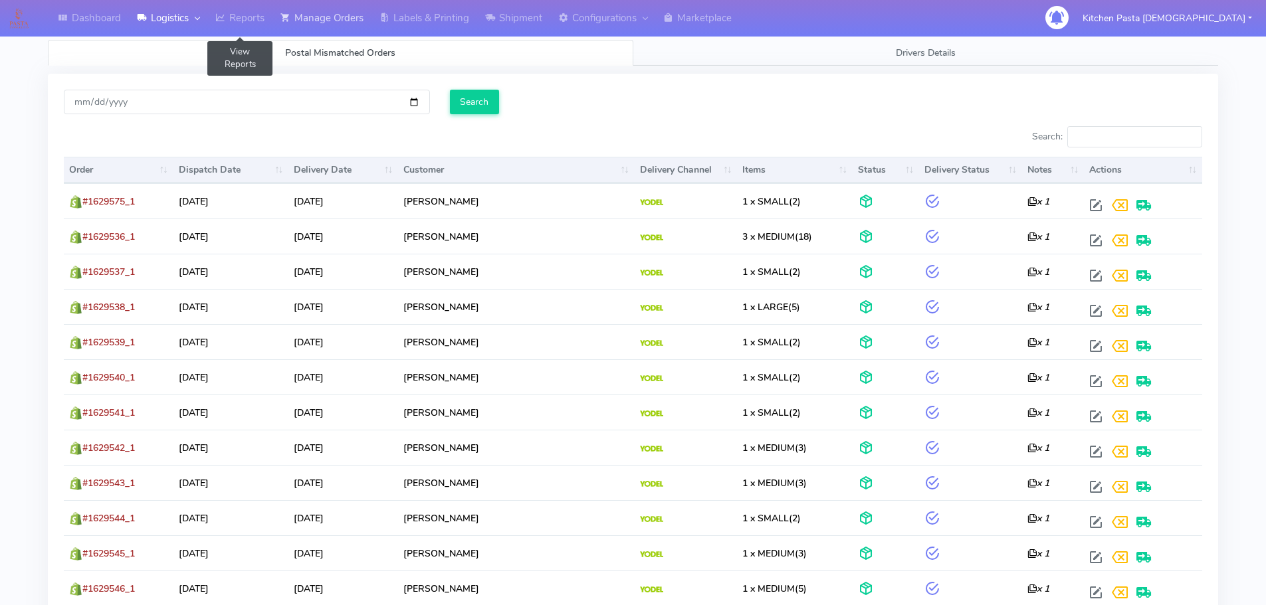
click at [276, 16] on link "Manage Orders" at bounding box center [321, 18] width 99 height 37
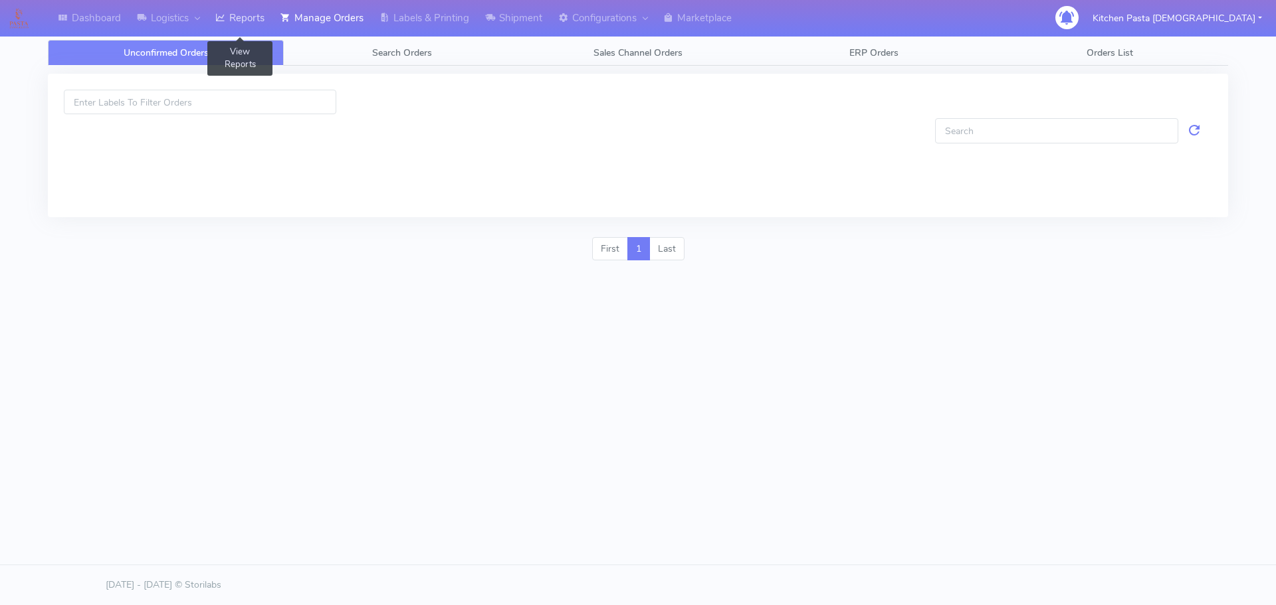
click at [248, 25] on link "Reports" at bounding box center [239, 18] width 65 height 37
